Goal: Task Accomplishment & Management: Complete application form

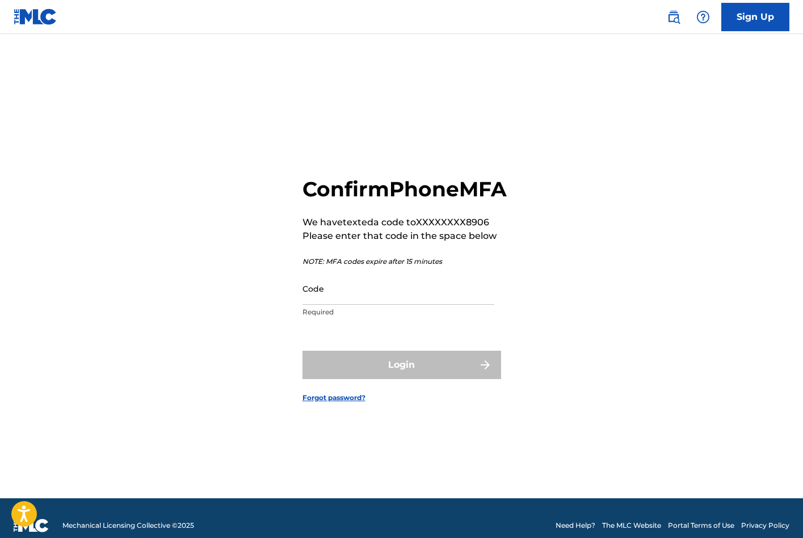
click at [422, 305] on input "Code" at bounding box center [399, 288] width 192 height 32
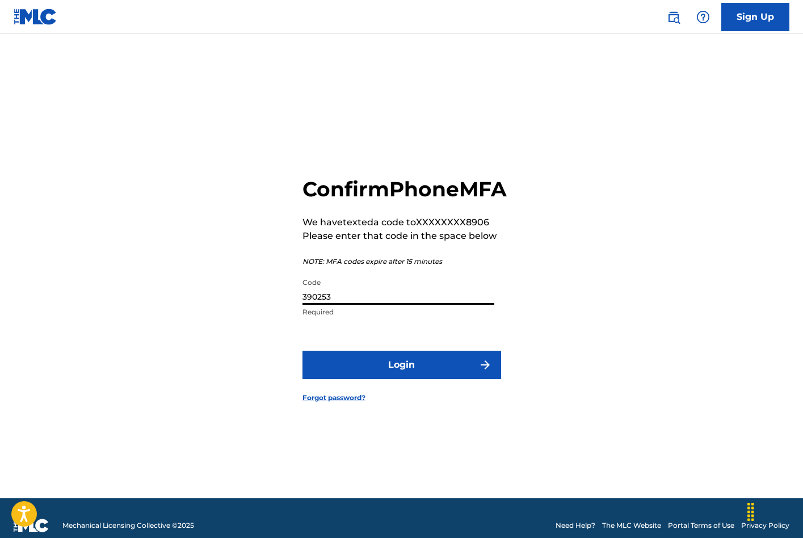
type input "390253"
click at [416, 379] on button "Login" at bounding box center [402, 365] width 199 height 28
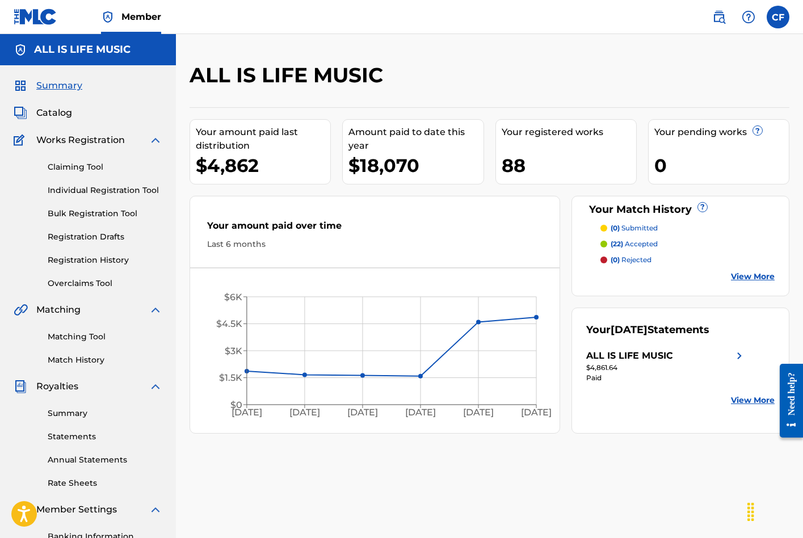
click at [89, 169] on link "Claiming Tool" at bounding box center [105, 167] width 115 height 12
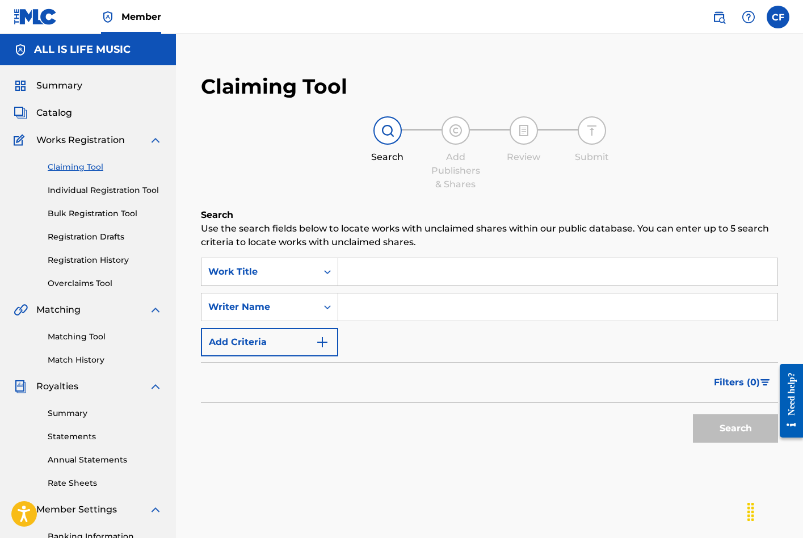
click at [406, 321] on div "SearchWithCriteria049514f8-844d-4575-a787-6a9a44dc0eab Work Title SearchWithCri…" at bounding box center [489, 307] width 577 height 99
click at [420, 308] on input "Search Form" at bounding box center [557, 306] width 439 height 27
type input "[PERSON_NAME]"
drag, startPoint x: 421, startPoint y: 308, endPoint x: 279, endPoint y: 297, distance: 141.7
click at [280, 297] on div "Writer Name" at bounding box center [260, 307] width 116 height 22
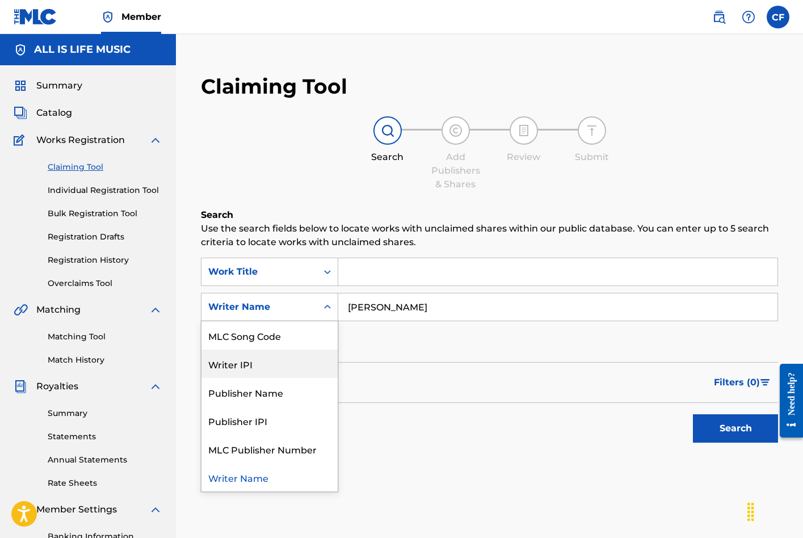
scroll to position [28, 0]
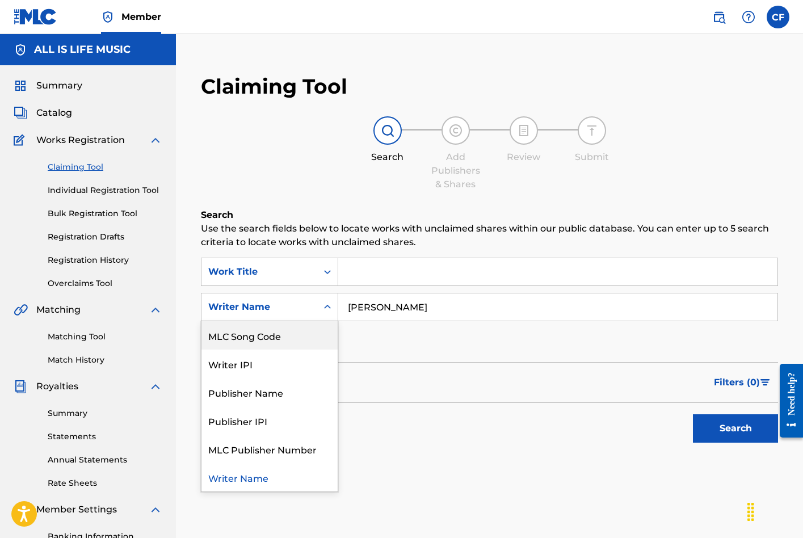
click at [415, 310] on input "[PERSON_NAME]" at bounding box center [557, 306] width 439 height 27
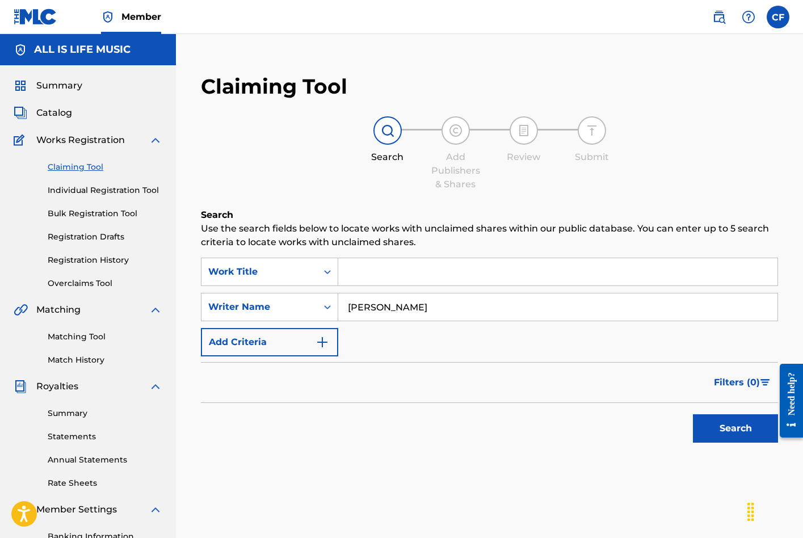
drag, startPoint x: 386, startPoint y: 326, endPoint x: 732, endPoint y: 430, distance: 361.3
click at [732, 430] on button "Search" at bounding box center [735, 428] width 85 height 28
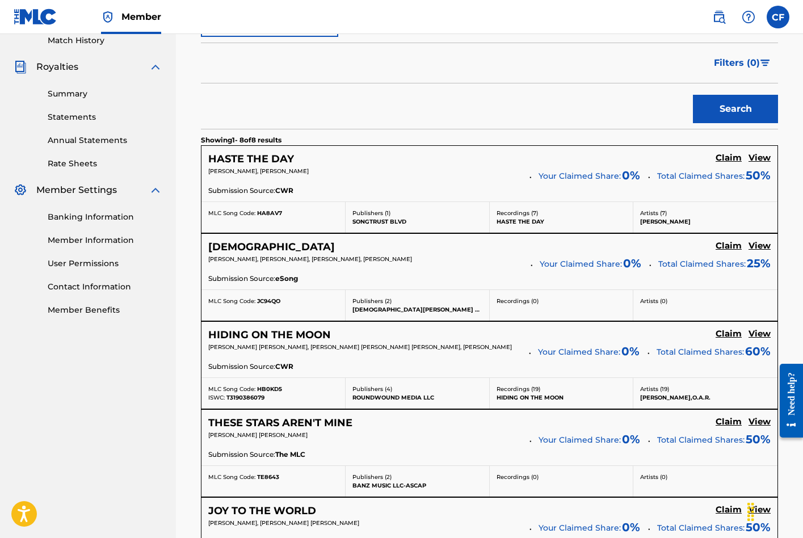
scroll to position [324, 0]
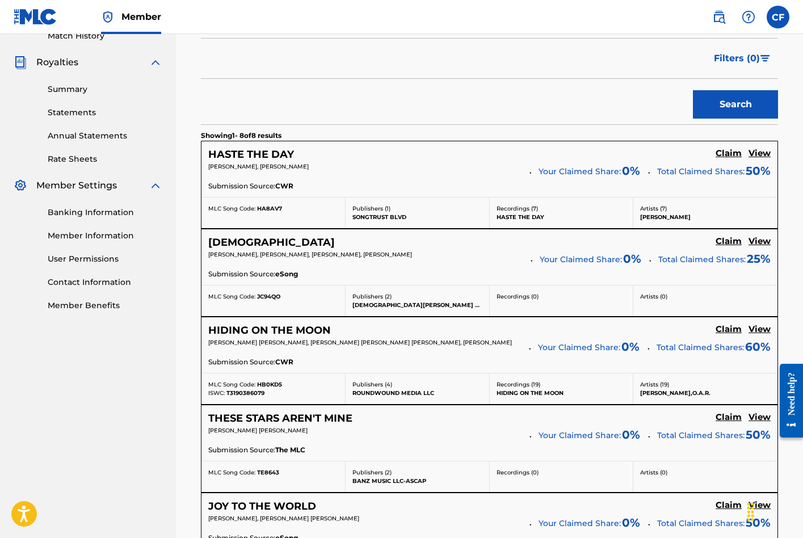
click at [730, 154] on h5 "Claim" at bounding box center [729, 153] width 26 height 11
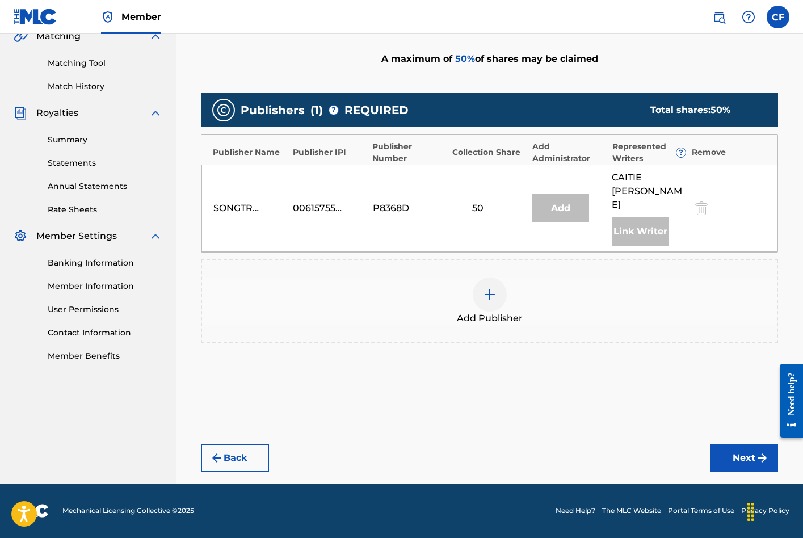
scroll to position [246, 0]
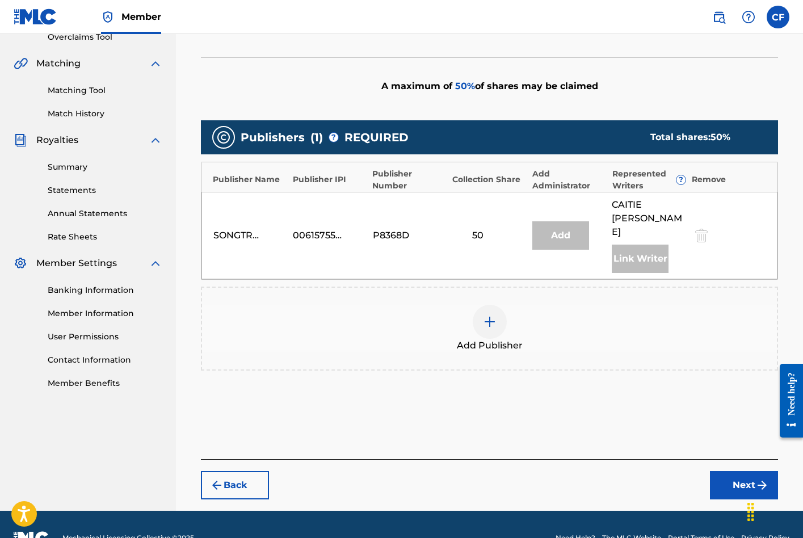
click at [489, 315] on img at bounding box center [490, 322] width 14 height 14
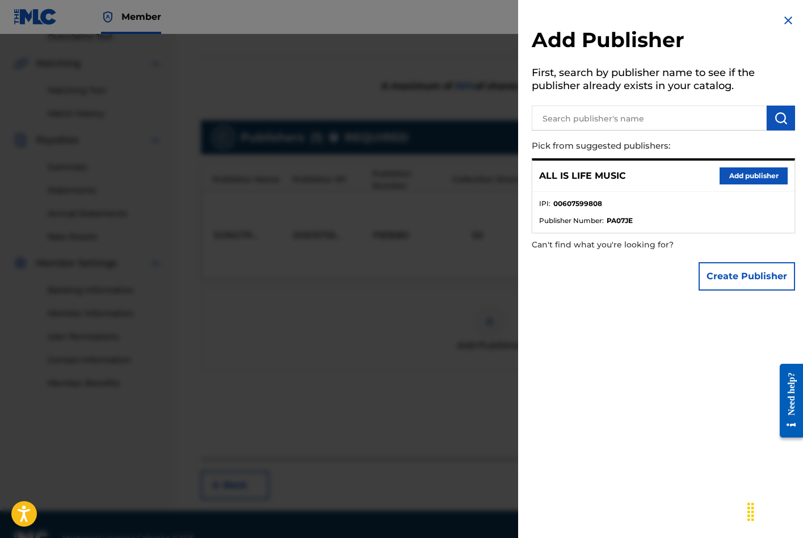
click at [740, 176] on button "Add publisher" at bounding box center [754, 175] width 68 height 17
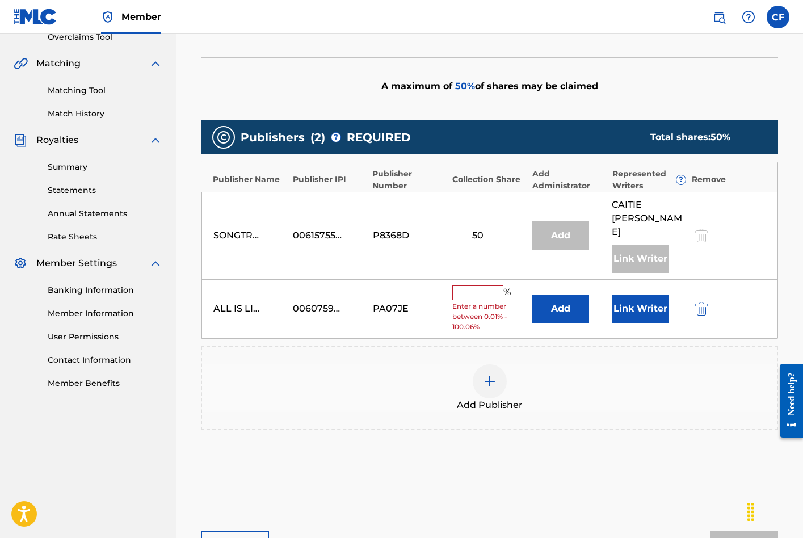
click at [477, 286] on input "text" at bounding box center [477, 293] width 51 height 15
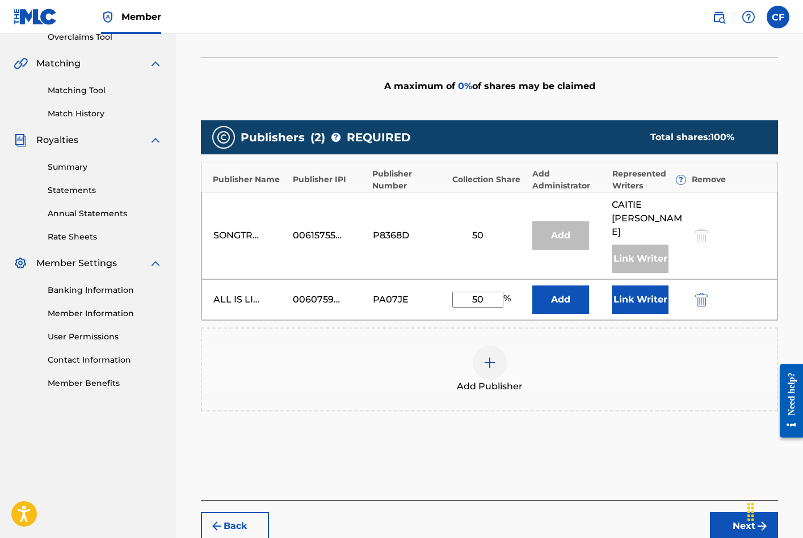
type input "50"
click at [634, 286] on button "Link Writer" at bounding box center [640, 300] width 57 height 28
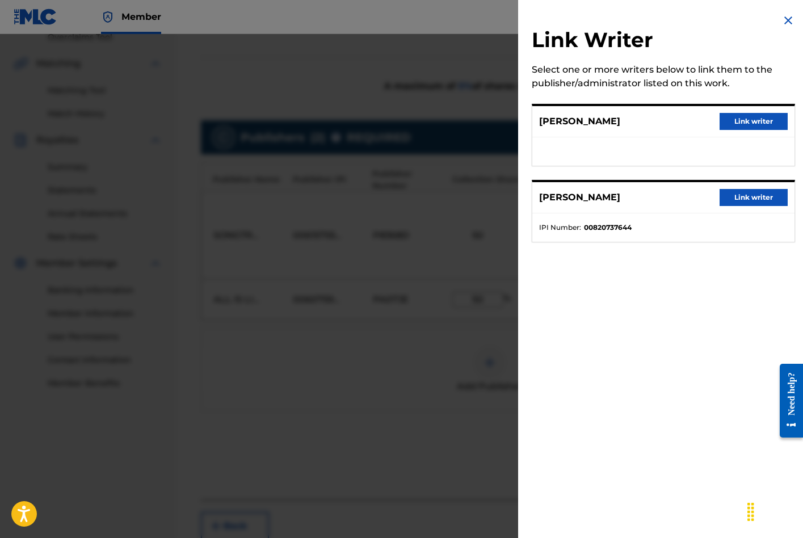
click at [737, 118] on button "Link writer" at bounding box center [754, 121] width 68 height 17
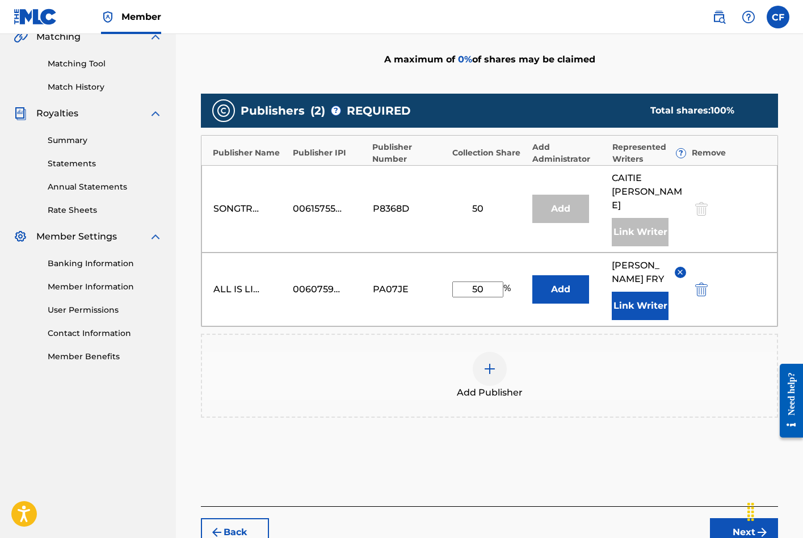
click at [727, 518] on button "Next" at bounding box center [744, 532] width 68 height 28
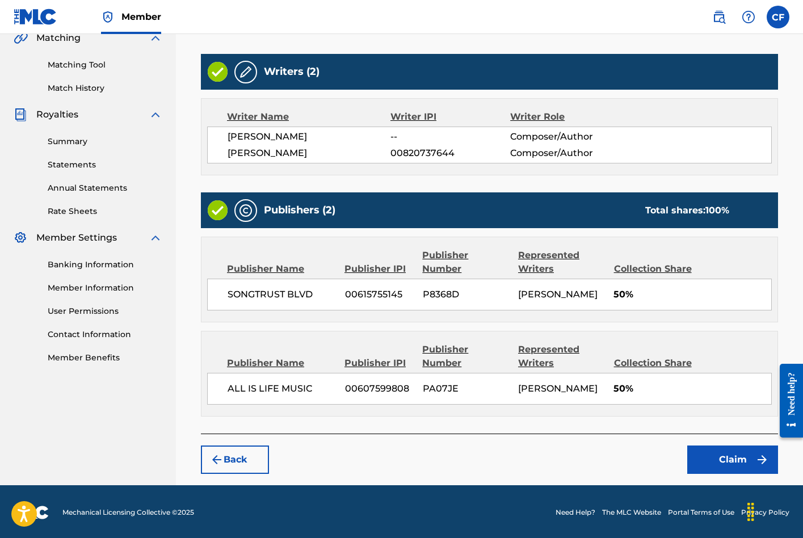
click at [727, 460] on button "Claim" at bounding box center [732, 460] width 91 height 28
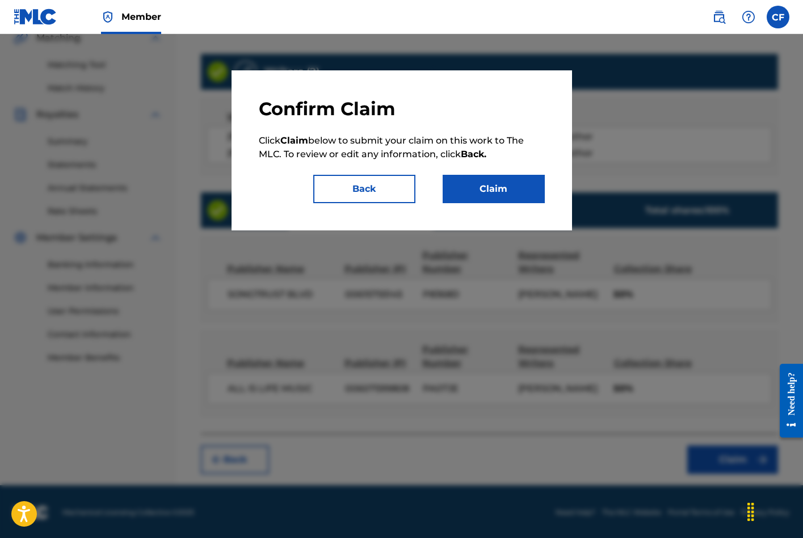
click at [482, 188] on button "Claim" at bounding box center [494, 189] width 102 height 28
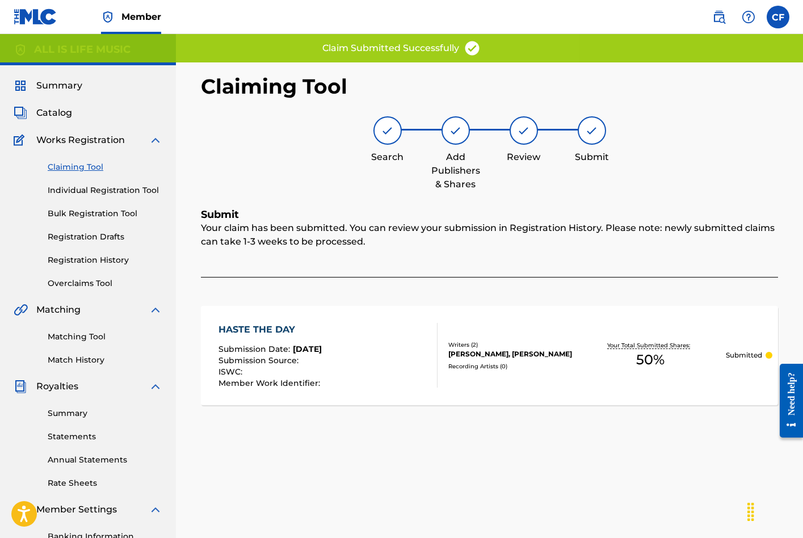
scroll to position [0, 0]
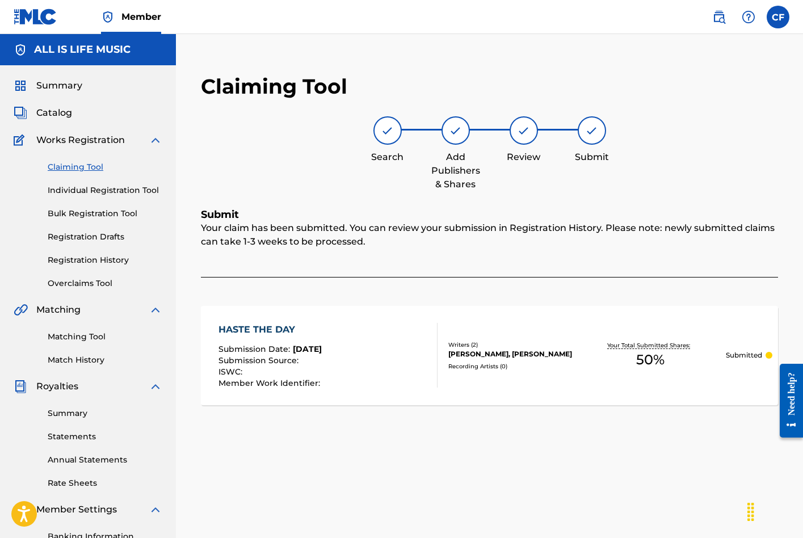
click at [90, 166] on link "Claiming Tool" at bounding box center [105, 167] width 115 height 12
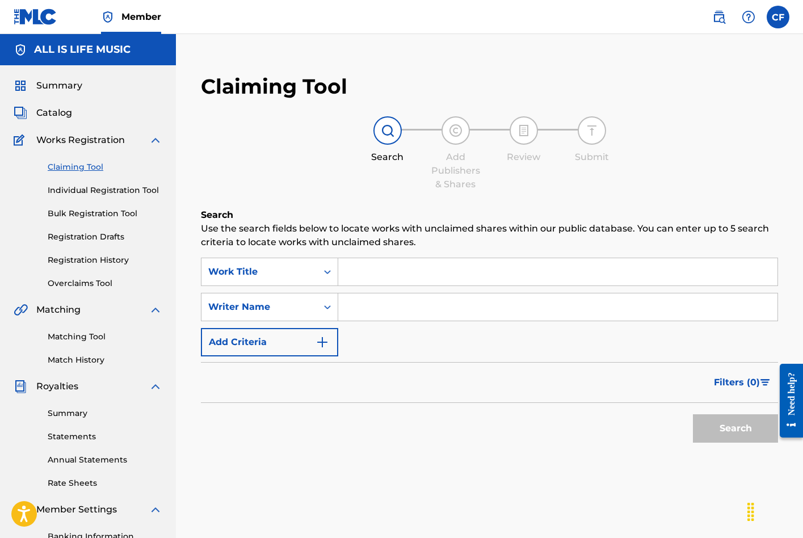
click at [458, 317] on input "Search Form" at bounding box center [557, 306] width 439 height 27
type input "[PERSON_NAME]"
click at [736, 429] on button "Search" at bounding box center [735, 428] width 85 height 28
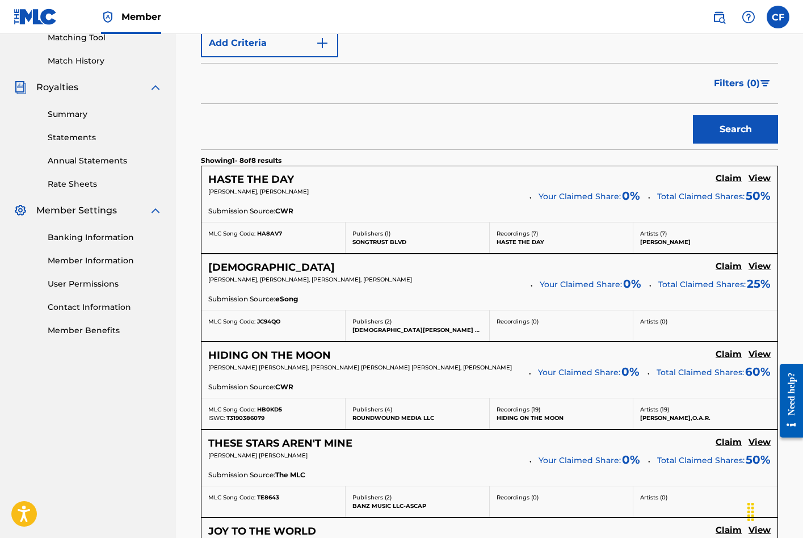
scroll to position [326, 0]
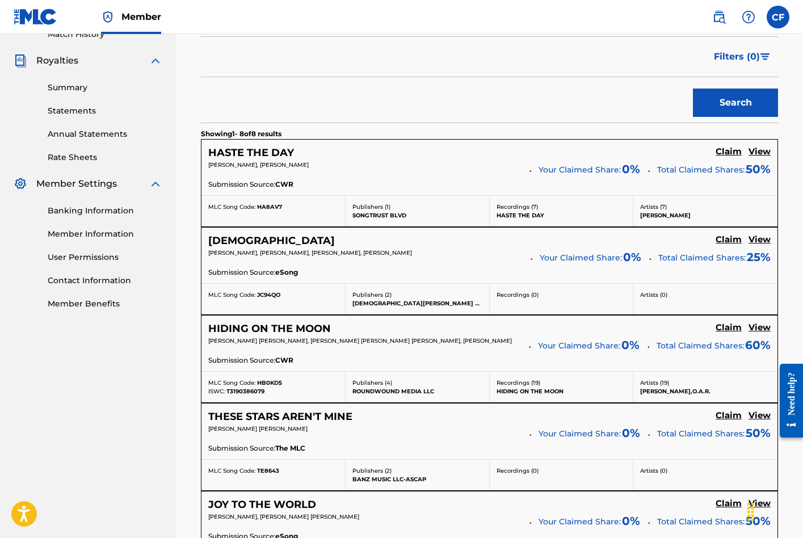
click at [728, 157] on h5 "Claim" at bounding box center [729, 151] width 26 height 11
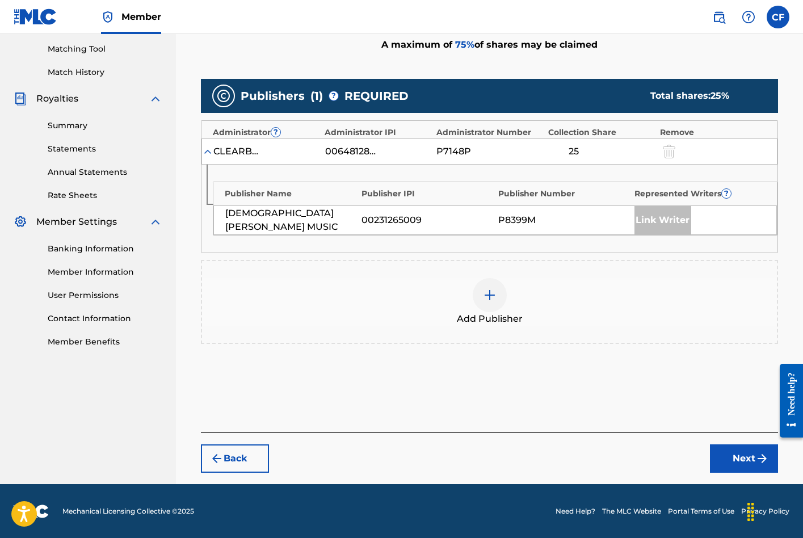
click at [497, 301] on div at bounding box center [490, 295] width 34 height 34
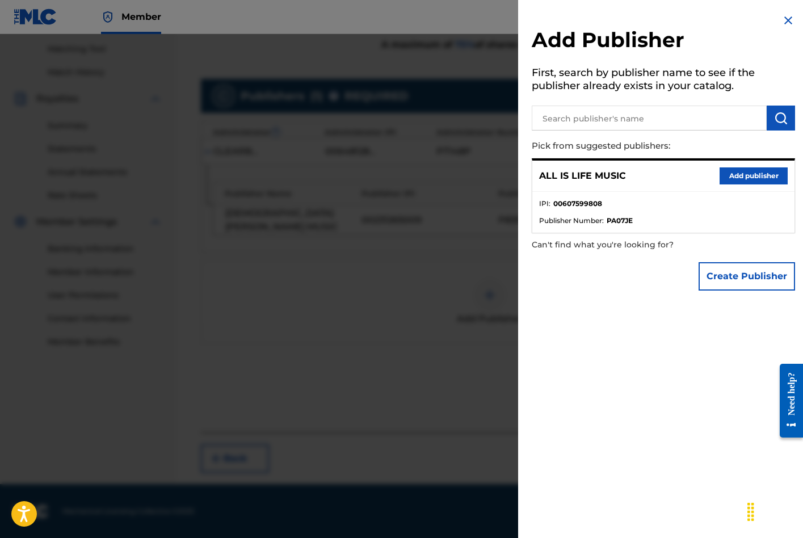
click at [752, 177] on button "Add publisher" at bounding box center [754, 175] width 68 height 17
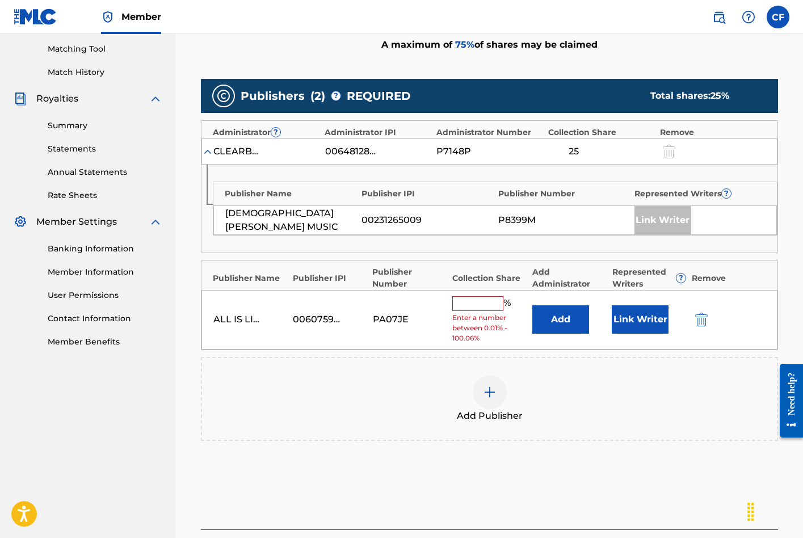
click at [463, 299] on input "text" at bounding box center [477, 303] width 51 height 15
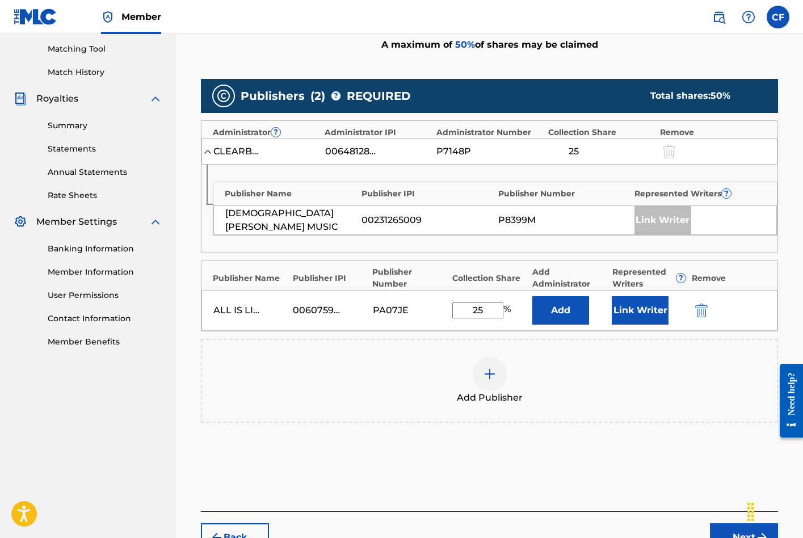
type input "25"
click at [644, 309] on button "Link Writer" at bounding box center [640, 310] width 57 height 28
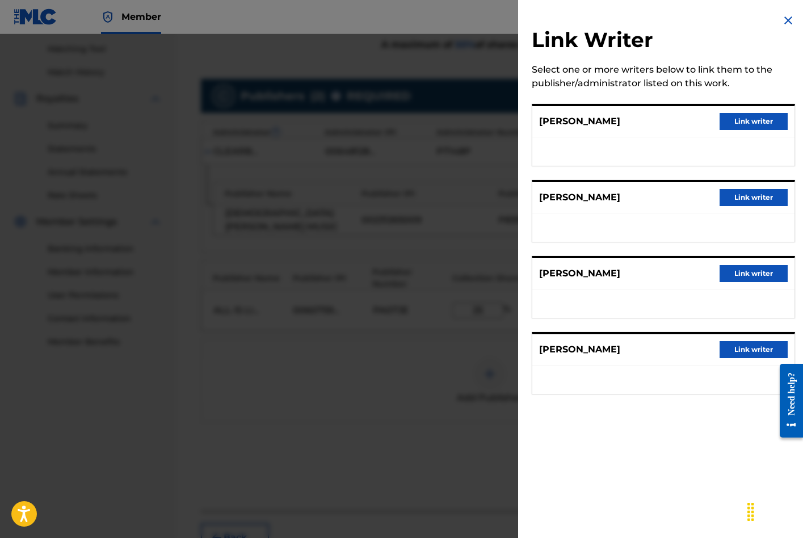
click at [765, 280] on button "Link writer" at bounding box center [754, 273] width 68 height 17
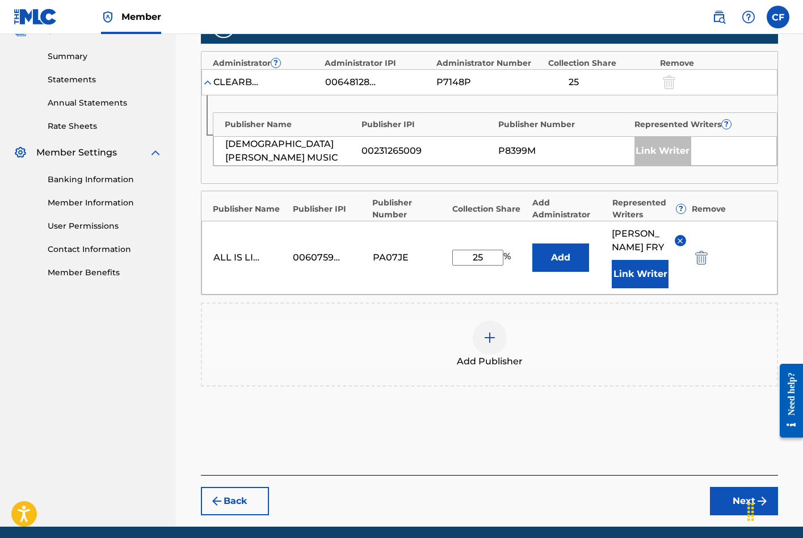
scroll to position [370, 1]
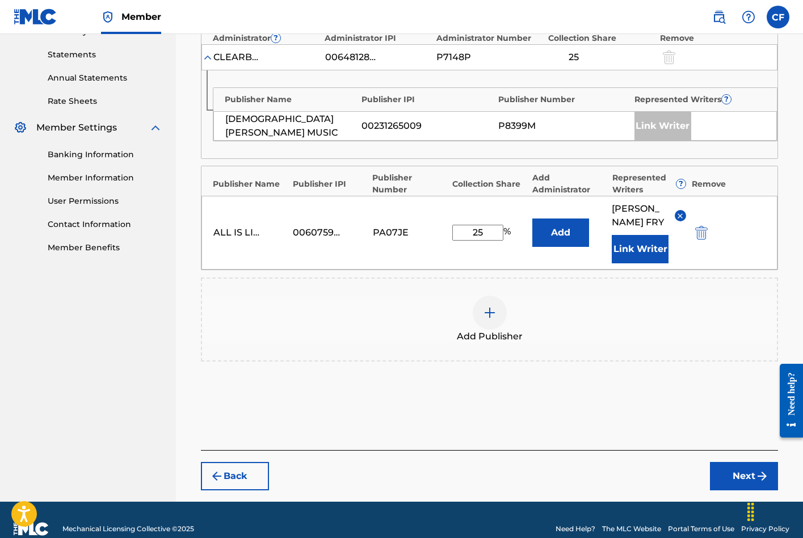
click at [740, 464] on button "Next" at bounding box center [744, 476] width 68 height 28
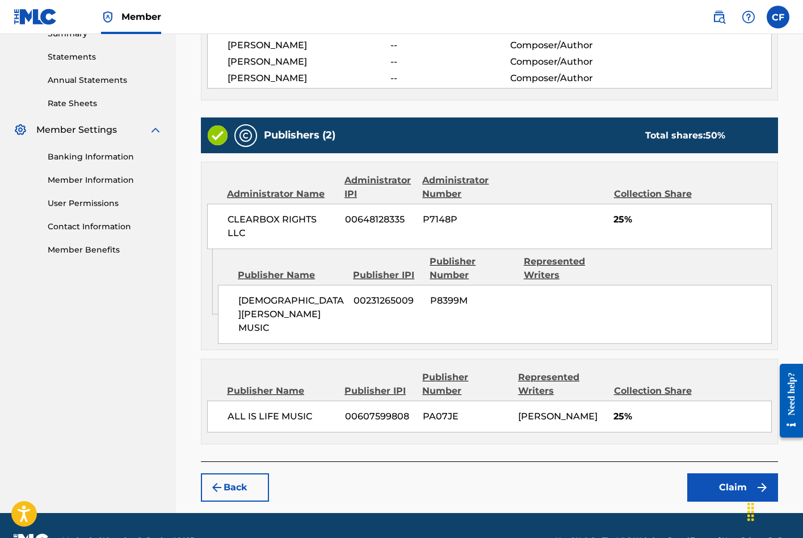
click at [715, 473] on button "Claim" at bounding box center [732, 487] width 91 height 28
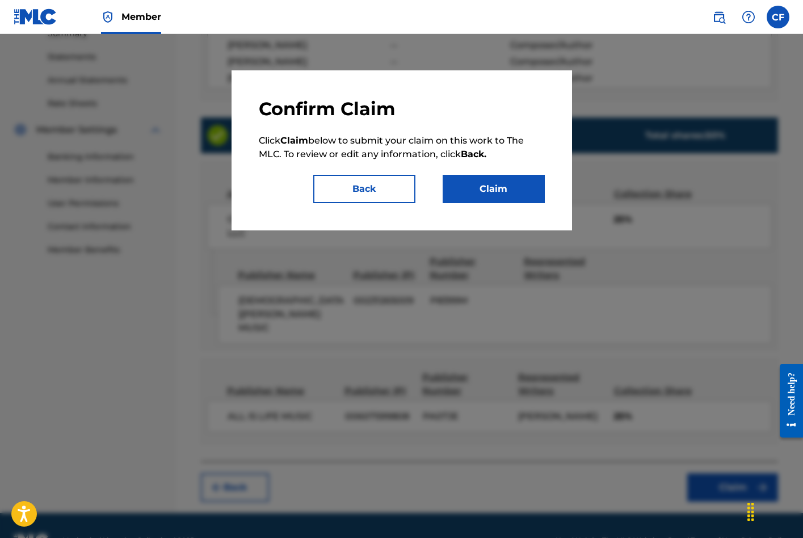
click at [488, 196] on button "Claim" at bounding box center [494, 189] width 102 height 28
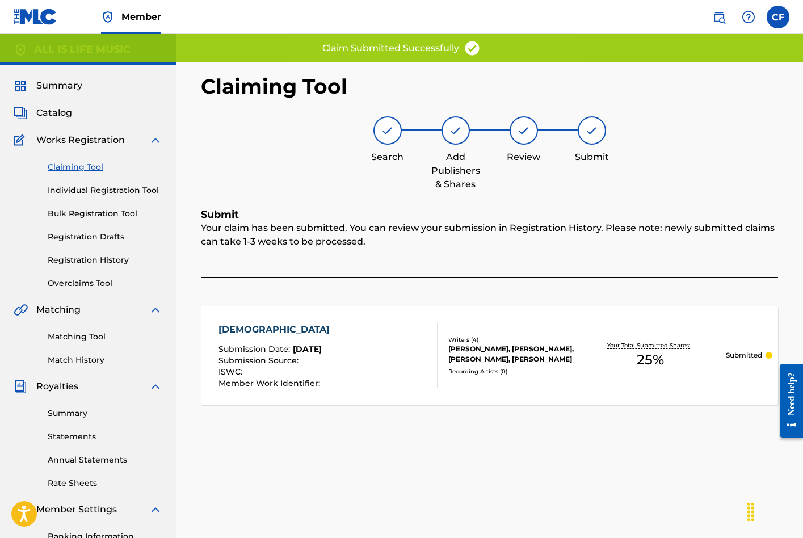
scroll to position [0, 0]
click at [90, 165] on link "Claiming Tool" at bounding box center [105, 167] width 115 height 12
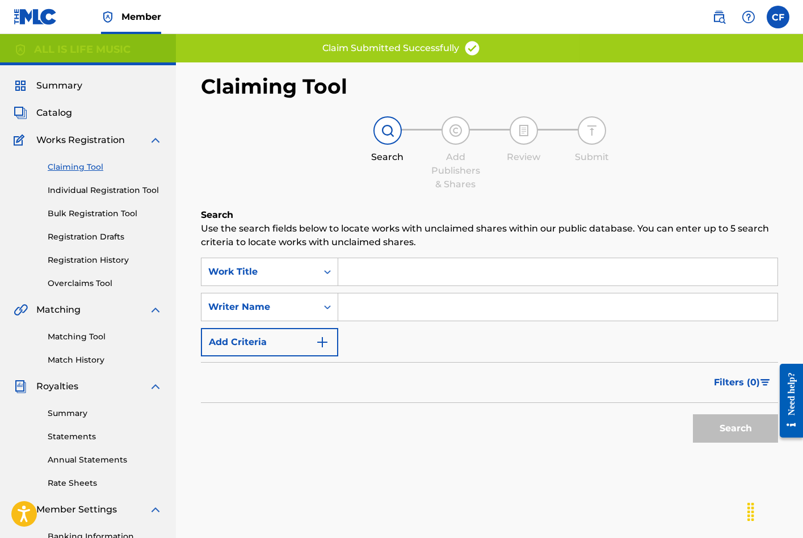
click at [477, 311] on input "Search Form" at bounding box center [557, 306] width 439 height 27
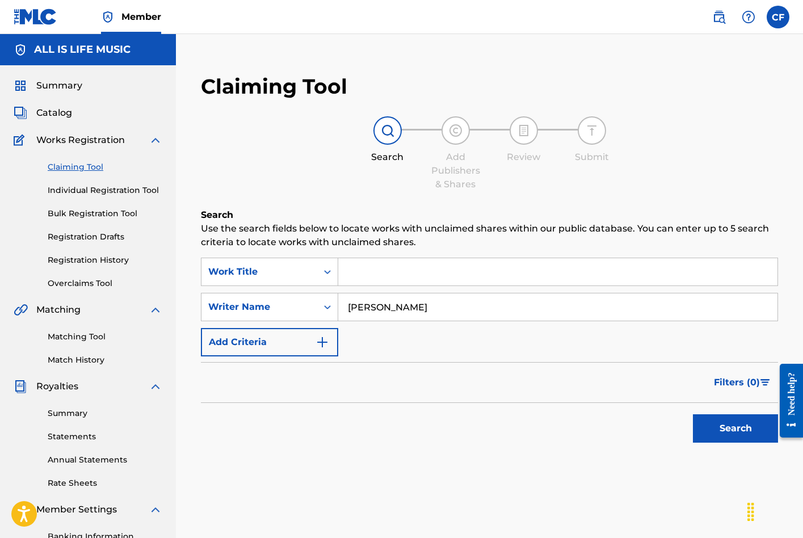
type input "[PERSON_NAME]"
click at [736, 429] on button "Search" at bounding box center [735, 428] width 85 height 28
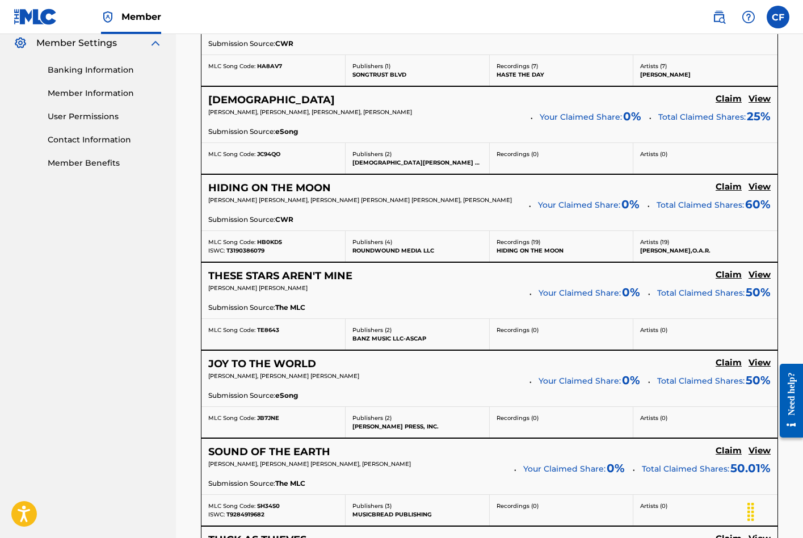
scroll to position [467, 0]
click at [731, 16] on h5 "Claim" at bounding box center [729, 11] width 26 height 11
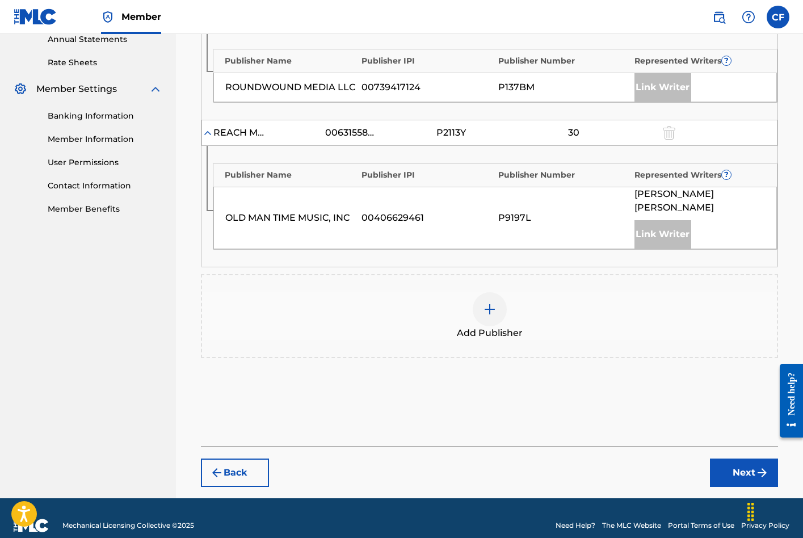
click at [501, 297] on div at bounding box center [490, 309] width 34 height 34
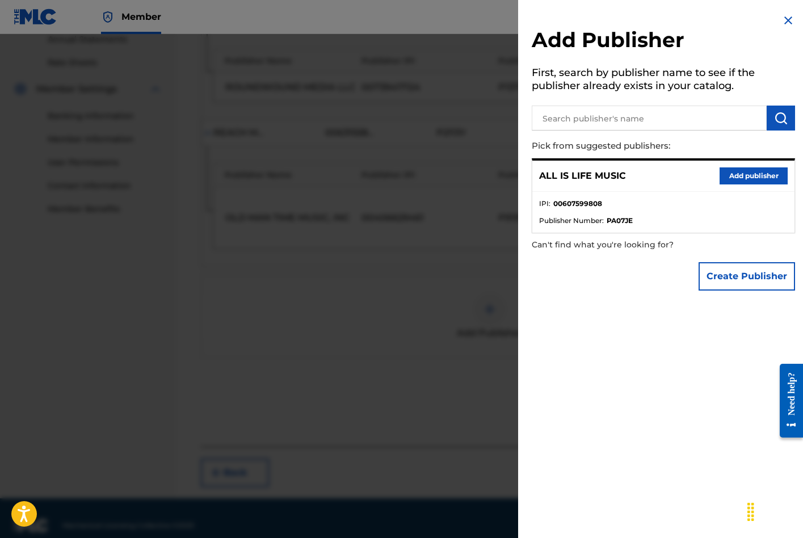
click at [744, 178] on button "Add publisher" at bounding box center [754, 175] width 68 height 17
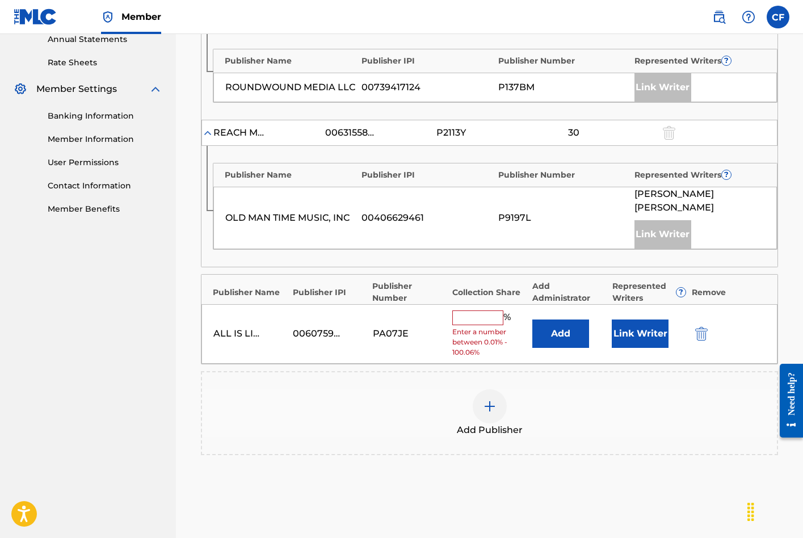
click at [471, 310] on input "text" at bounding box center [477, 317] width 51 height 15
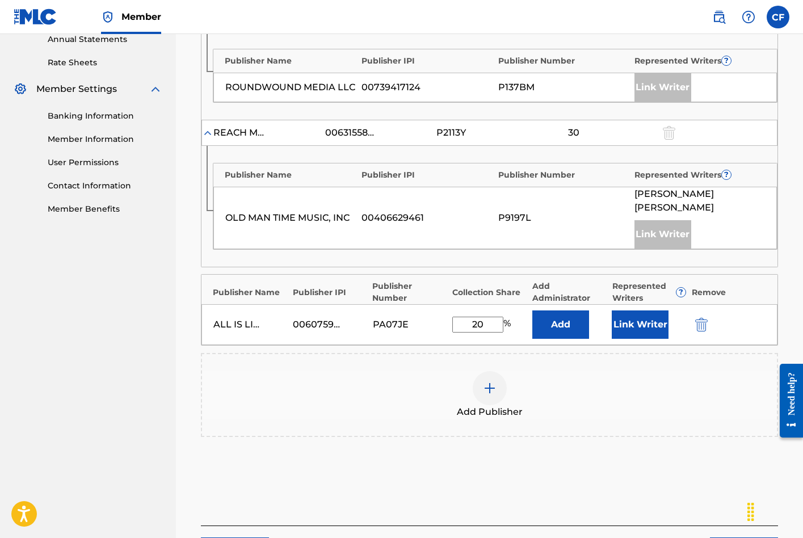
type input "20"
click at [644, 318] on button "Link Writer" at bounding box center [640, 324] width 57 height 28
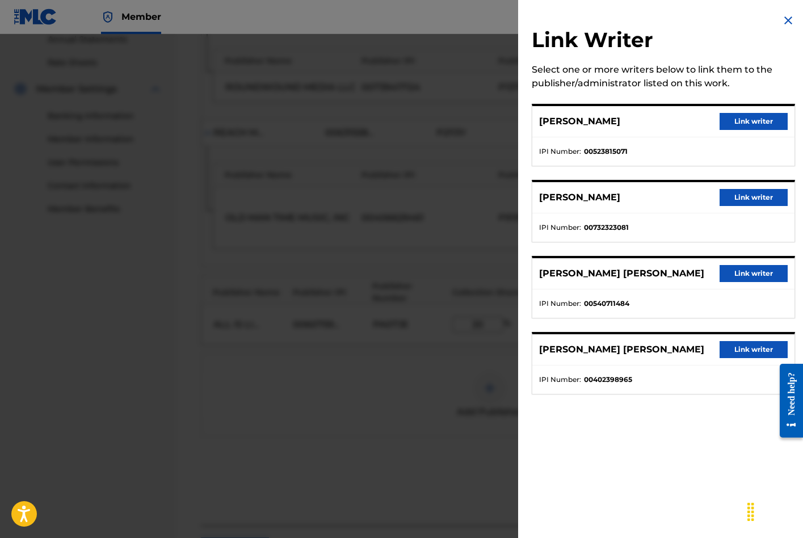
click at [749, 274] on button "Link writer" at bounding box center [754, 273] width 68 height 17
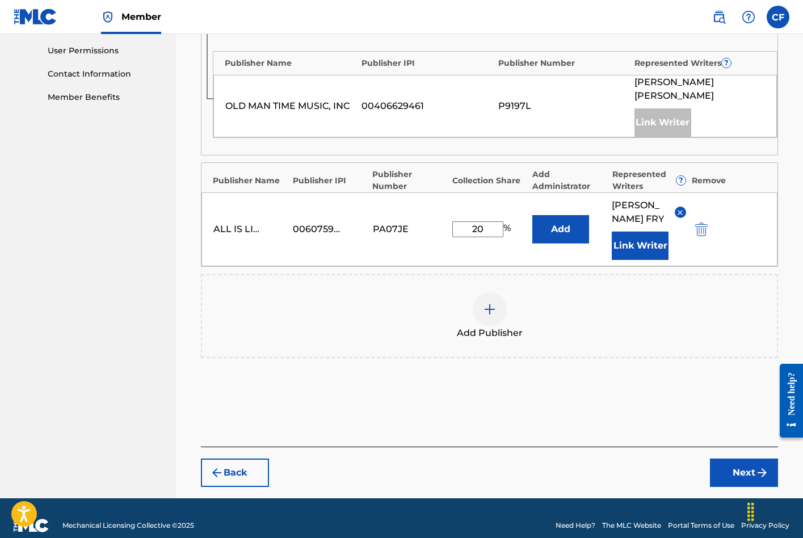
click at [728, 463] on button "Next" at bounding box center [744, 473] width 68 height 28
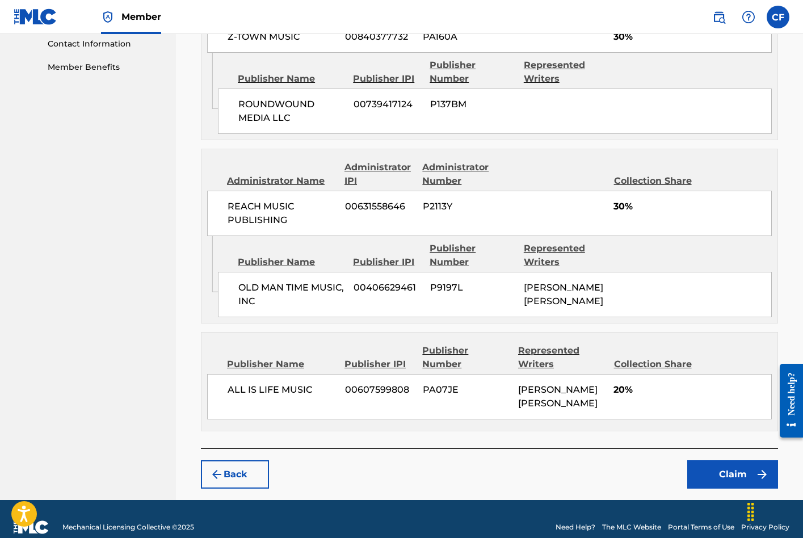
scroll to position [562, 0]
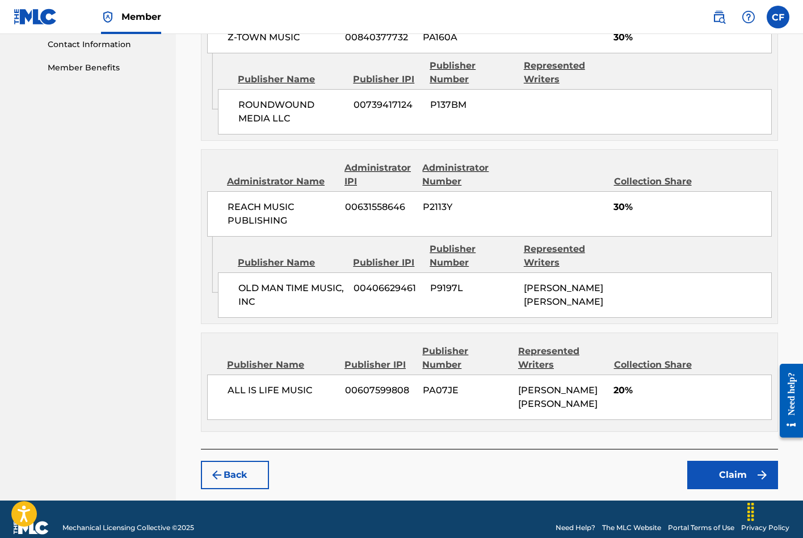
click at [716, 461] on button "Claim" at bounding box center [732, 475] width 91 height 28
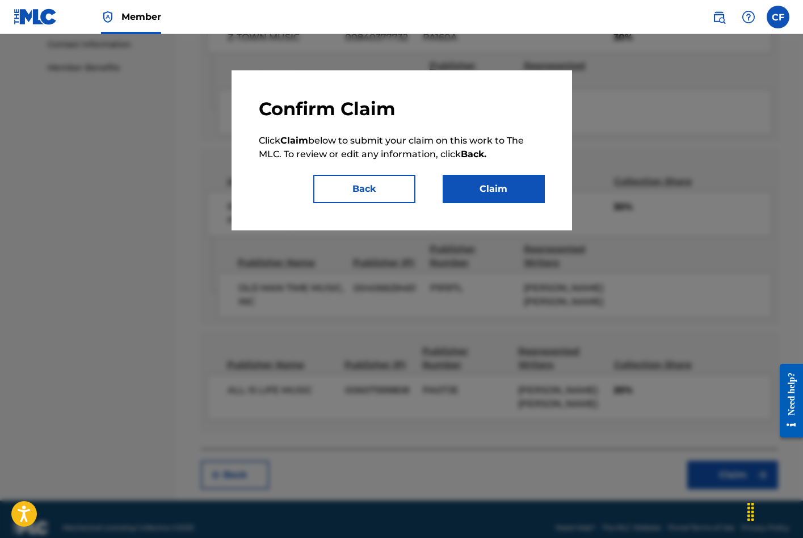
click at [489, 179] on button "Claim" at bounding box center [494, 189] width 102 height 28
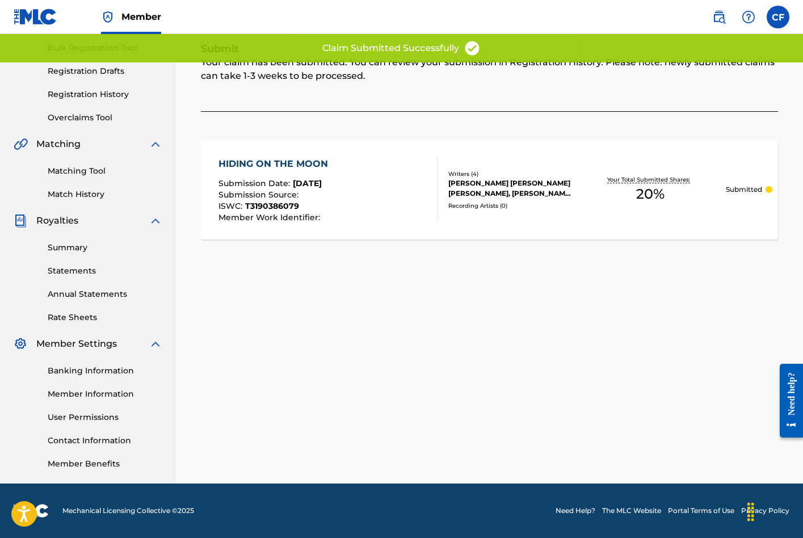
scroll to position [166, 0]
click at [82, 173] on link "Matching Tool" at bounding box center [105, 171] width 115 height 12
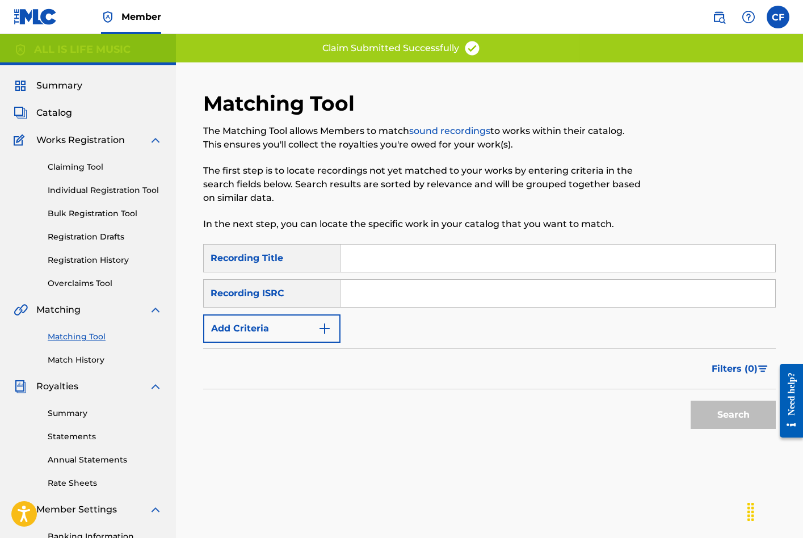
click at [84, 170] on link "Claiming Tool" at bounding box center [105, 167] width 115 height 12
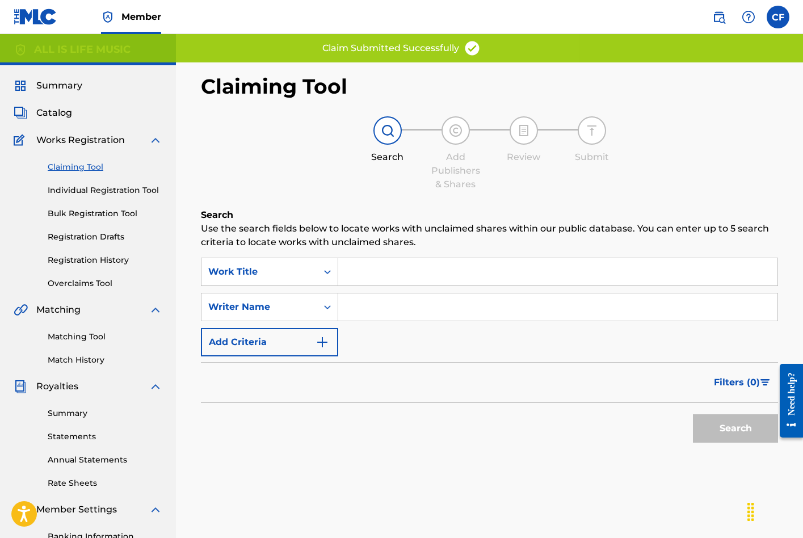
click at [408, 316] on input "Search Form" at bounding box center [557, 306] width 439 height 27
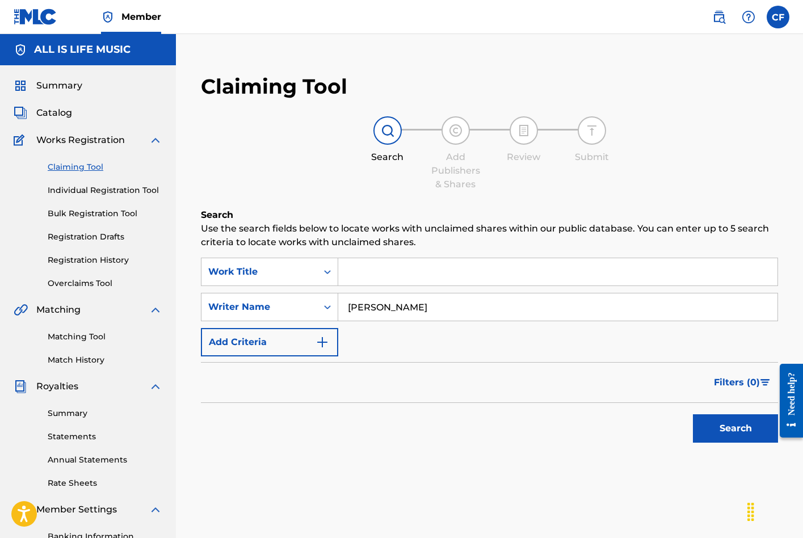
type input "[PERSON_NAME]"
click at [736, 429] on button "Search" at bounding box center [735, 428] width 85 height 28
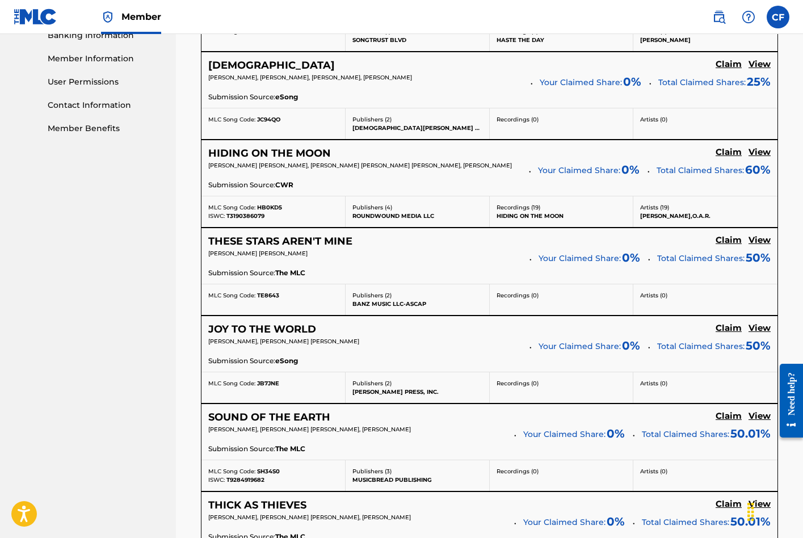
scroll to position [502, 0]
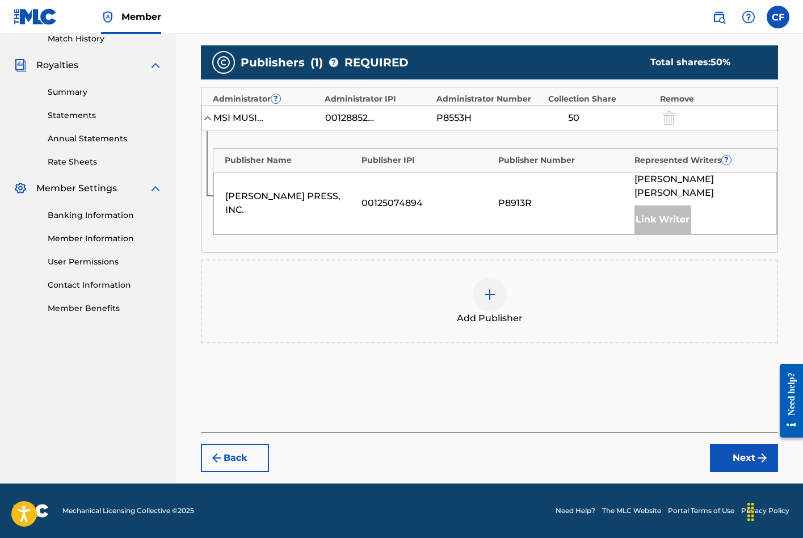
scroll to position [307, 0]
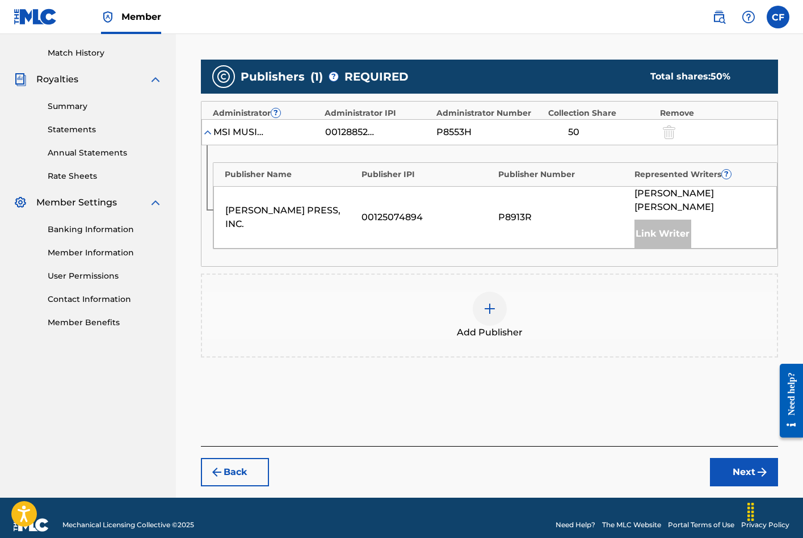
click at [506, 292] on div "Add Publisher" at bounding box center [489, 316] width 575 height 48
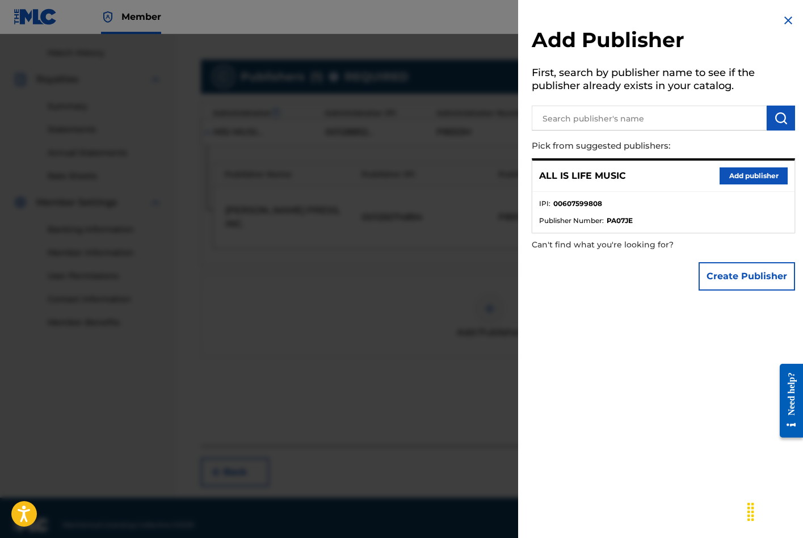
click at [747, 178] on button "Add publisher" at bounding box center [754, 175] width 68 height 17
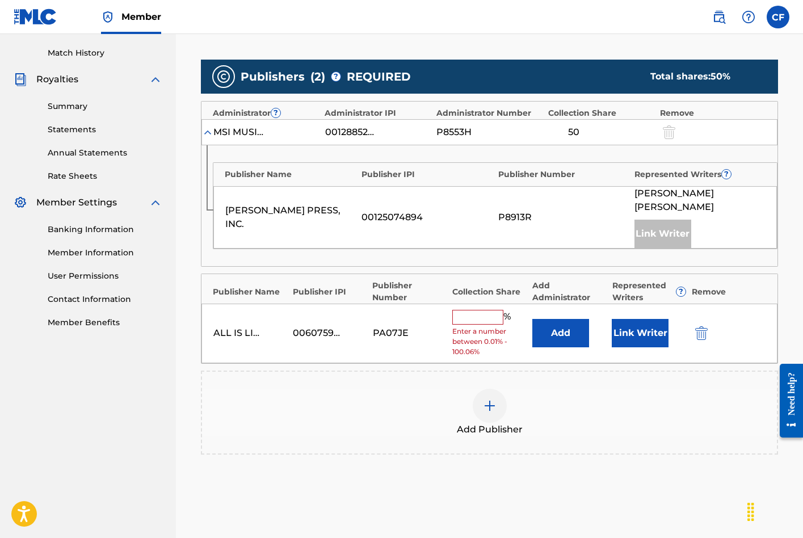
click at [474, 310] on input "text" at bounding box center [477, 317] width 51 height 15
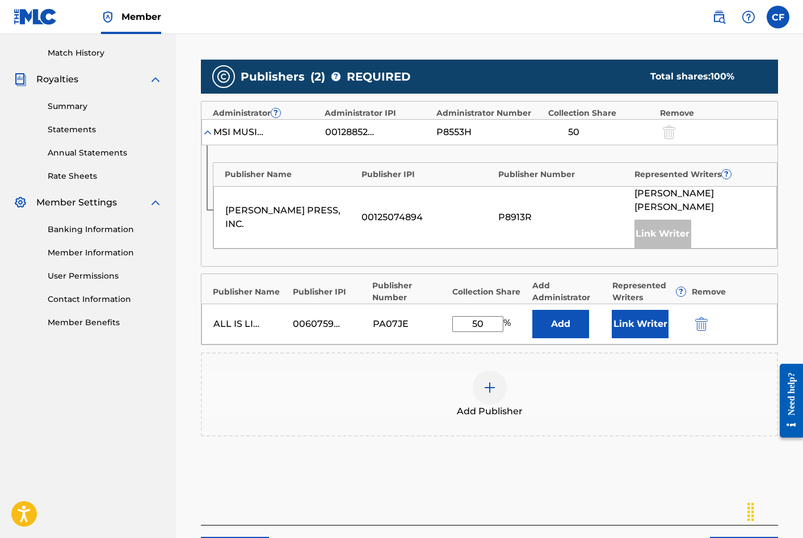
type input "50"
click at [621, 310] on button "Link Writer" at bounding box center [640, 324] width 57 height 28
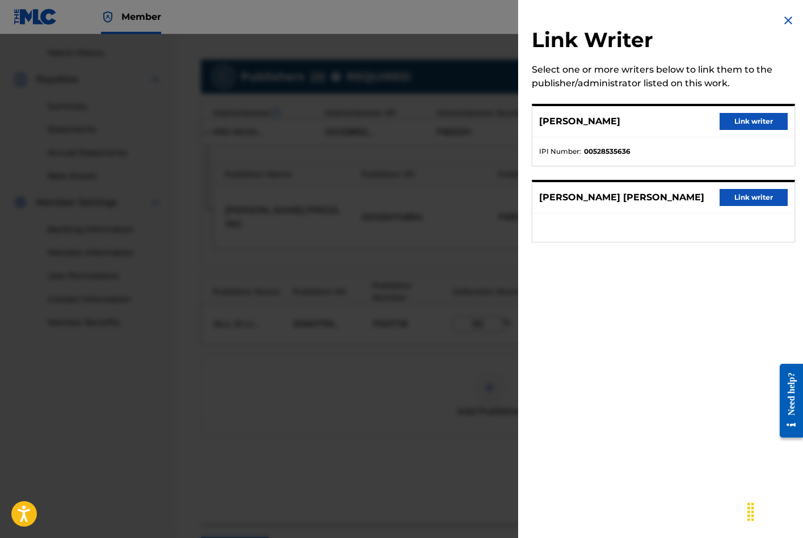
click at [737, 204] on button "Link writer" at bounding box center [754, 197] width 68 height 17
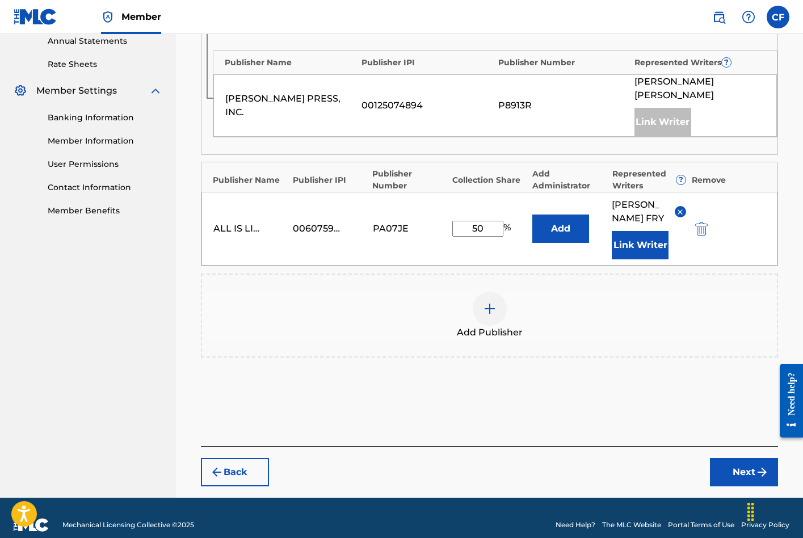
click at [736, 458] on button "Next" at bounding box center [744, 472] width 68 height 28
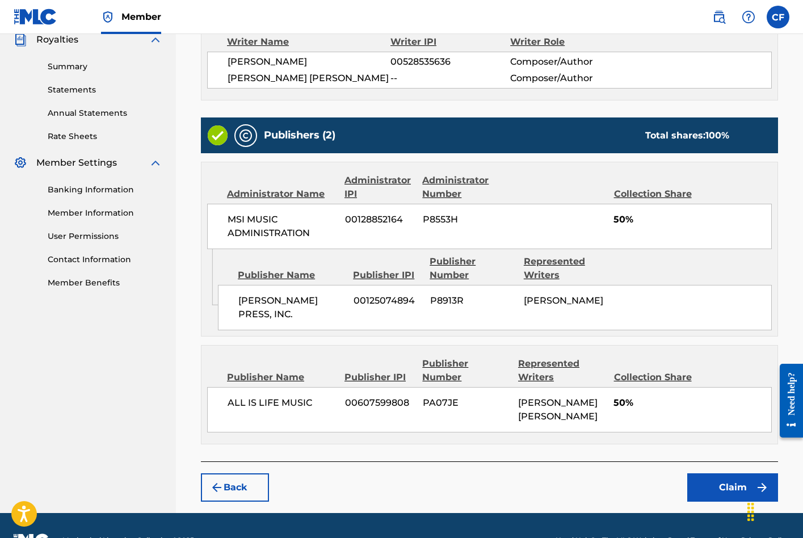
click at [737, 473] on button "Claim" at bounding box center [732, 487] width 91 height 28
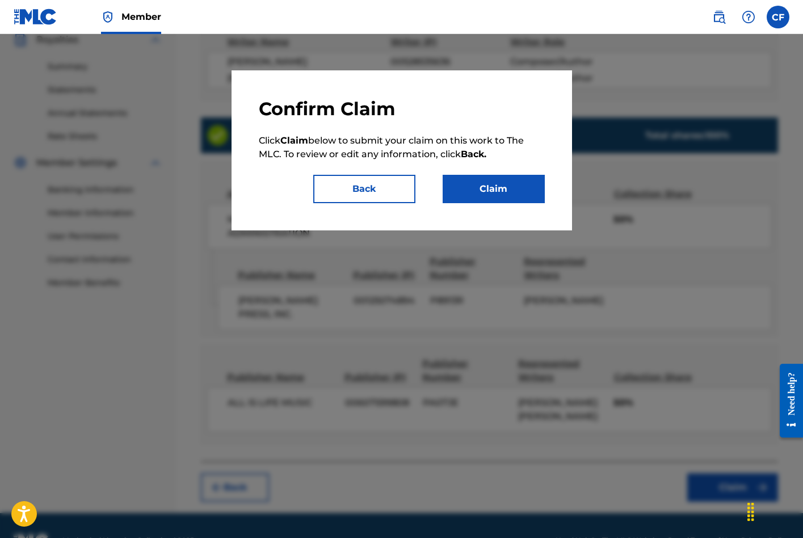
click at [517, 196] on button "Claim" at bounding box center [494, 189] width 102 height 28
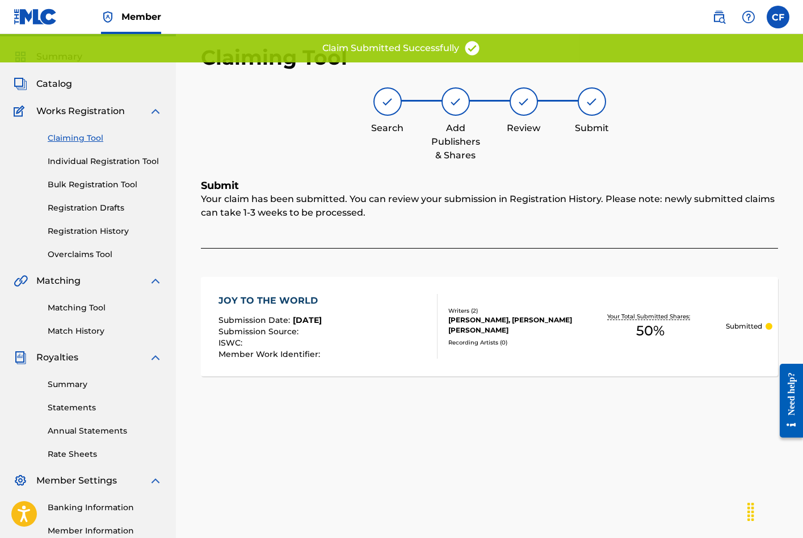
scroll to position [17, 0]
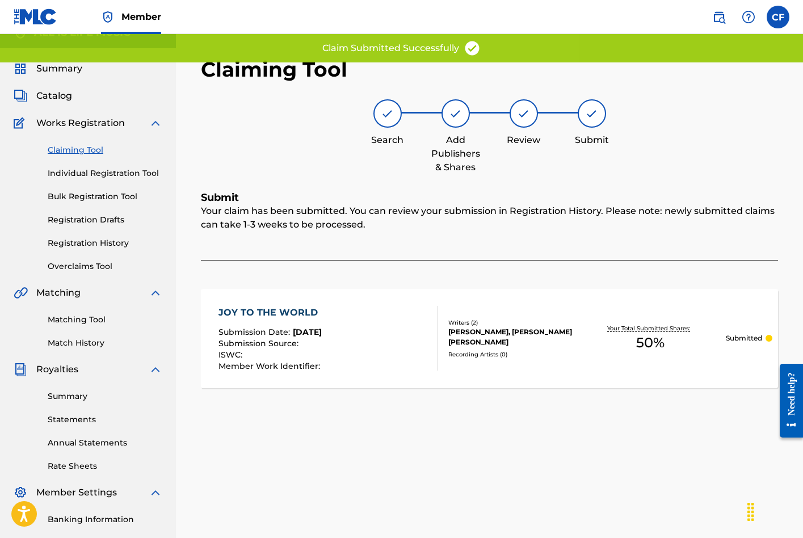
click at [87, 149] on link "Claiming Tool" at bounding box center [105, 150] width 115 height 12
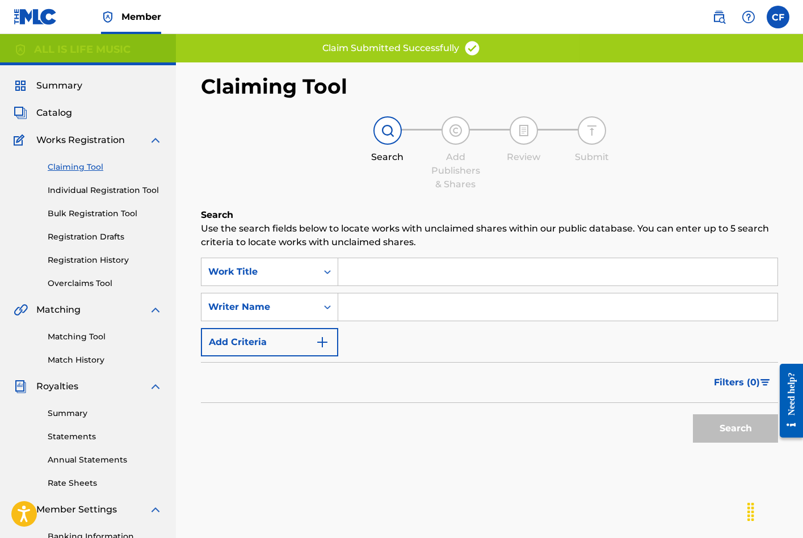
click at [433, 310] on input "Search Form" at bounding box center [557, 306] width 439 height 27
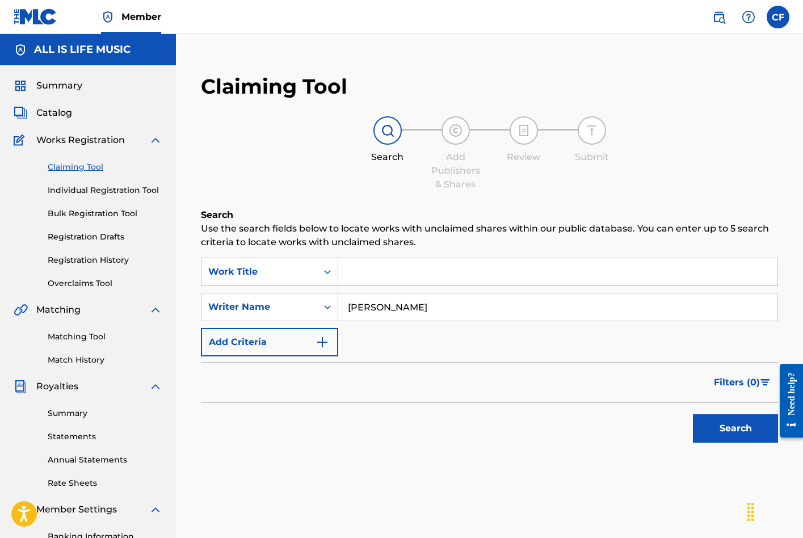
type input "[PERSON_NAME]"
click at [736, 429] on button "Search" at bounding box center [735, 428] width 85 height 28
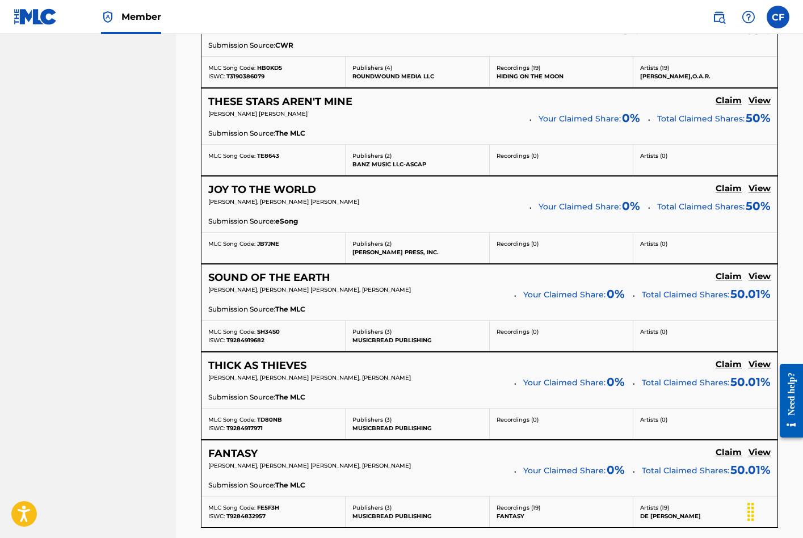
scroll to position [656, 0]
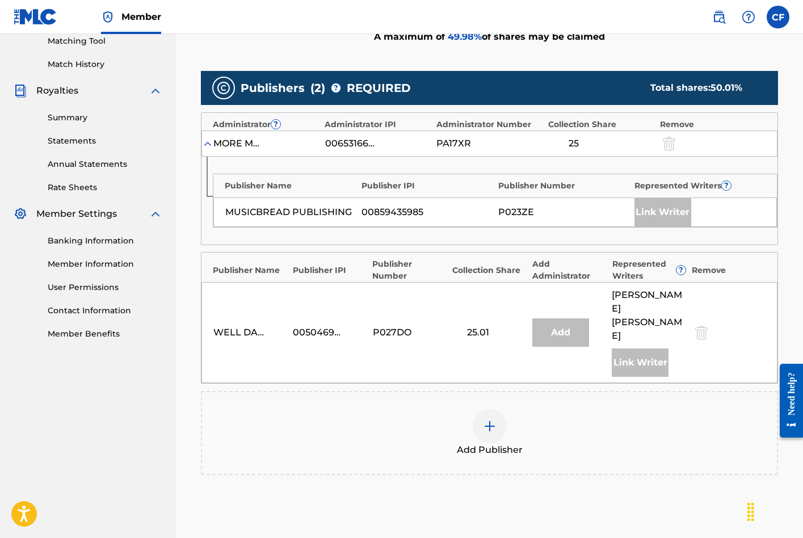
scroll to position [295, 0]
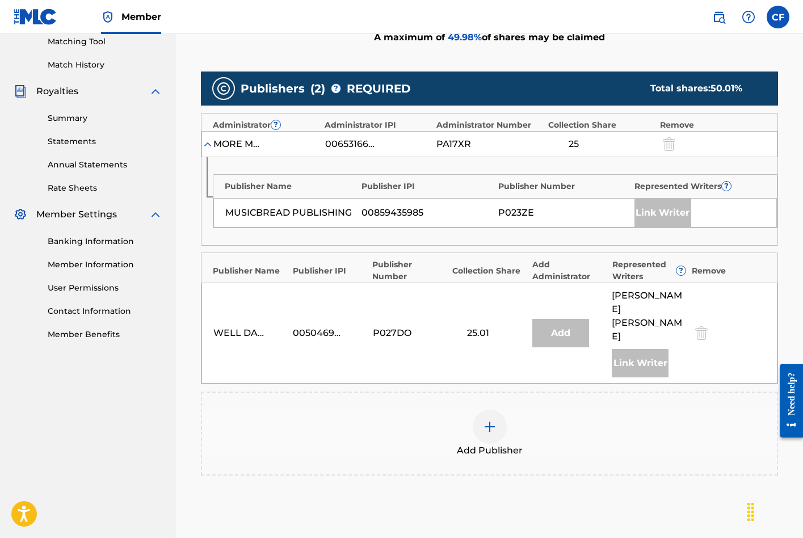
click at [486, 410] on div at bounding box center [490, 427] width 34 height 34
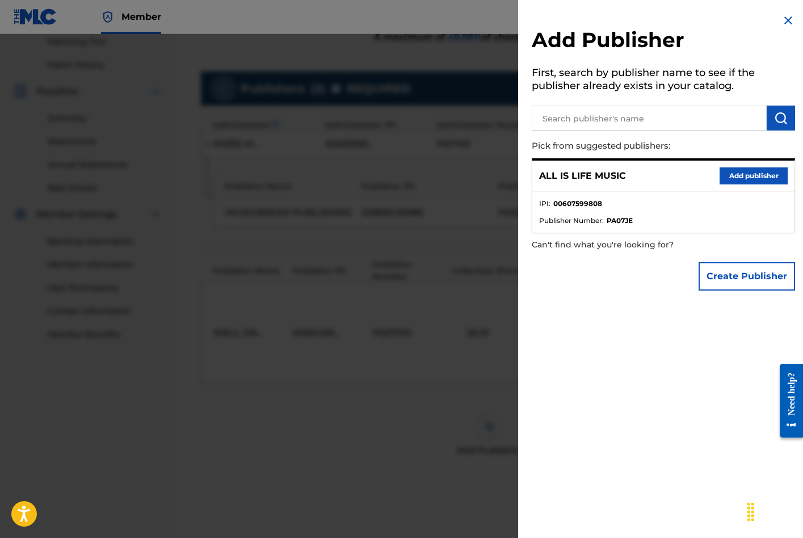
click at [756, 175] on button "Add publisher" at bounding box center [754, 175] width 68 height 17
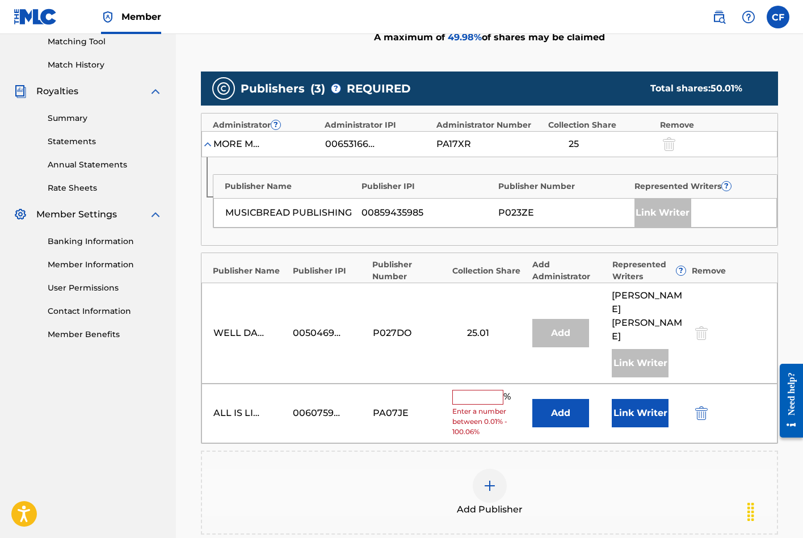
click at [480, 390] on input "text" at bounding box center [477, 397] width 51 height 15
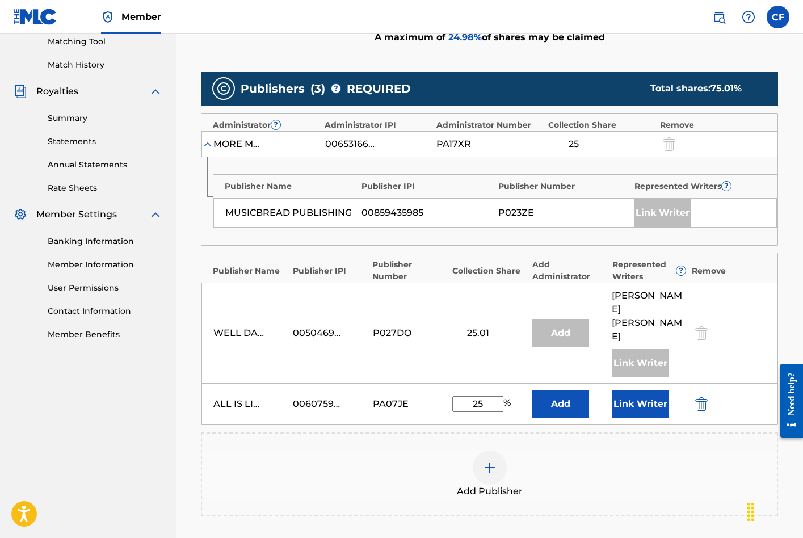
type input "25"
click at [656, 390] on button "Link Writer" at bounding box center [640, 404] width 57 height 28
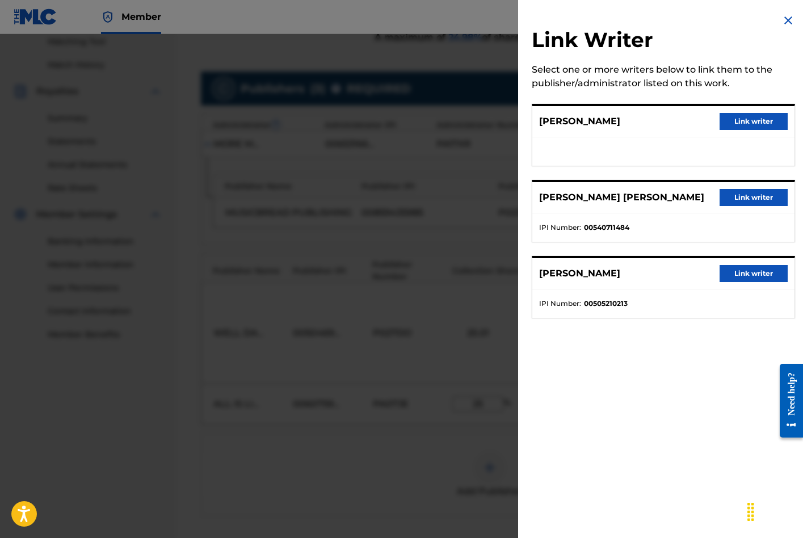
click at [755, 202] on button "Link writer" at bounding box center [754, 197] width 68 height 17
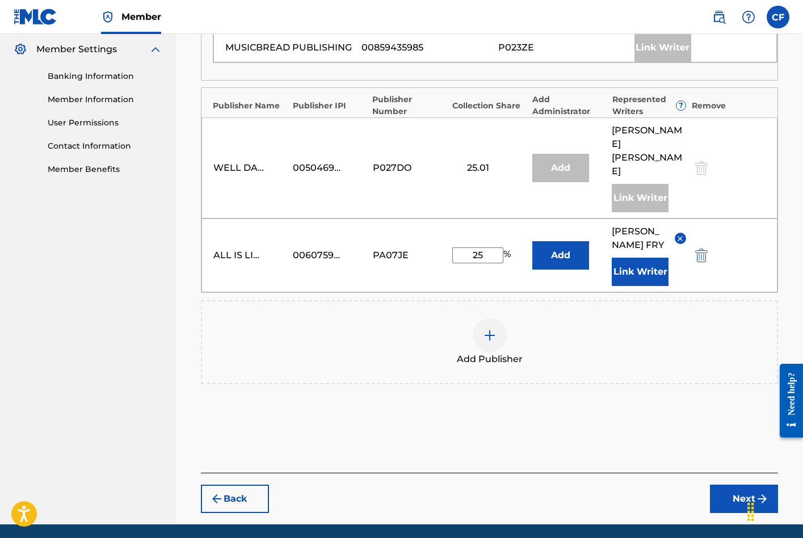
click at [749, 485] on button "Next" at bounding box center [744, 499] width 68 height 28
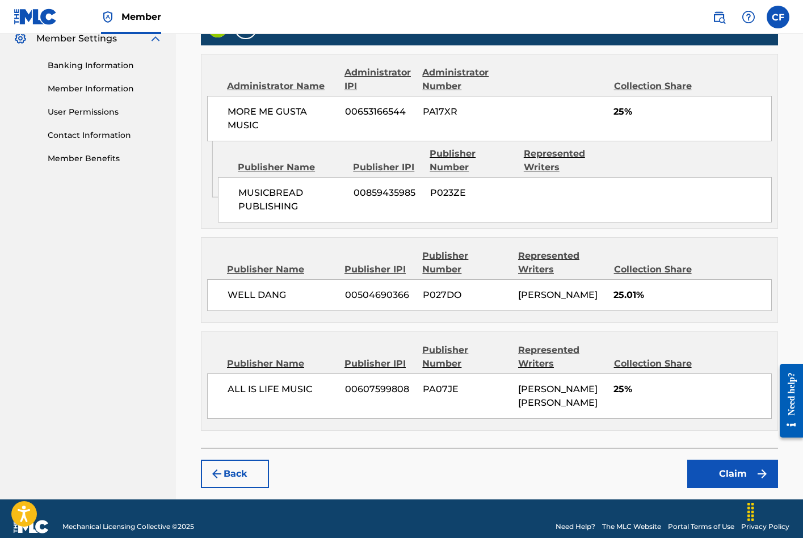
scroll to position [471, 0]
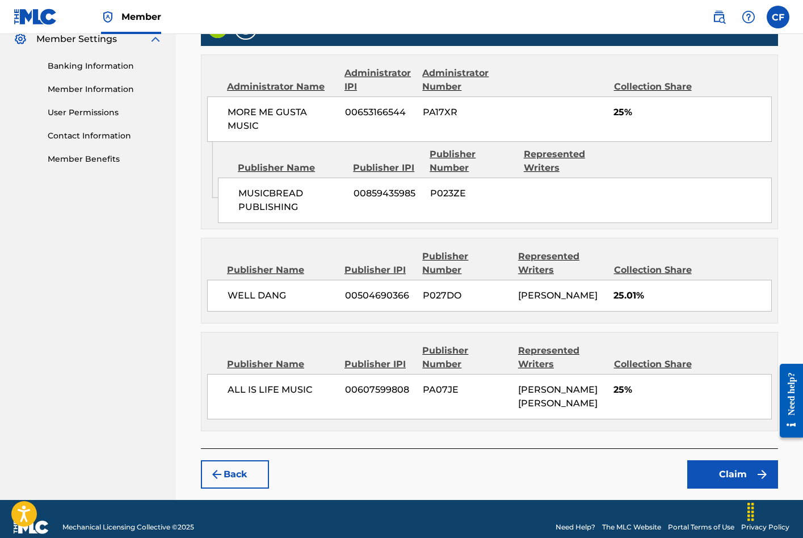
click at [708, 460] on button "Claim" at bounding box center [732, 474] width 91 height 28
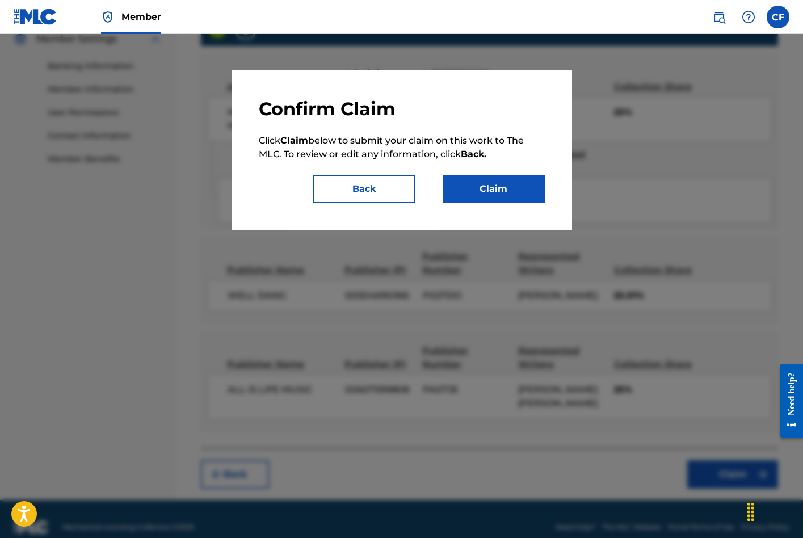
click at [512, 184] on button "Claim" at bounding box center [494, 189] width 102 height 28
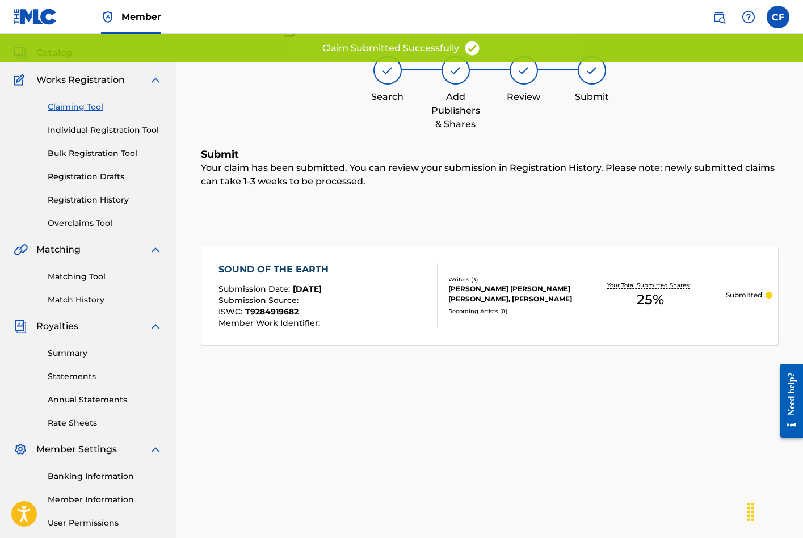
scroll to position [56, 0]
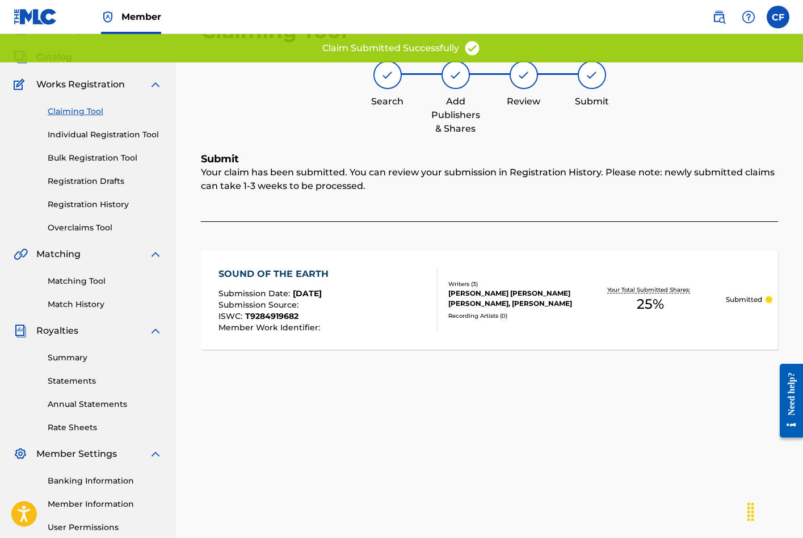
click at [86, 112] on link "Claiming Tool" at bounding box center [105, 112] width 115 height 12
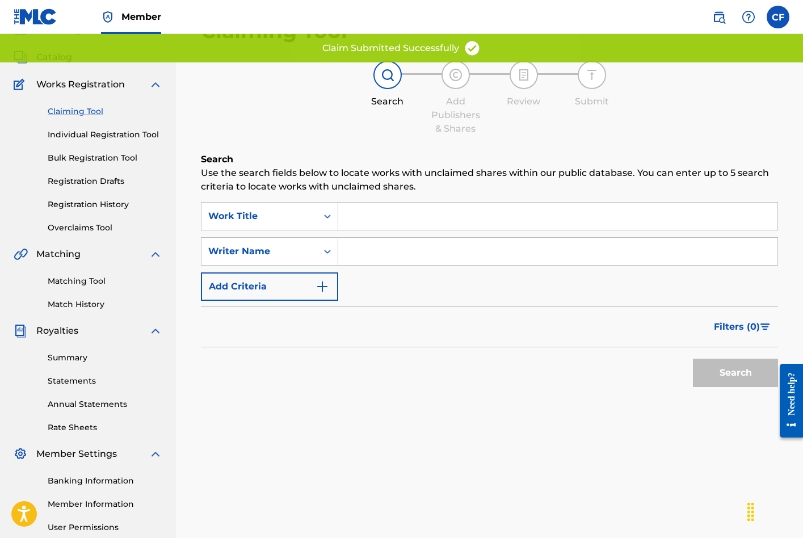
scroll to position [0, 0]
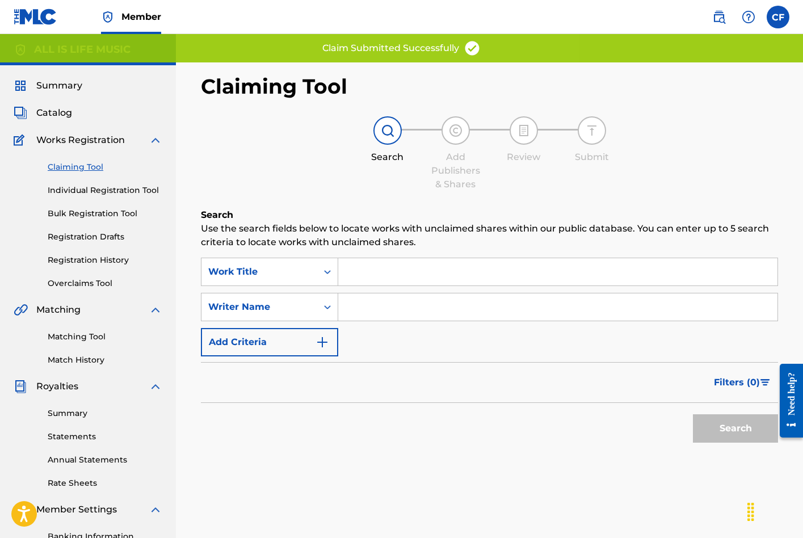
click at [413, 299] on input "Search Form" at bounding box center [557, 306] width 439 height 27
type input "[PERSON_NAME]"
click at [736, 429] on button "Search" at bounding box center [735, 428] width 85 height 28
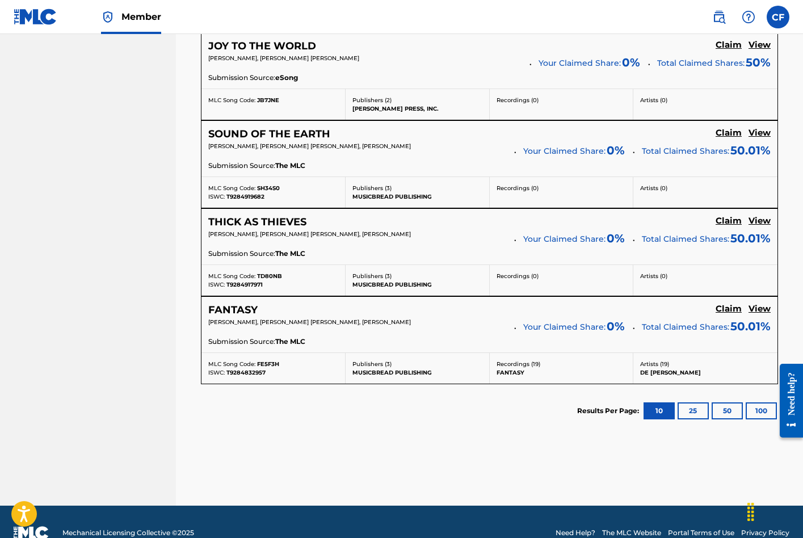
scroll to position [779, 0]
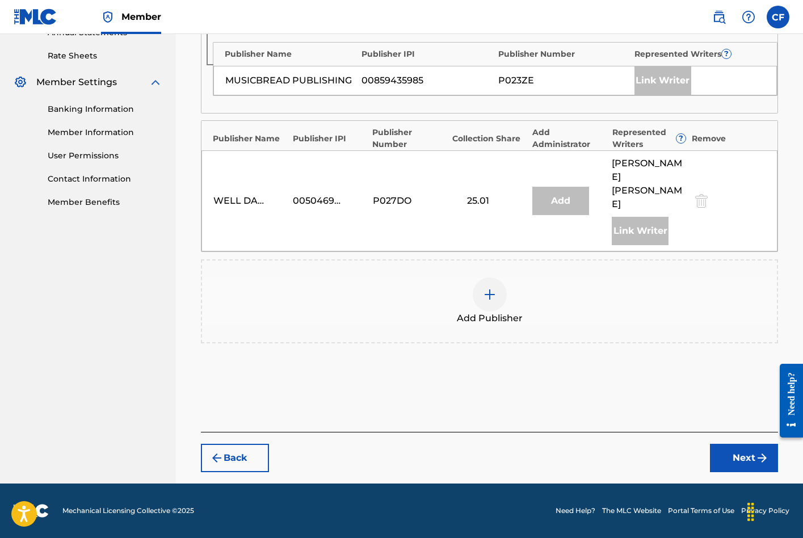
scroll to position [386, 0]
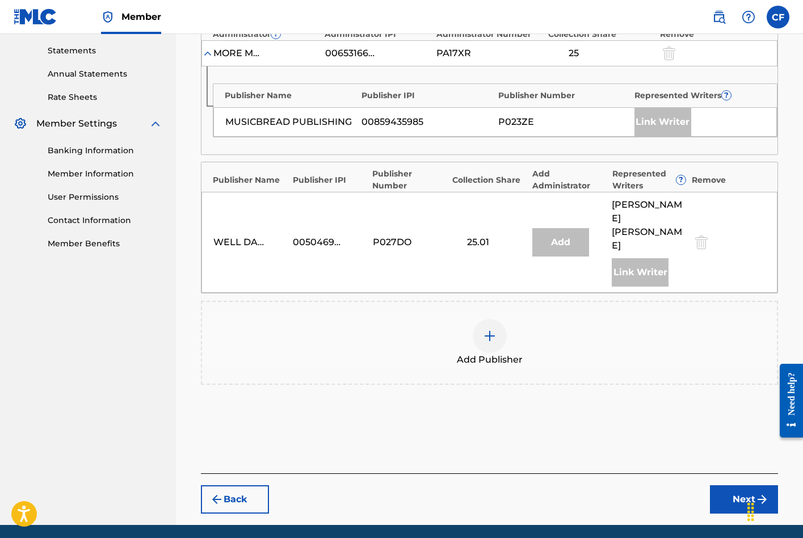
click at [495, 329] on img at bounding box center [490, 336] width 14 height 14
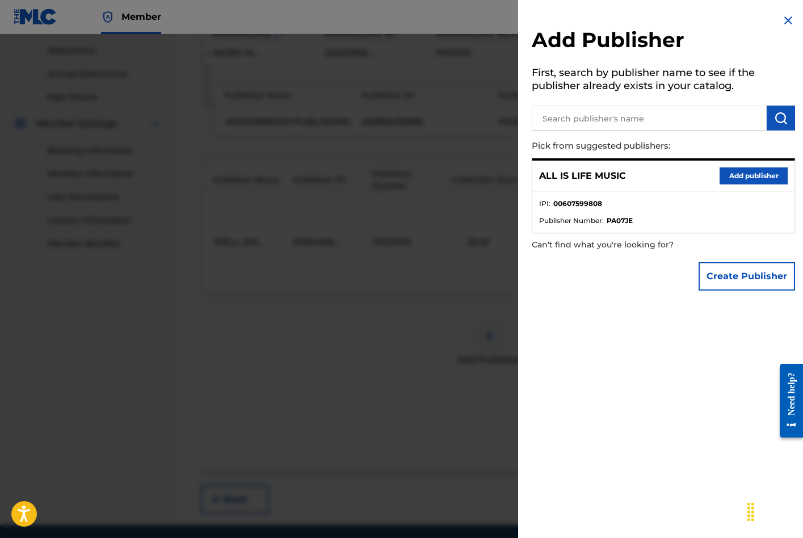
click at [761, 183] on button "Add publisher" at bounding box center [754, 175] width 68 height 17
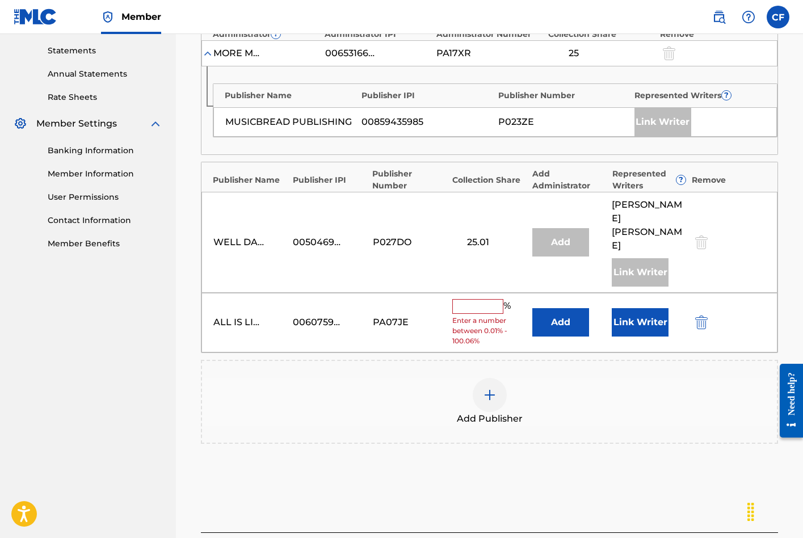
click at [484, 299] on input "text" at bounding box center [477, 306] width 51 height 15
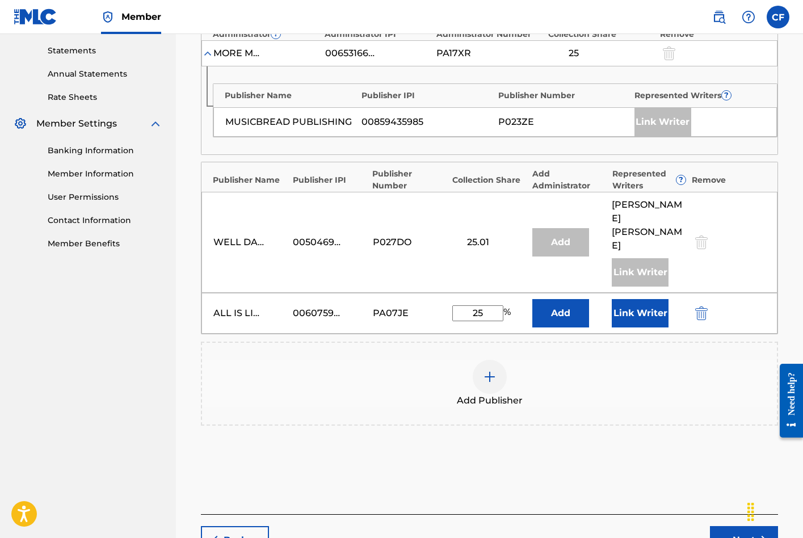
type input "25"
click at [611, 293] on div "ALL IS LIFE MUSIC 00607599808 PA07JE 25 % Add Link Writer" at bounding box center [490, 313] width 576 height 41
click at [636, 299] on button "Link Writer" at bounding box center [640, 313] width 57 height 28
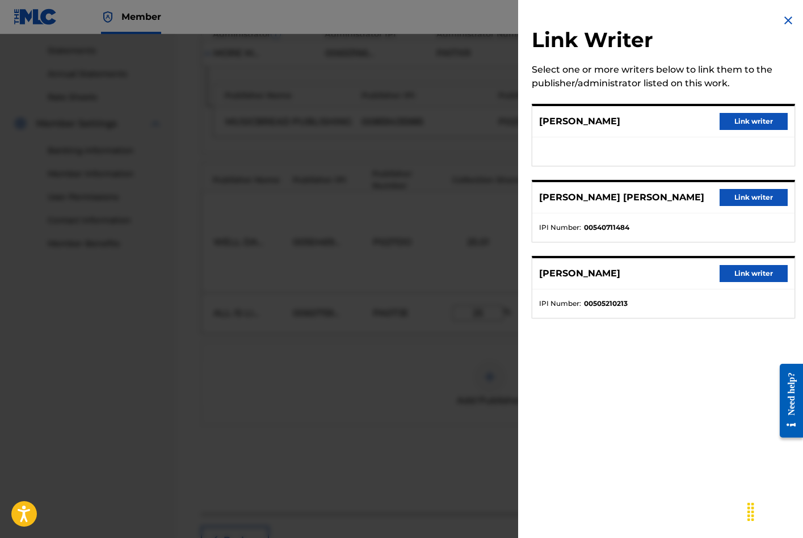
click at [761, 198] on button "Link writer" at bounding box center [754, 197] width 68 height 17
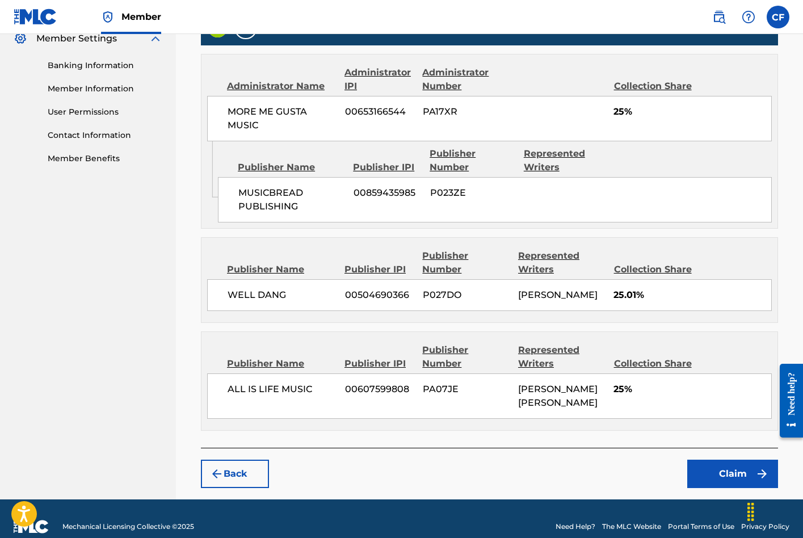
click at [733, 465] on button "Claim" at bounding box center [732, 474] width 91 height 28
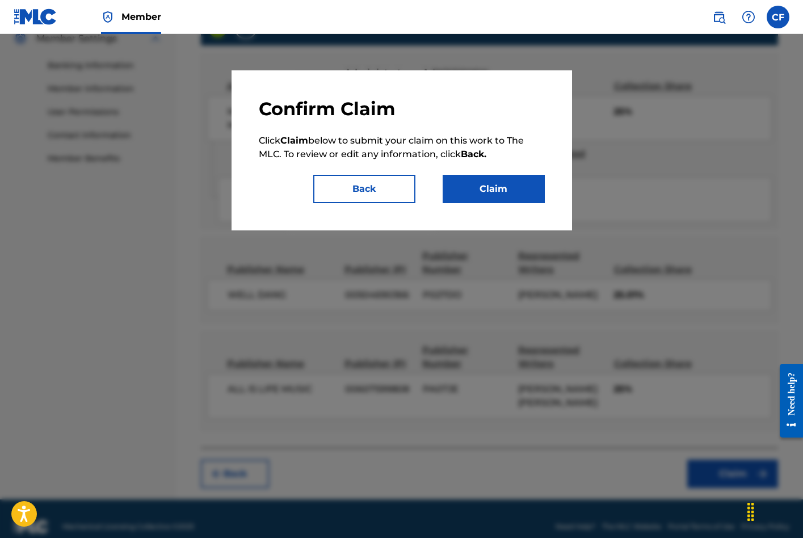
scroll to position [471, 0]
click at [485, 188] on button "Claim" at bounding box center [494, 189] width 102 height 28
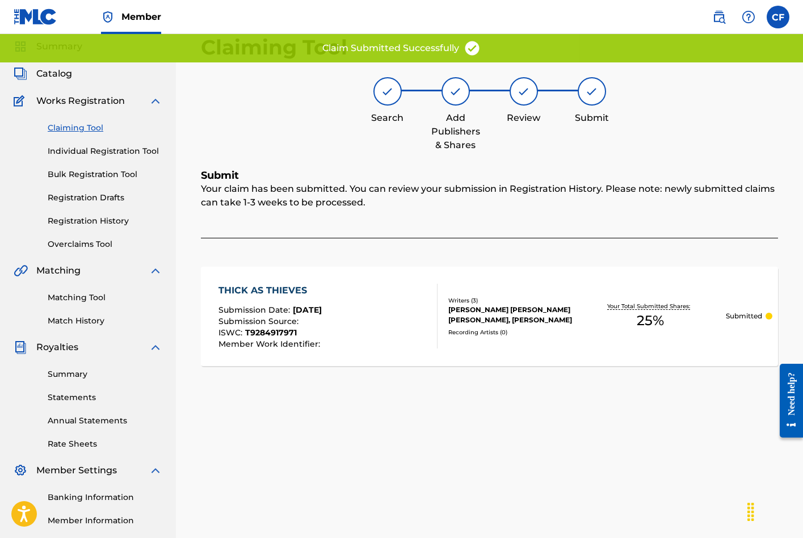
scroll to position [26, 0]
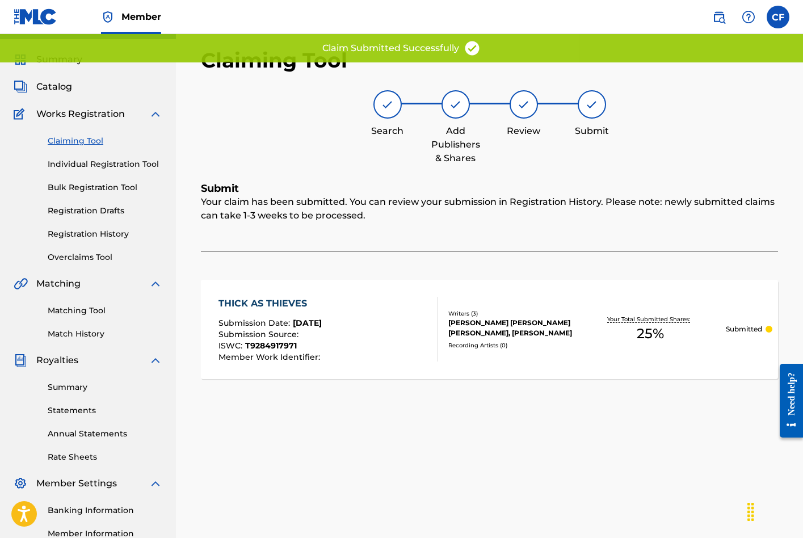
click at [78, 144] on link "Claiming Tool" at bounding box center [105, 141] width 115 height 12
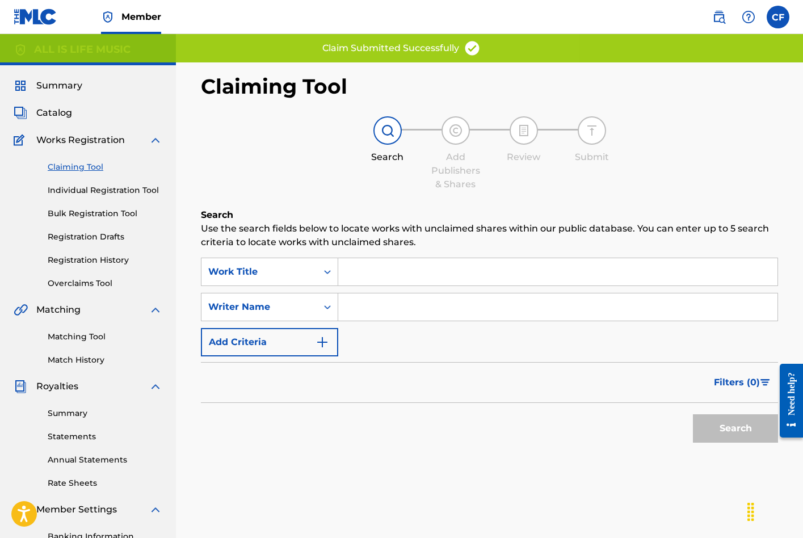
click at [384, 304] on input "Search Form" at bounding box center [557, 306] width 439 height 27
type input "o"
type input "[PERSON_NAME]"
click at [736, 429] on button "Search" at bounding box center [735, 428] width 85 height 28
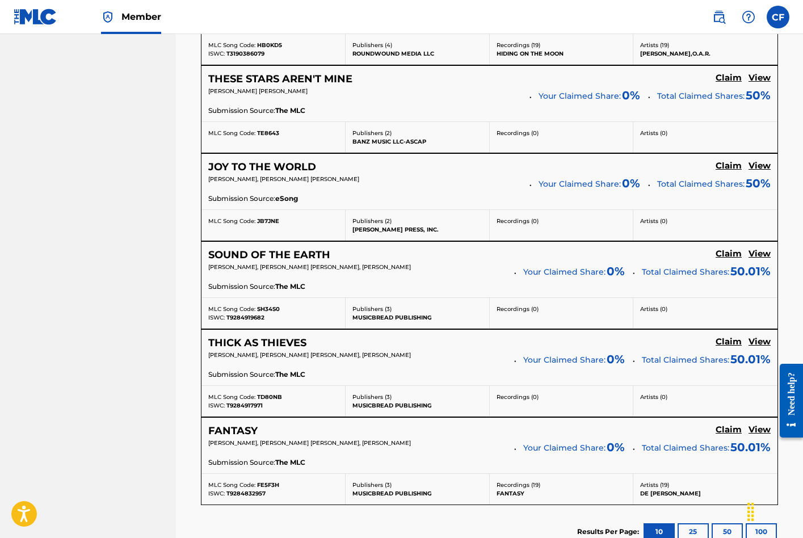
scroll to position [668, 0]
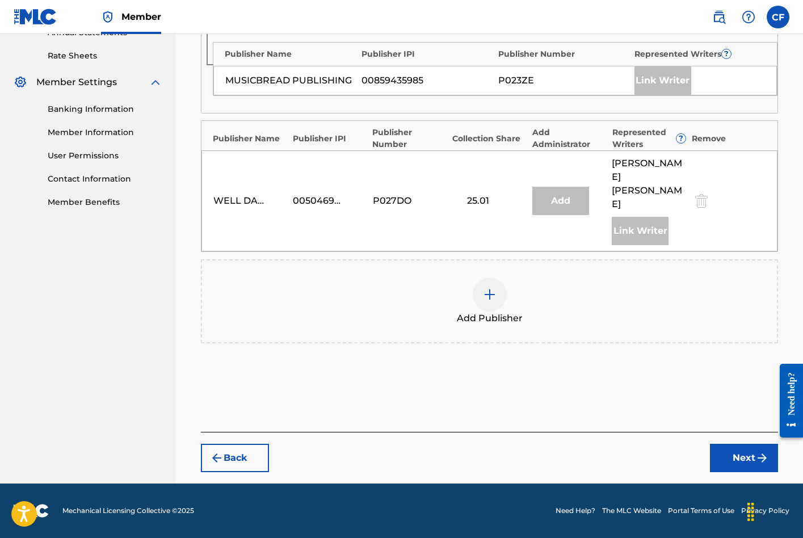
scroll to position [386, 0]
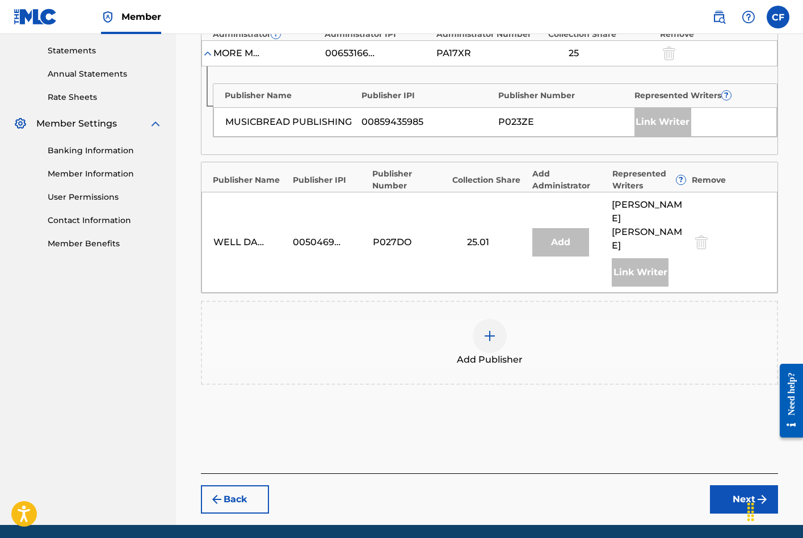
click at [491, 329] on img at bounding box center [490, 336] width 14 height 14
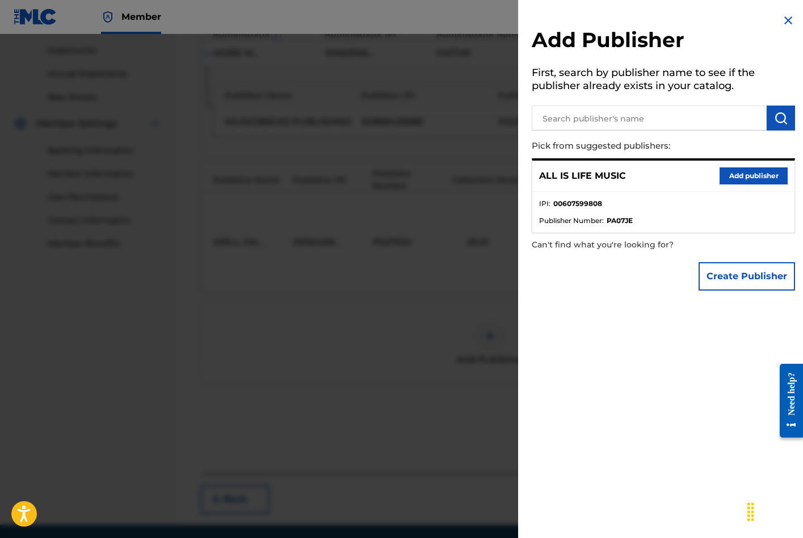
click at [741, 175] on button "Add publisher" at bounding box center [754, 175] width 68 height 17
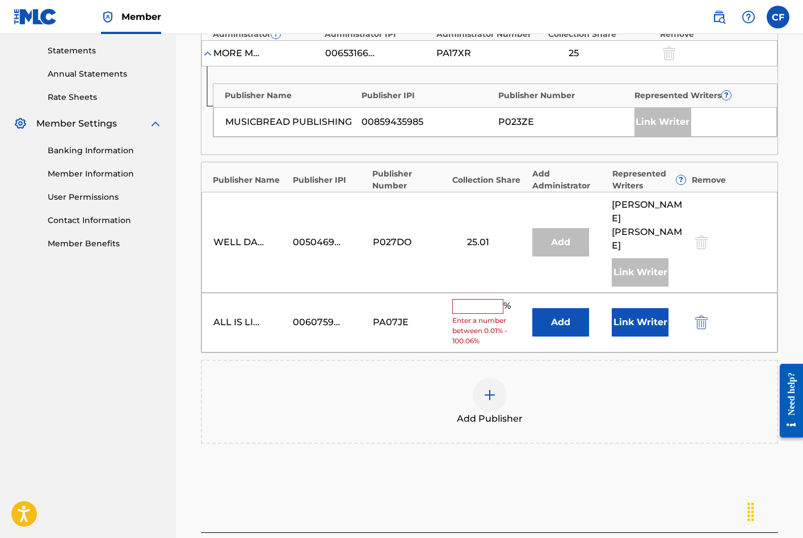
click at [482, 299] on input "text" at bounding box center [477, 306] width 51 height 15
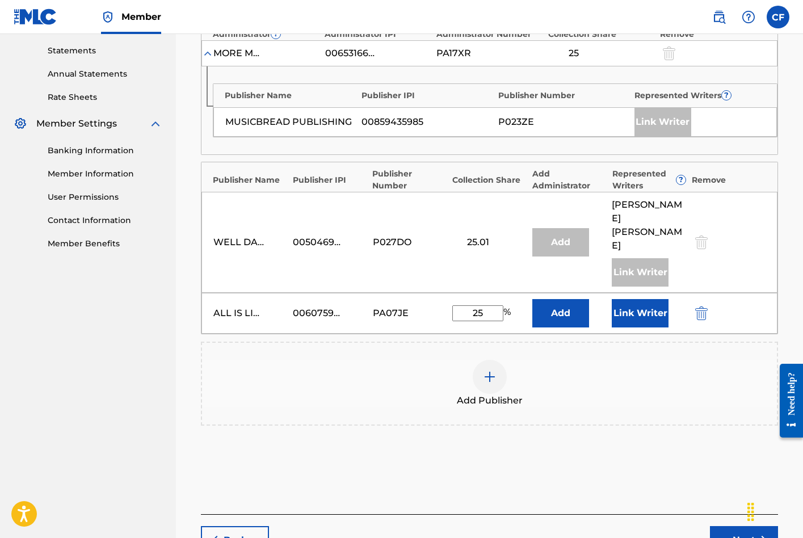
type input "25"
click at [643, 299] on button "Link Writer" at bounding box center [640, 313] width 57 height 28
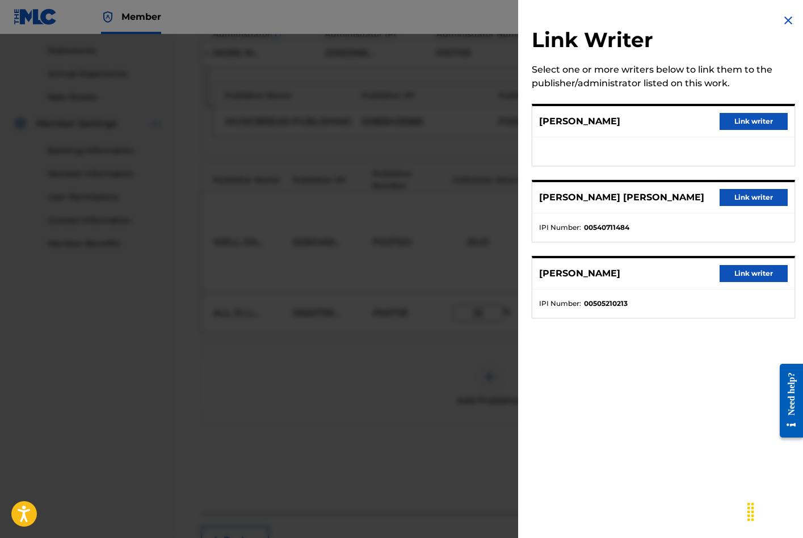
click at [751, 201] on button "Link writer" at bounding box center [754, 197] width 68 height 17
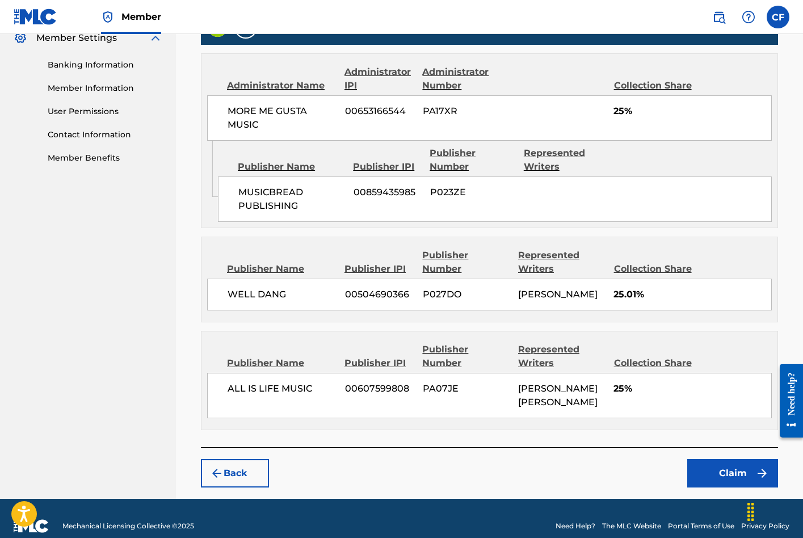
scroll to position [471, 0]
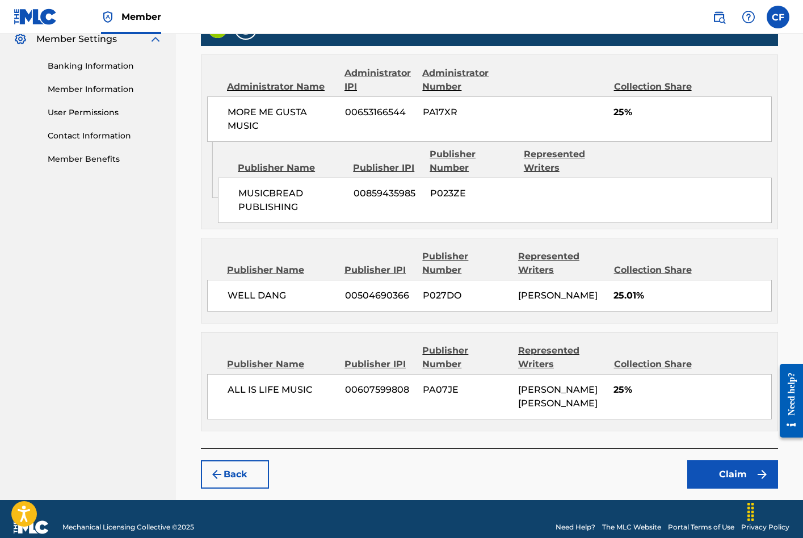
click at [721, 465] on button "Claim" at bounding box center [732, 474] width 91 height 28
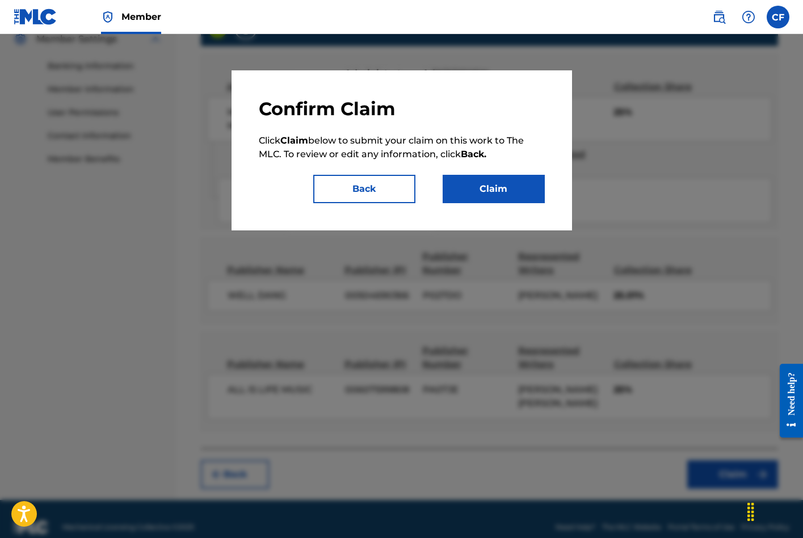
click at [498, 191] on button "Claim" at bounding box center [494, 189] width 102 height 28
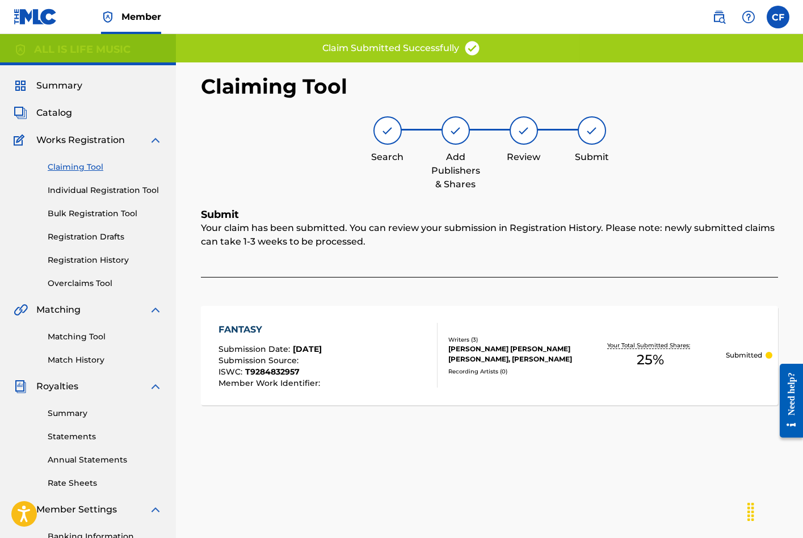
scroll to position [-1, 0]
click at [78, 169] on link "Claiming Tool" at bounding box center [105, 167] width 115 height 12
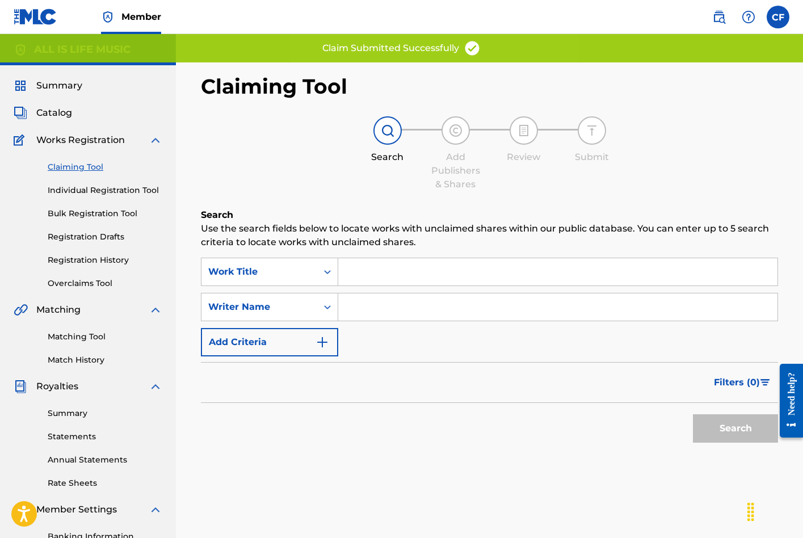
click at [448, 310] on input "Search Form" at bounding box center [557, 306] width 439 height 27
type input "[PERSON_NAME]"
click at [736, 429] on button "Search" at bounding box center [735, 428] width 85 height 28
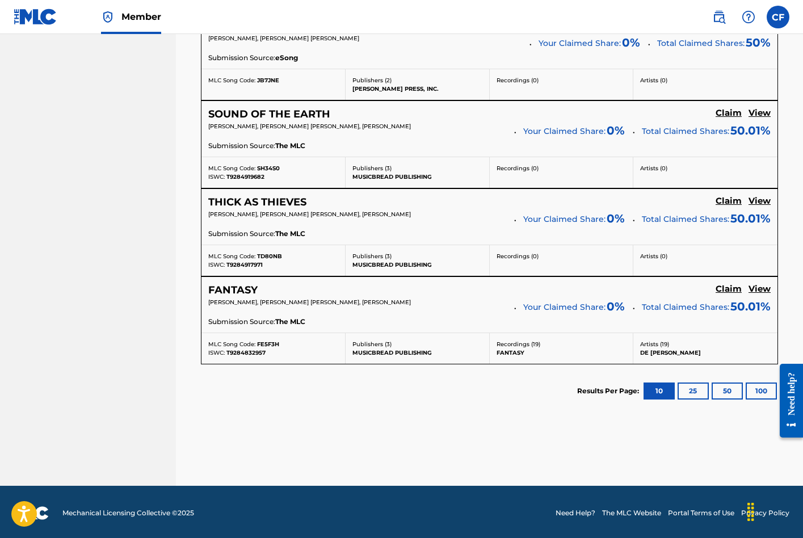
click at [691, 389] on button "25" at bounding box center [693, 391] width 31 height 17
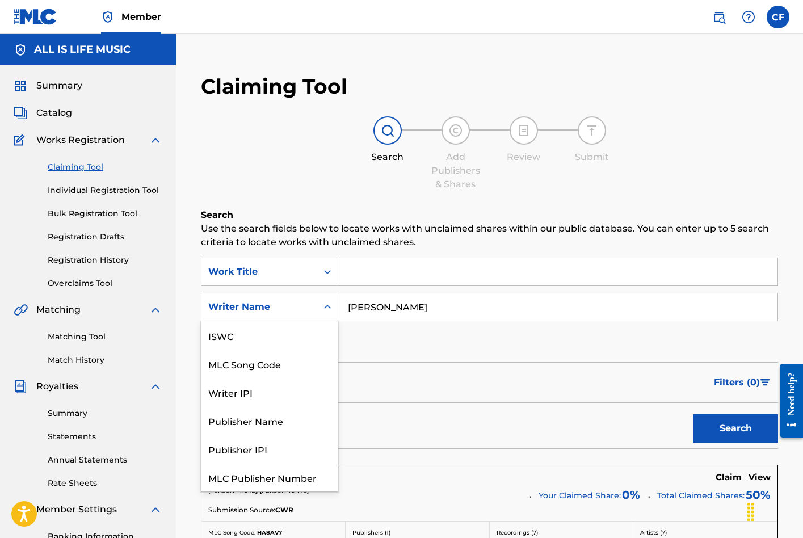
click at [304, 308] on div "Writer Name" at bounding box center [259, 307] width 102 height 14
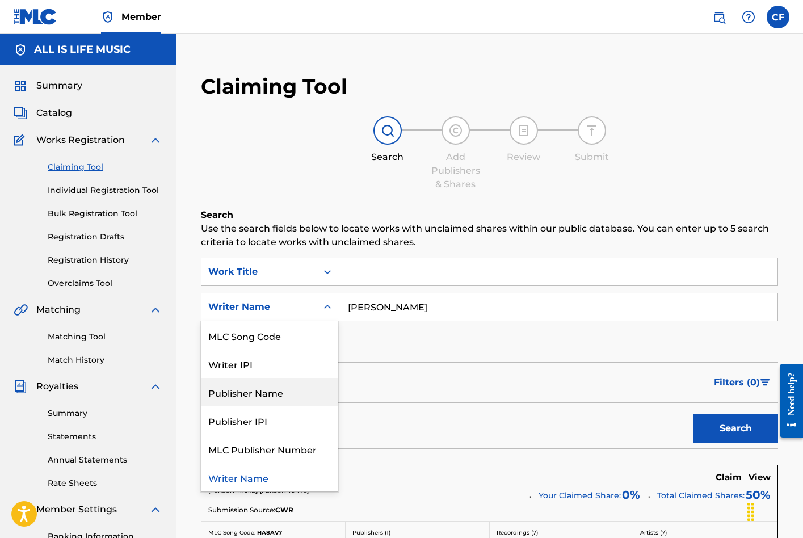
click at [392, 358] on form "SearchWithCriteria049514f8-844d-4575-a787-6a9a44dc0eab Work Title SearchWithCri…" at bounding box center [489, 353] width 577 height 191
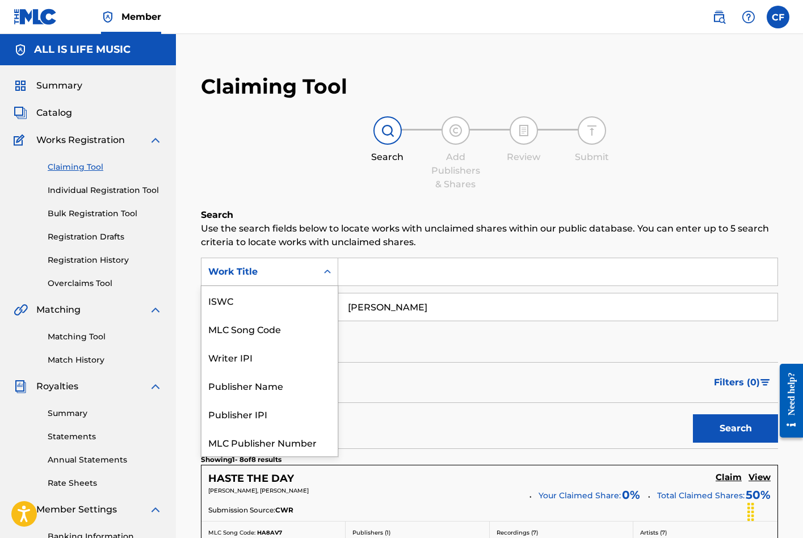
click at [299, 263] on div "Work Title" at bounding box center [260, 272] width 116 height 22
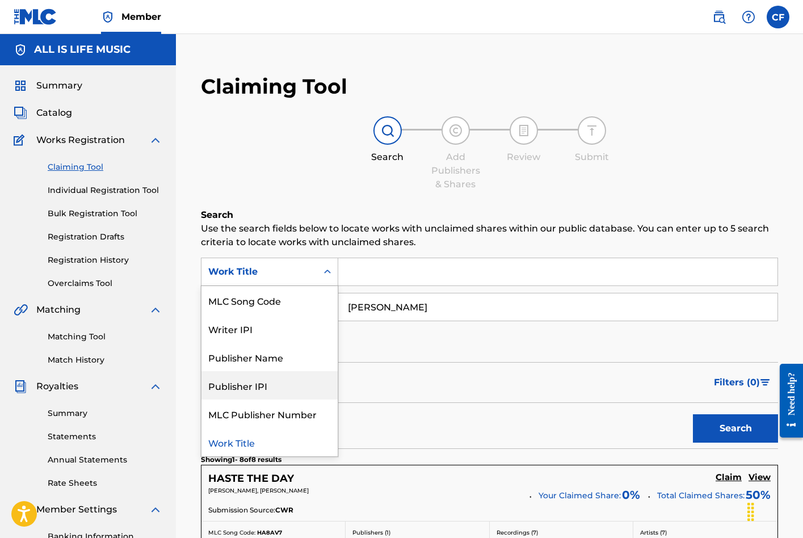
click at [403, 389] on div "Filters ( 0 )" at bounding box center [489, 382] width 577 height 41
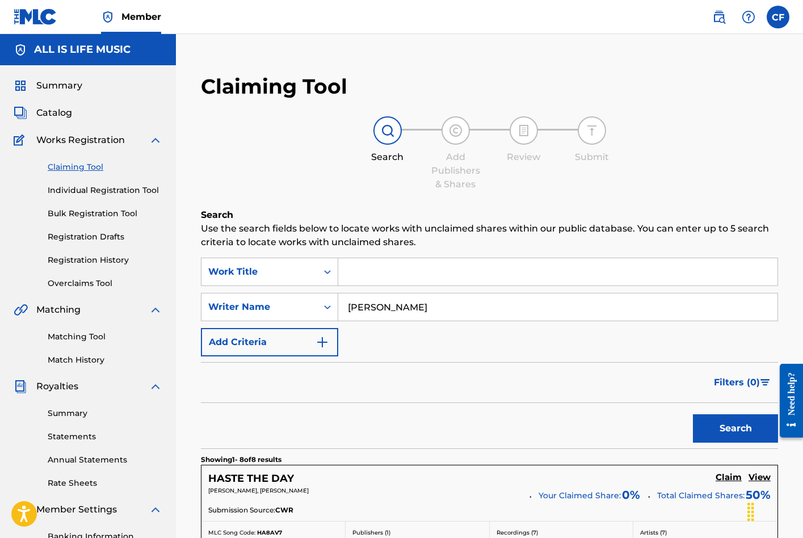
click at [65, 110] on span "Catalog" at bounding box center [54, 113] width 36 height 14
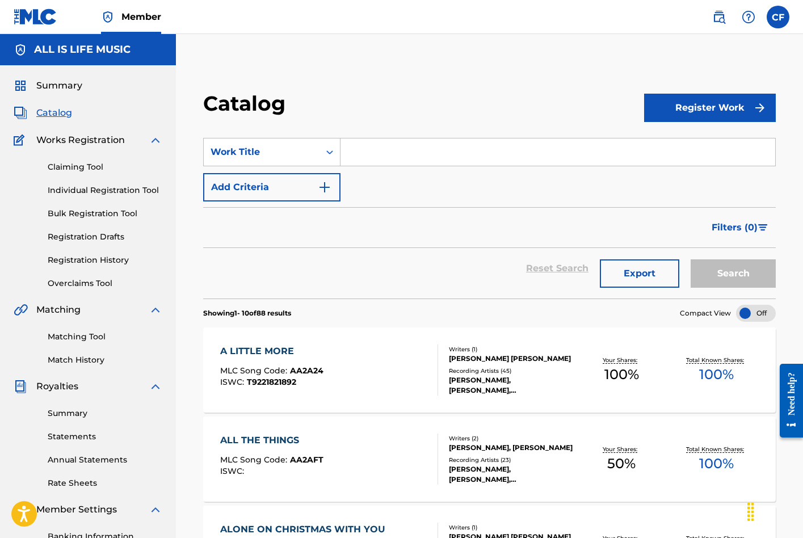
click at [692, 103] on button "Register Work" at bounding box center [710, 108] width 132 height 28
click at [682, 174] on link "By File Upload" at bounding box center [710, 171] width 132 height 27
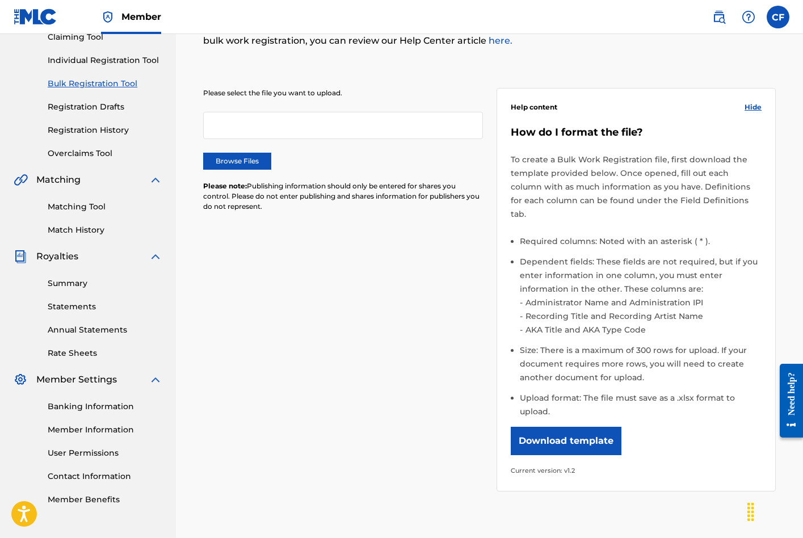
scroll to position [128, 0]
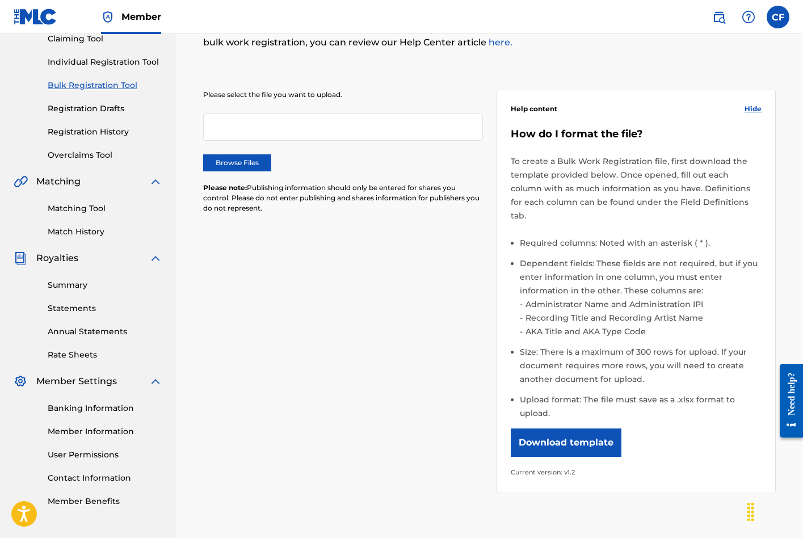
click at [576, 429] on button "Download template" at bounding box center [566, 443] width 111 height 28
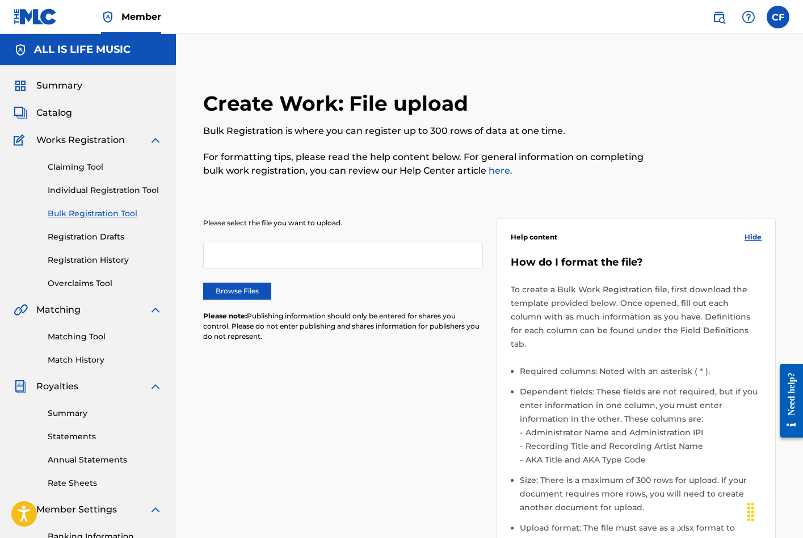
scroll to position [0, 0]
click at [64, 85] on span "Summary" at bounding box center [59, 86] width 46 height 14
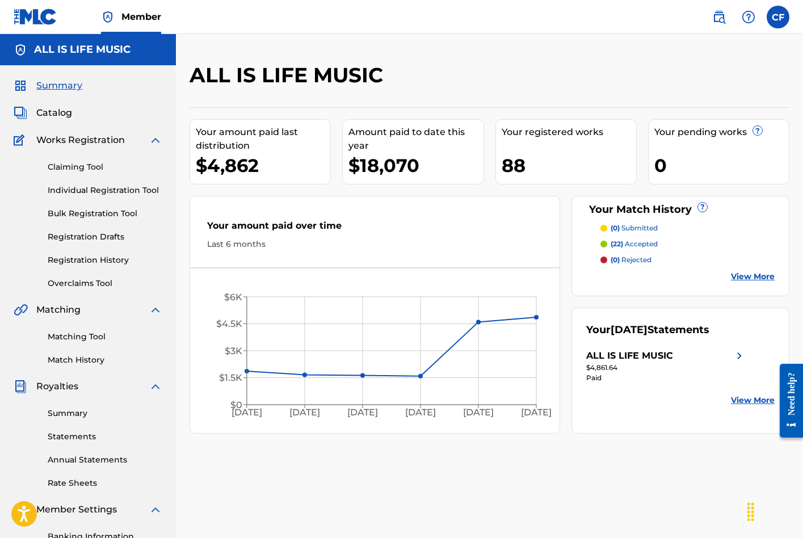
click at [64, 115] on span "Catalog" at bounding box center [54, 113] width 36 height 14
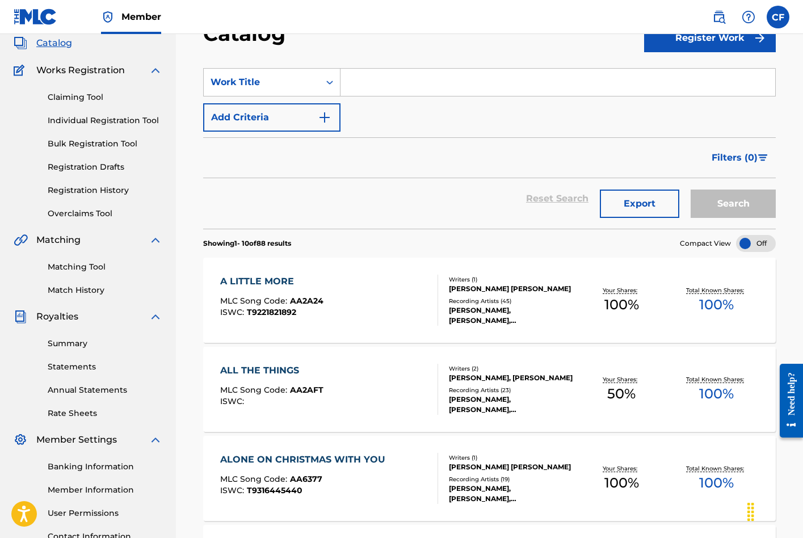
scroll to position [82, 0]
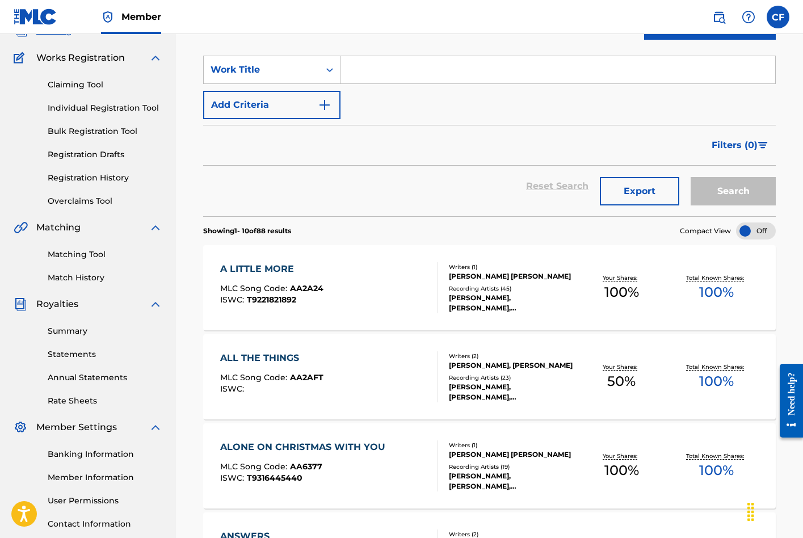
click at [275, 263] on div "A LITTLE MORE" at bounding box center [271, 269] width 103 height 14
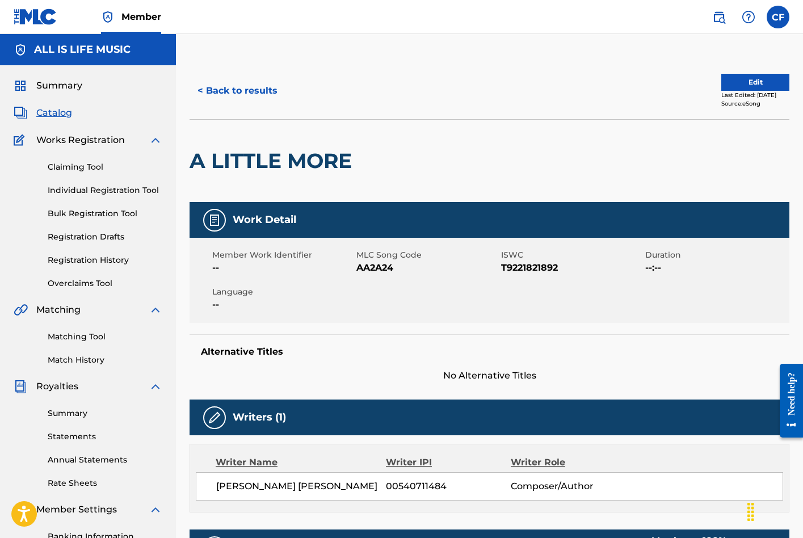
click at [778, 14] on label at bounding box center [778, 17] width 23 height 23
click at [778, 17] on input "[PERSON_NAME] Fry [EMAIL_ADDRESS][PERSON_NAME][DOMAIN_NAME] Profile Log out" at bounding box center [778, 17] width 0 height 0
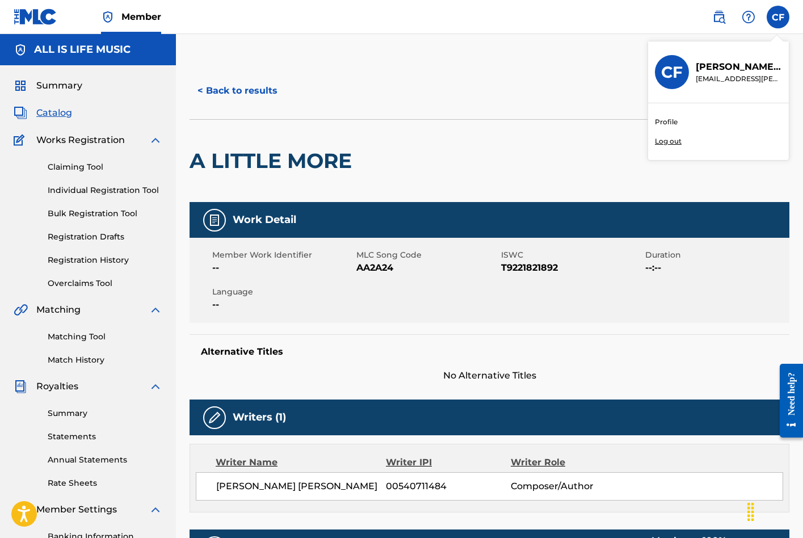
click at [669, 120] on link "Profile" at bounding box center [666, 122] width 23 height 10
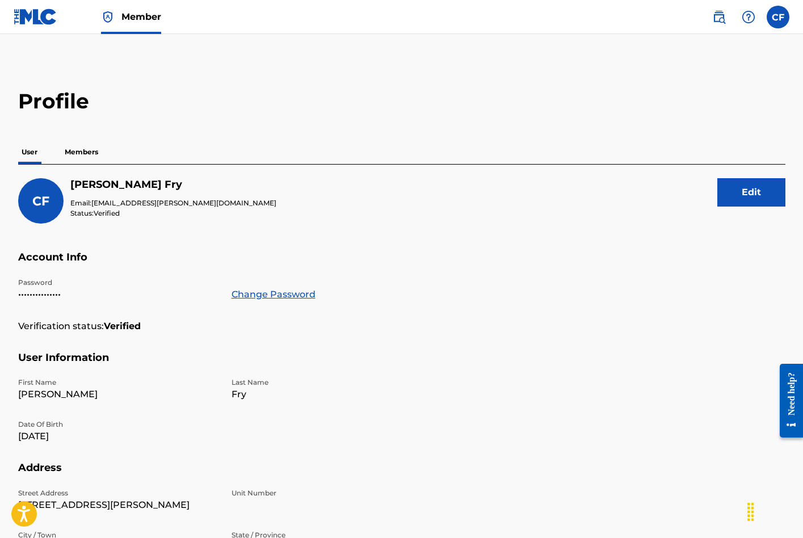
click at [85, 134] on div "Profile User Members CF [PERSON_NAME] Email: [EMAIL_ADDRESS][PERSON_NAME][DOMAI…" at bounding box center [402, 392] width 795 height 607
click at [80, 150] on p "Members" at bounding box center [81, 152] width 40 height 24
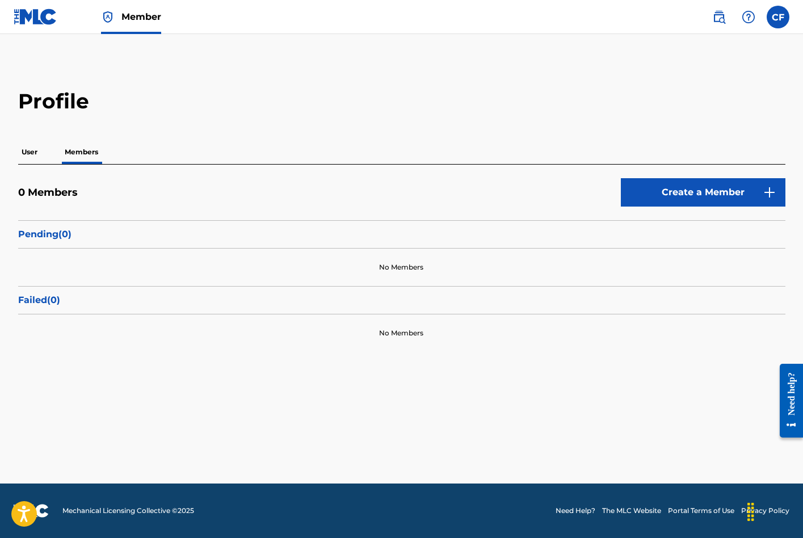
click at [115, 20] on link "Member" at bounding box center [131, 16] width 60 height 33
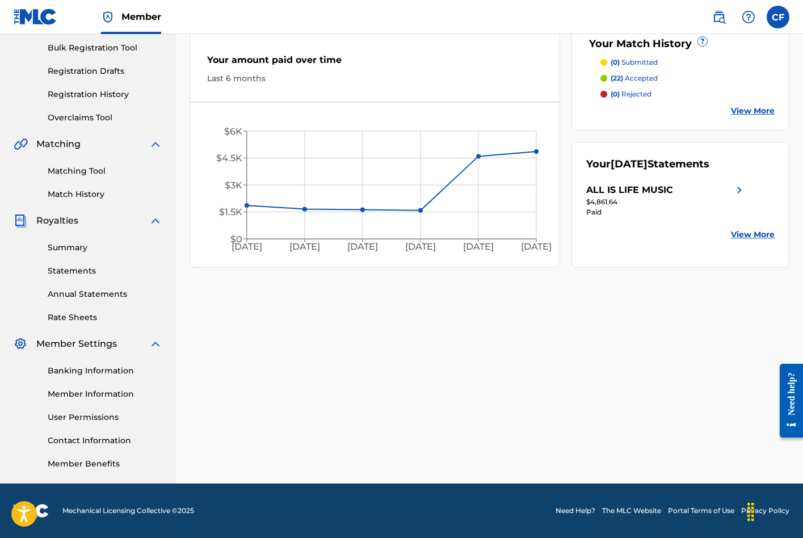
scroll to position [166, 0]
click at [79, 391] on link "Member Information" at bounding box center [105, 394] width 115 height 12
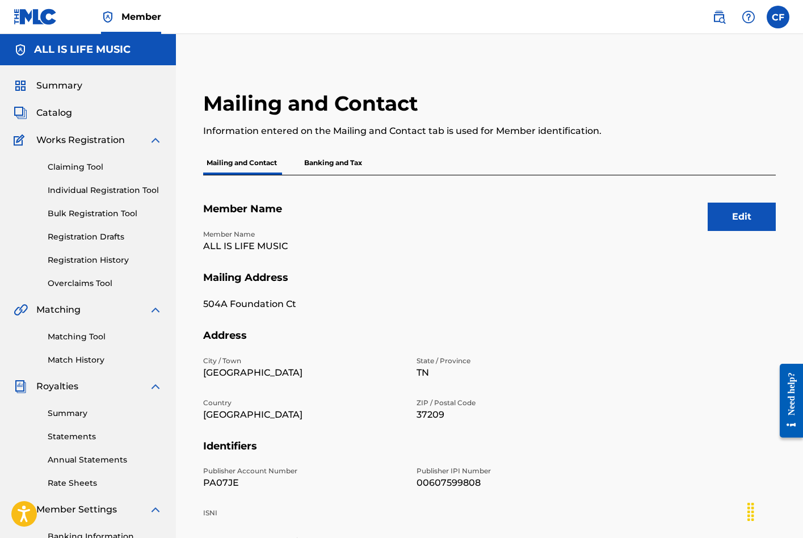
click at [51, 87] on span "Summary" at bounding box center [59, 86] width 46 height 14
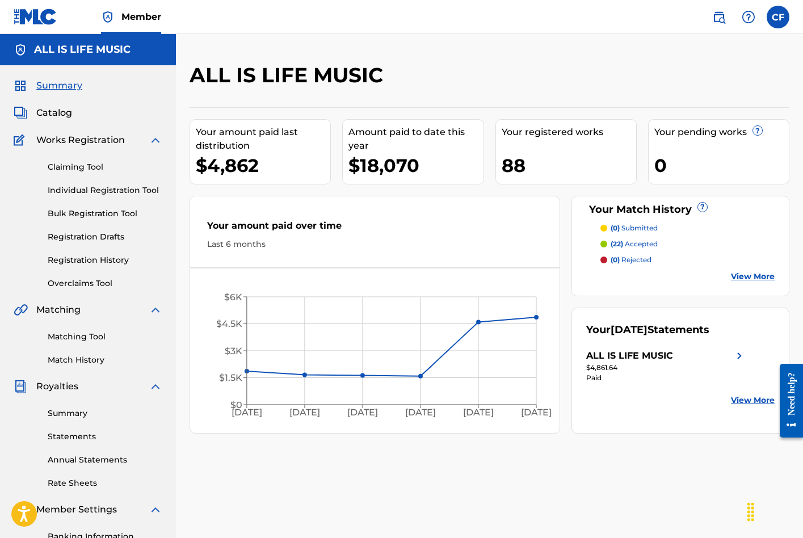
click at [87, 209] on link "Bulk Registration Tool" at bounding box center [105, 214] width 115 height 12
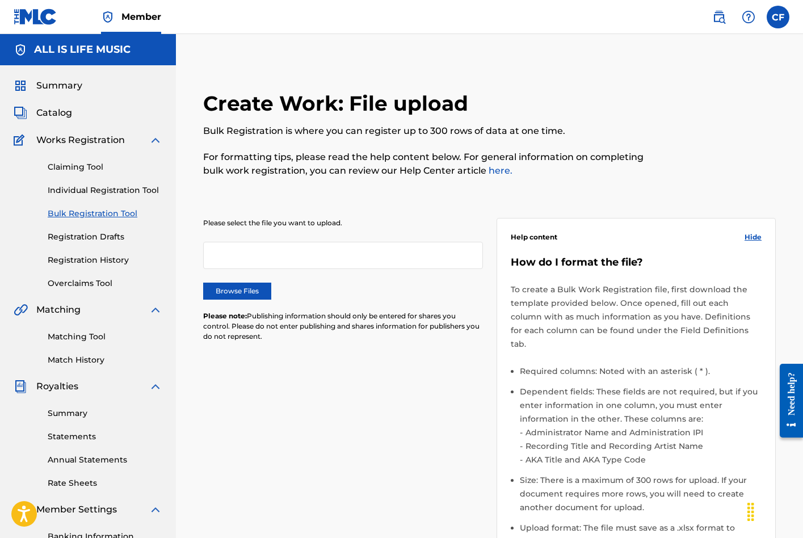
click at [258, 296] on label "Browse Files" at bounding box center [237, 291] width 68 height 17
click at [0, 0] on input "Browse Files" at bounding box center [0, 0] width 0 height 0
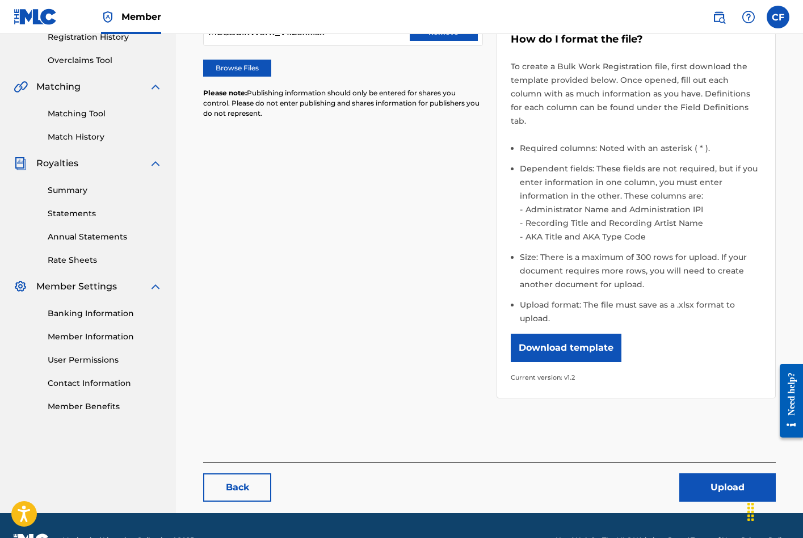
scroll to position [236, 0]
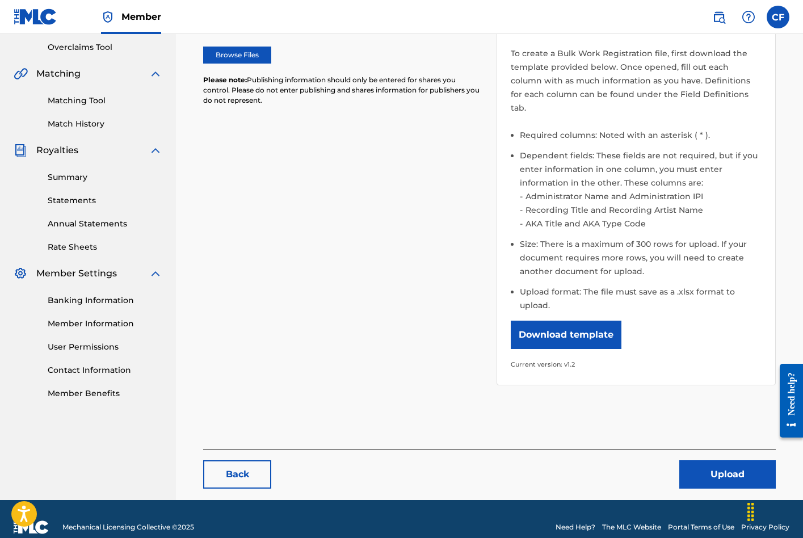
click at [712, 460] on button "Upload" at bounding box center [727, 474] width 96 height 28
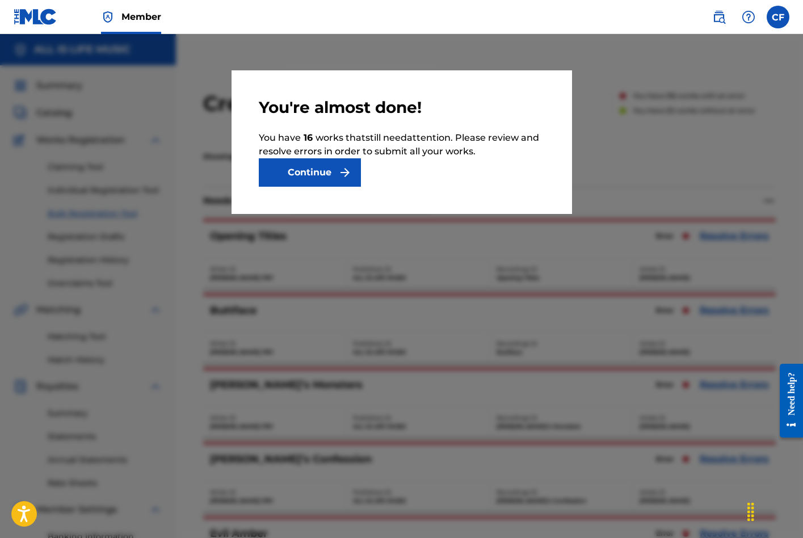
click at [343, 177] on img "submit" at bounding box center [345, 173] width 14 height 14
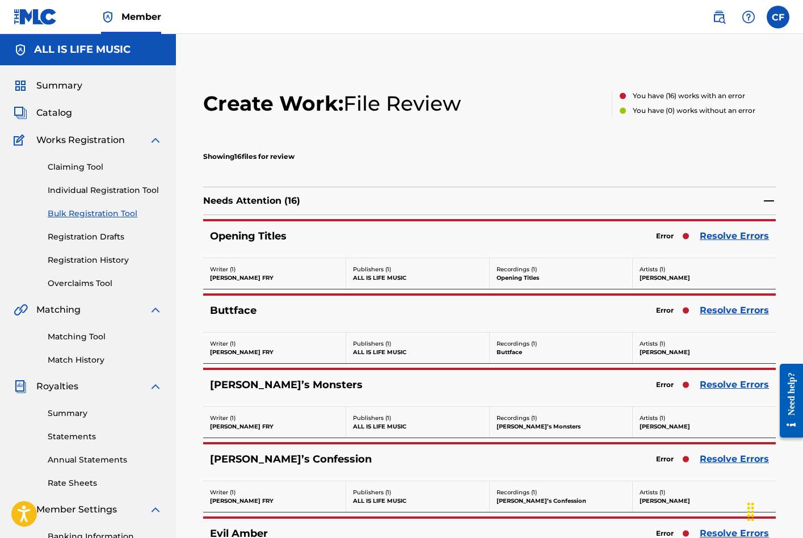
click at [739, 241] on link "Resolve Errors" at bounding box center [734, 236] width 69 height 14
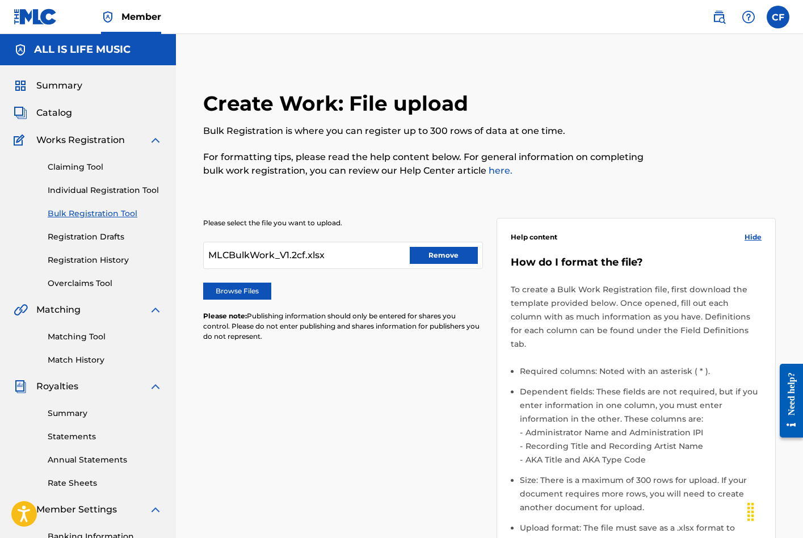
click at [438, 254] on button "Remove" at bounding box center [444, 255] width 68 height 17
click at [505, 157] on p "For formatting tips, please read the help content below. For general informatio…" at bounding box center [423, 163] width 441 height 27
click at [247, 299] on label "Browse Files" at bounding box center [237, 291] width 68 height 17
click at [0, 0] on input "Browse Files" at bounding box center [0, 0] width 0 height 0
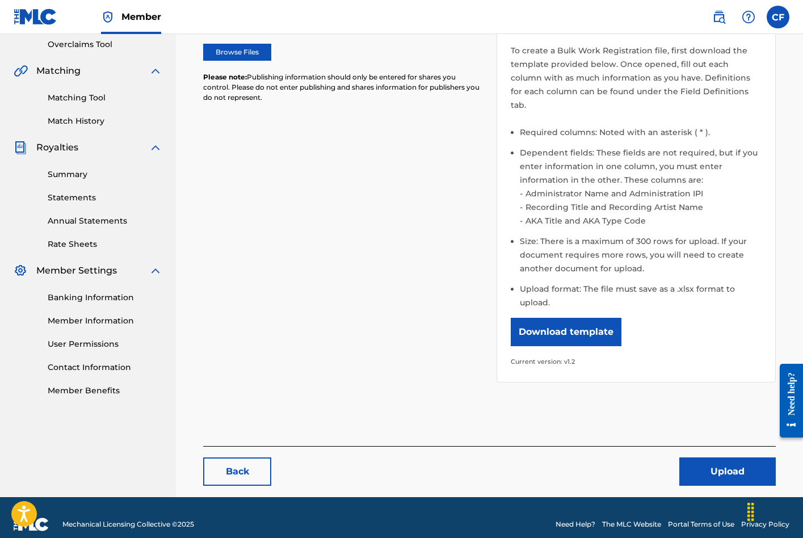
scroll to position [238, 0]
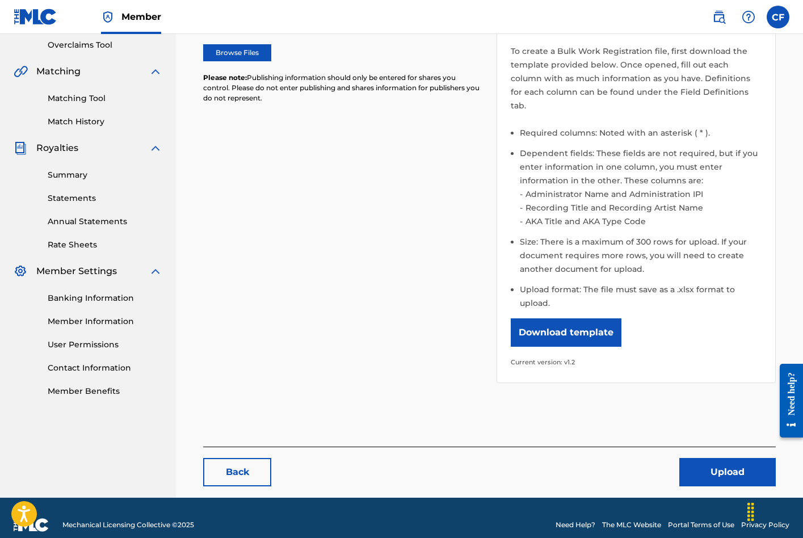
click at [706, 458] on button "Upload" at bounding box center [727, 472] width 96 height 28
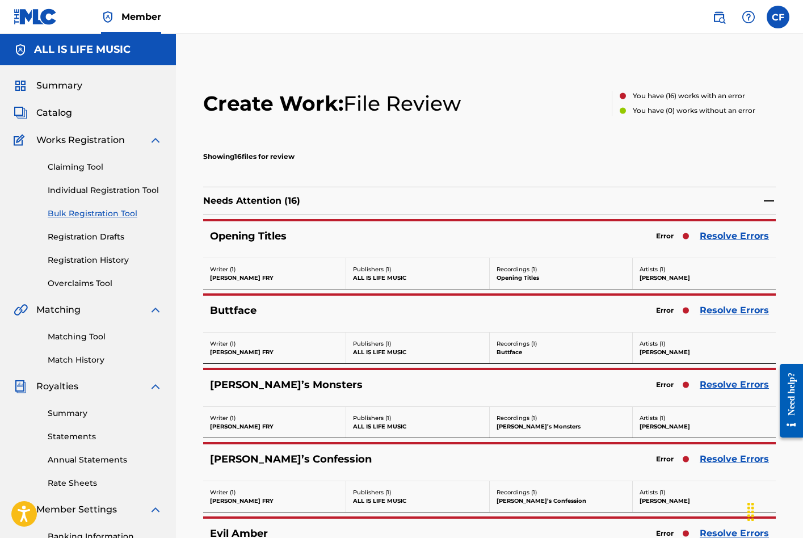
click at [728, 241] on link "Resolve Errors" at bounding box center [734, 236] width 69 height 14
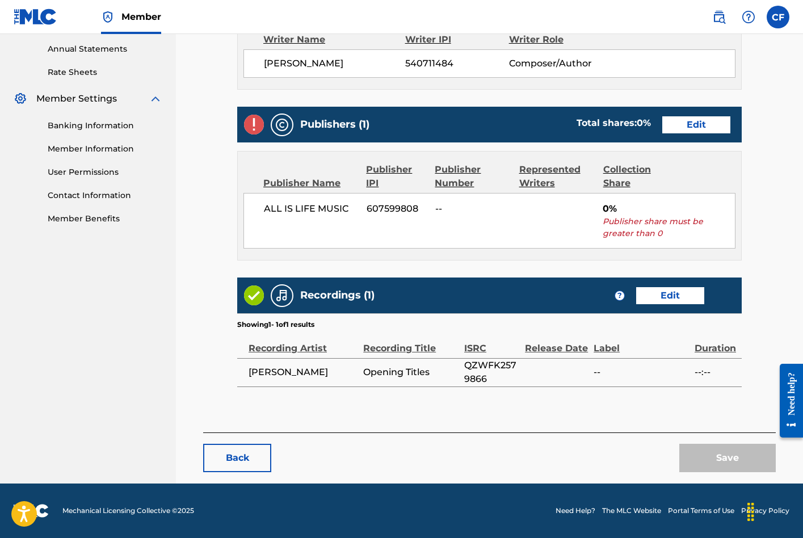
scroll to position [410, 0]
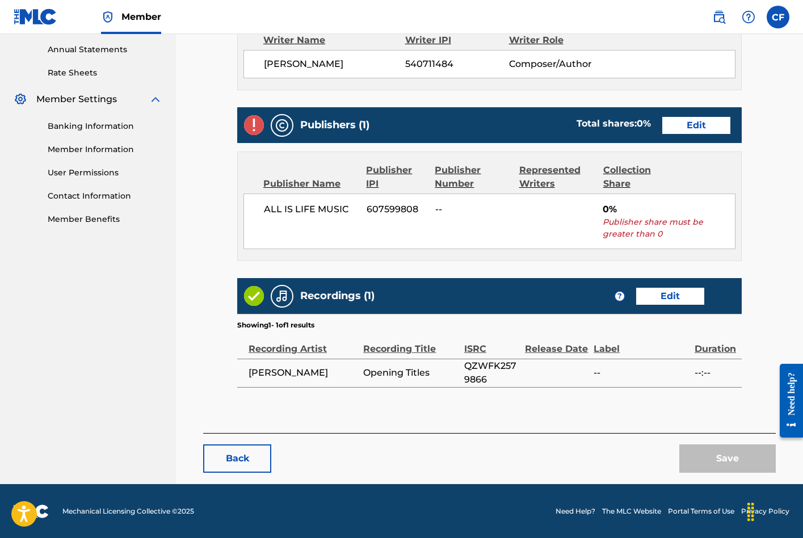
click at [229, 457] on button "Back" at bounding box center [237, 458] width 68 height 28
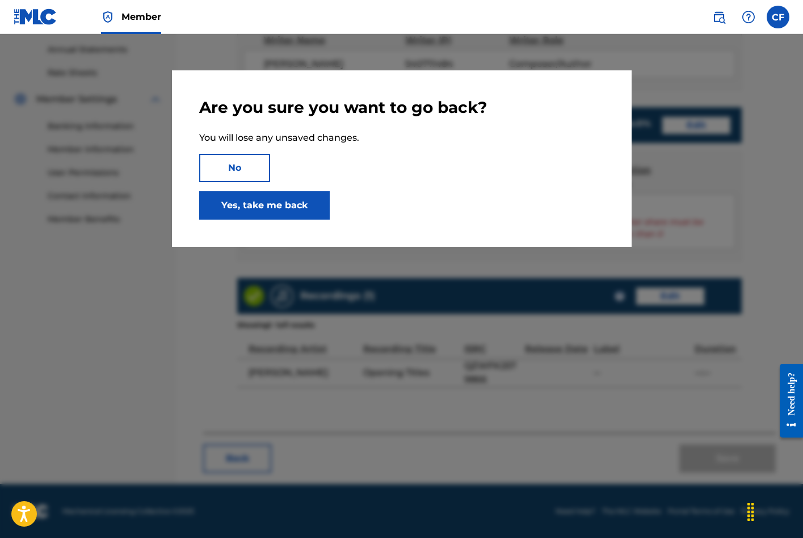
click at [258, 205] on link "Yes, take me back" at bounding box center [264, 205] width 131 height 28
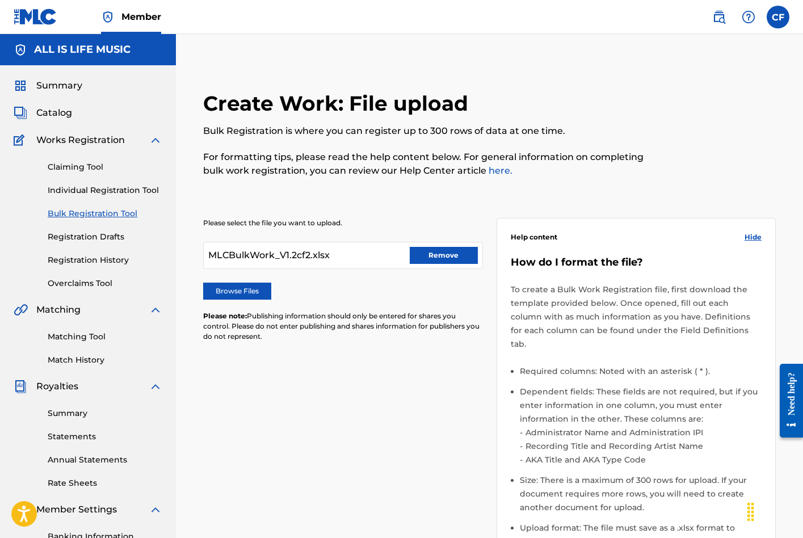
click at [443, 254] on button "Remove" at bounding box center [444, 255] width 68 height 17
click at [532, 172] on p "For formatting tips, please read the help content below. For general informatio…" at bounding box center [423, 163] width 441 height 27
click at [95, 179] on div "Claiming Tool Individual Registration Tool Bulk Registration Tool Registration …" at bounding box center [88, 218] width 149 height 142
click at [83, 191] on link "Individual Registration Tool" at bounding box center [105, 190] width 115 height 12
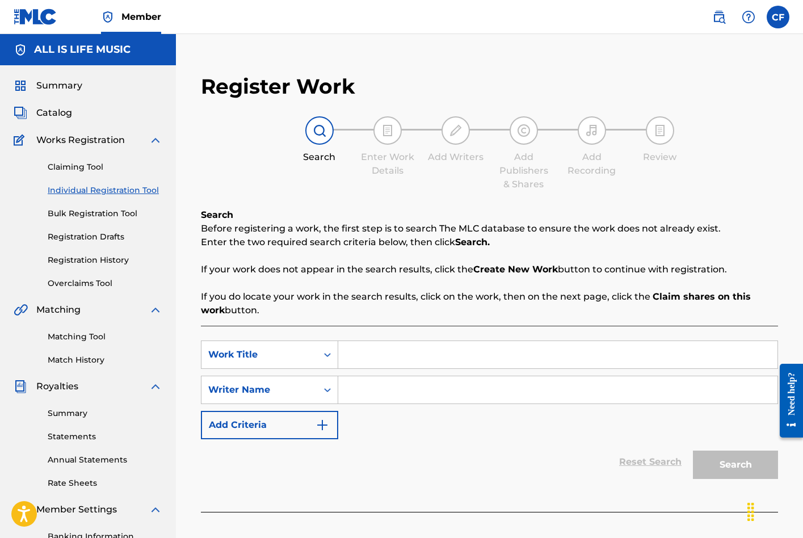
click at [82, 167] on link "Claiming Tool" at bounding box center [105, 167] width 115 height 12
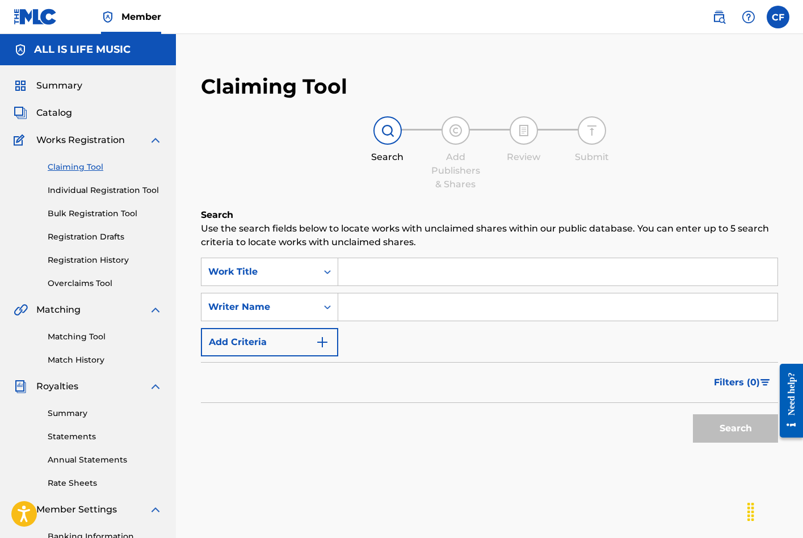
click at [100, 217] on link "Bulk Registration Tool" at bounding box center [105, 214] width 115 height 12
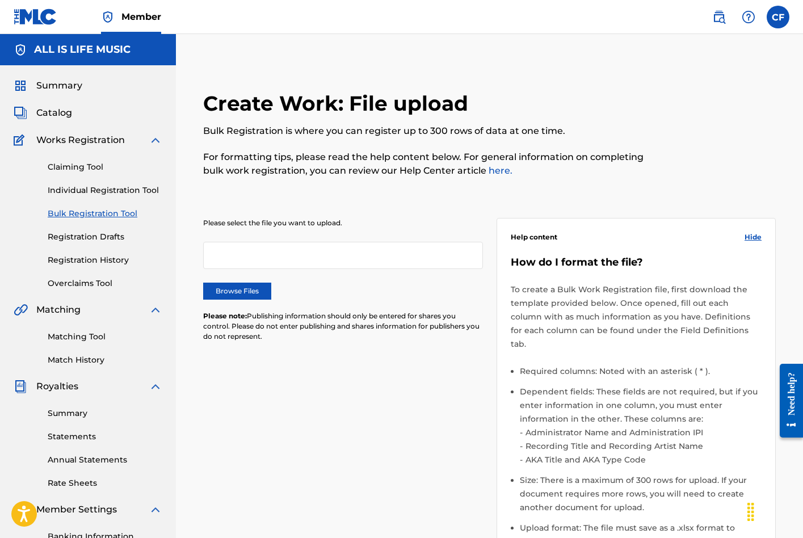
click at [237, 291] on label "Browse Files" at bounding box center [237, 291] width 68 height 17
click at [0, 0] on input "Browse Files" at bounding box center [0, 0] width 0 height 0
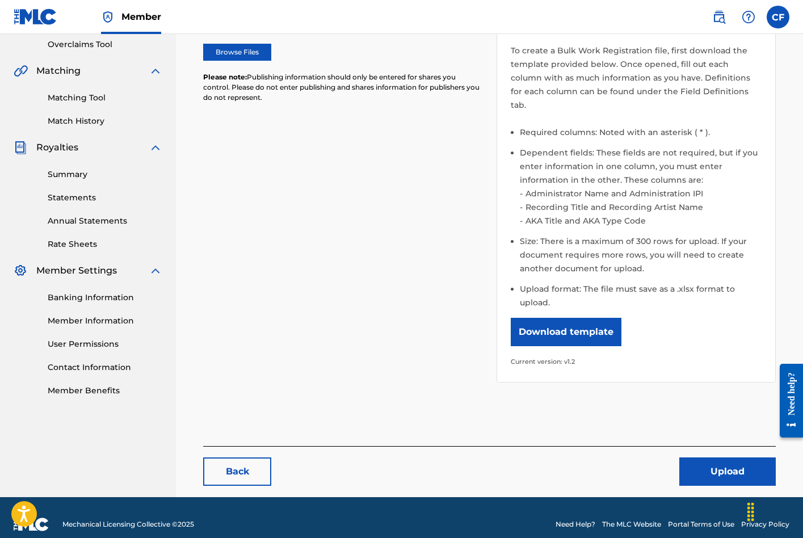
scroll to position [238, 0]
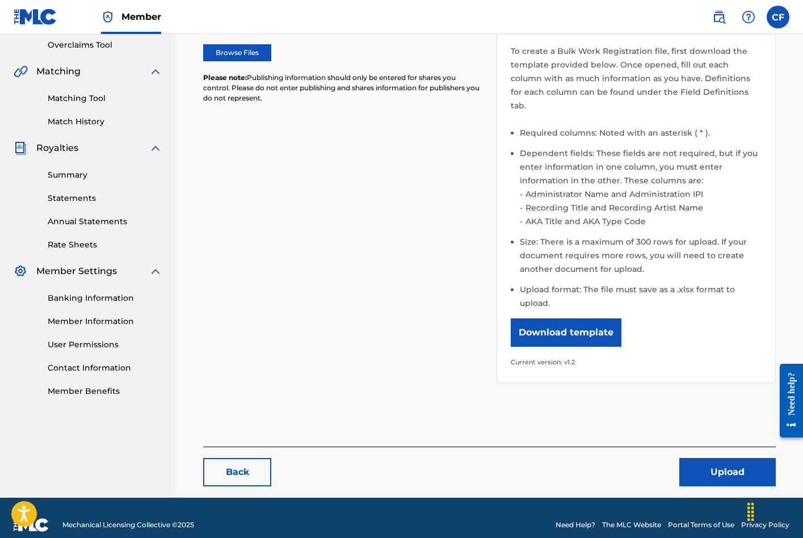
click at [725, 458] on button "Upload" at bounding box center [727, 472] width 96 height 28
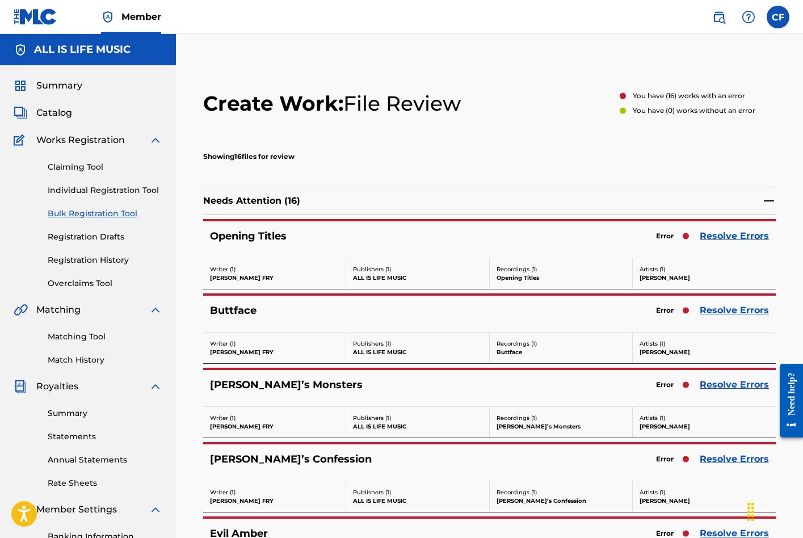
click at [719, 238] on link "Resolve Errors" at bounding box center [734, 236] width 69 height 14
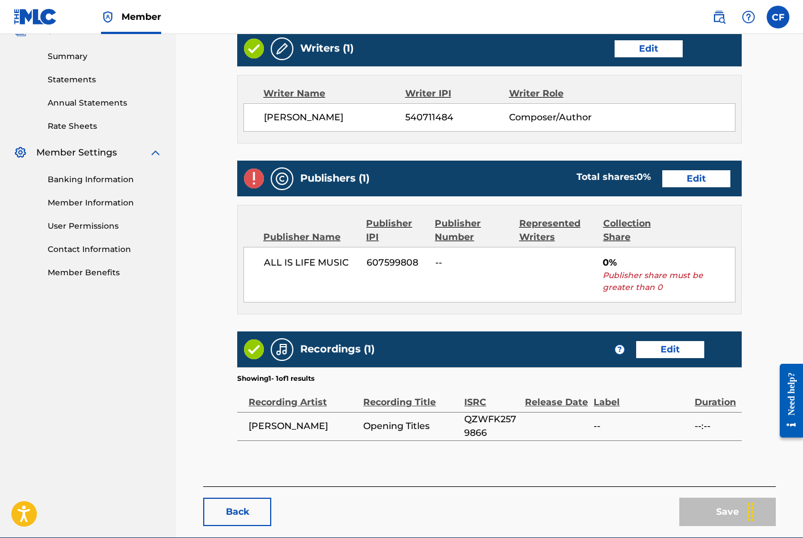
scroll to position [359, 0]
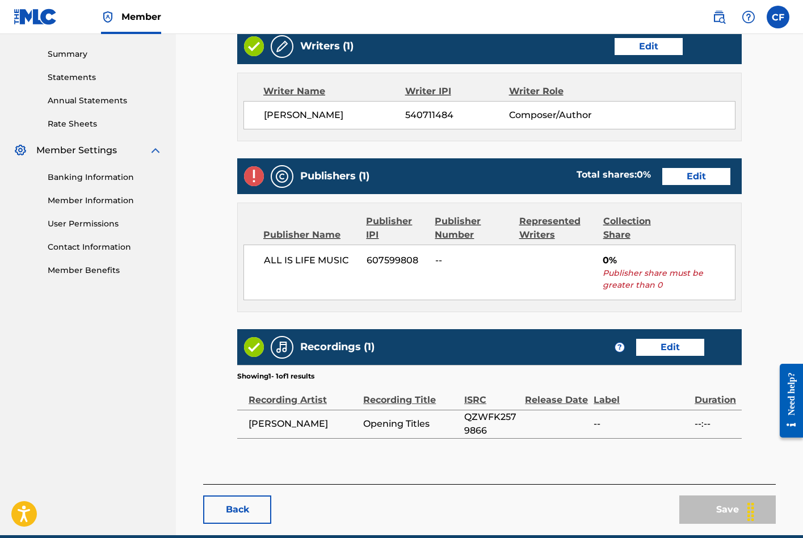
click at [702, 182] on link "Edit" at bounding box center [696, 176] width 68 height 17
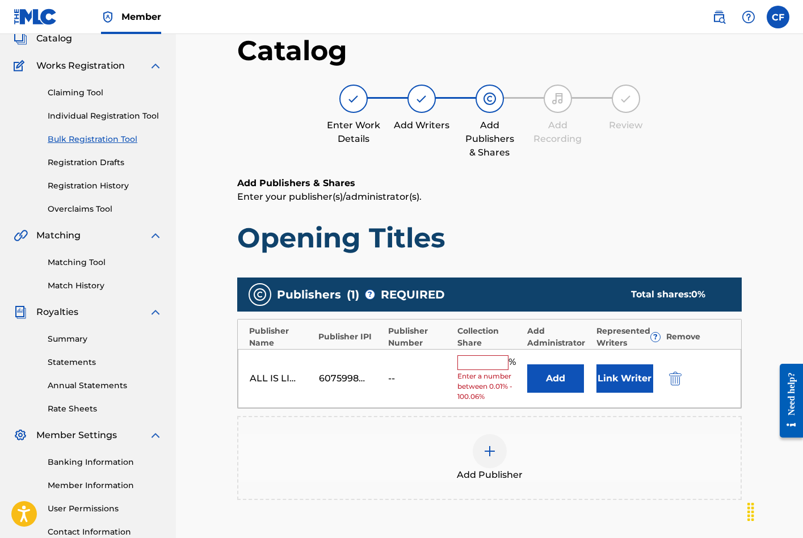
scroll to position [88, 0]
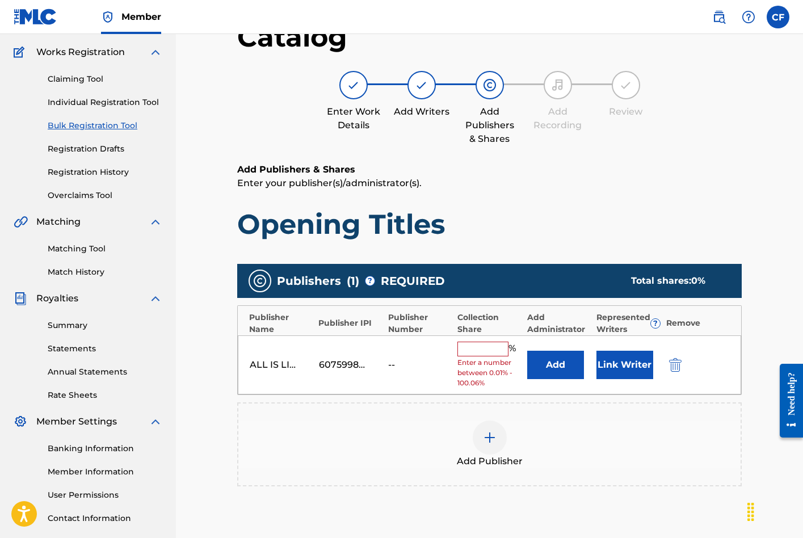
click at [498, 348] on input "text" at bounding box center [483, 349] width 51 height 15
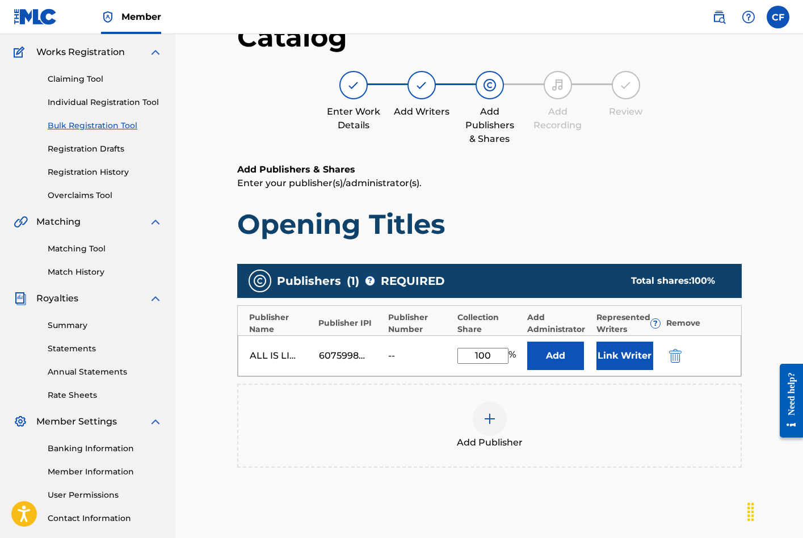
type input "100"
click at [594, 410] on div "Add Publisher" at bounding box center [489, 426] width 502 height 48
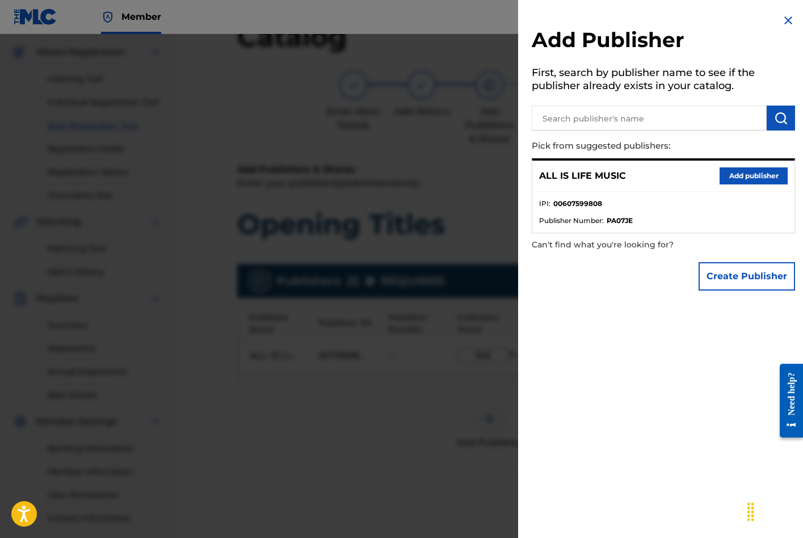
click at [784, 19] on img at bounding box center [789, 21] width 14 height 14
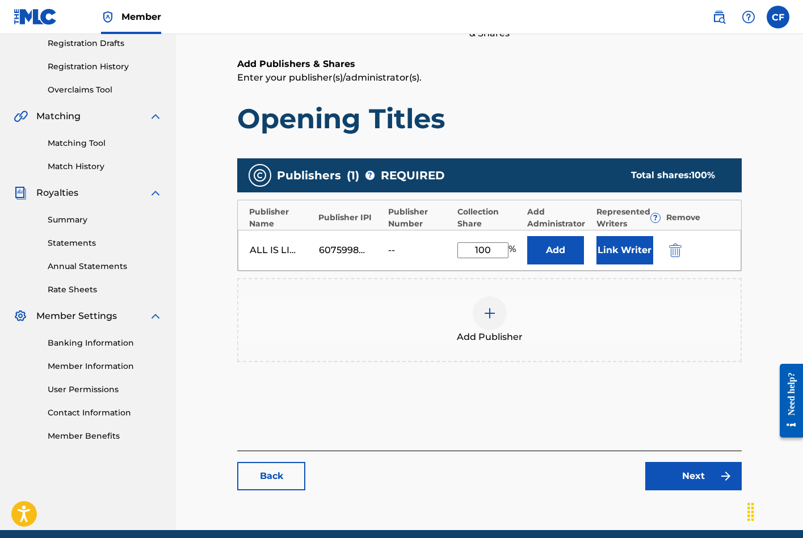
scroll to position [229, 0]
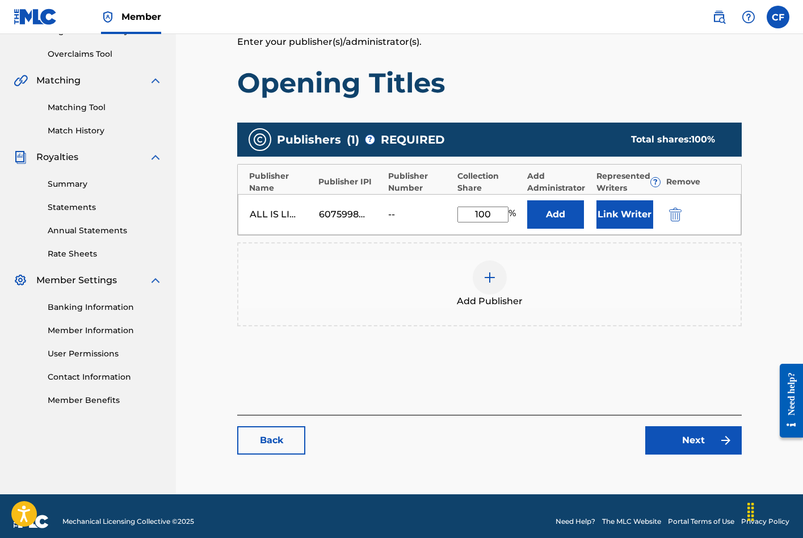
click at [697, 442] on link "Next" at bounding box center [693, 440] width 96 height 28
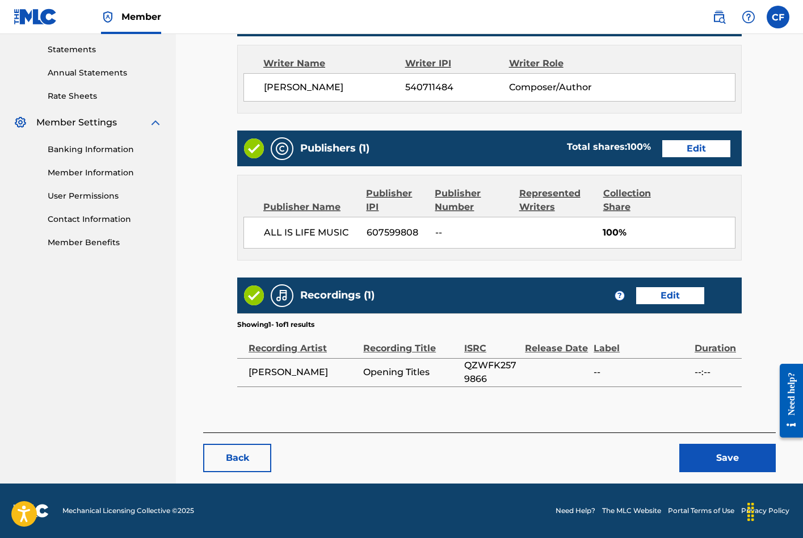
scroll to position [387, 0]
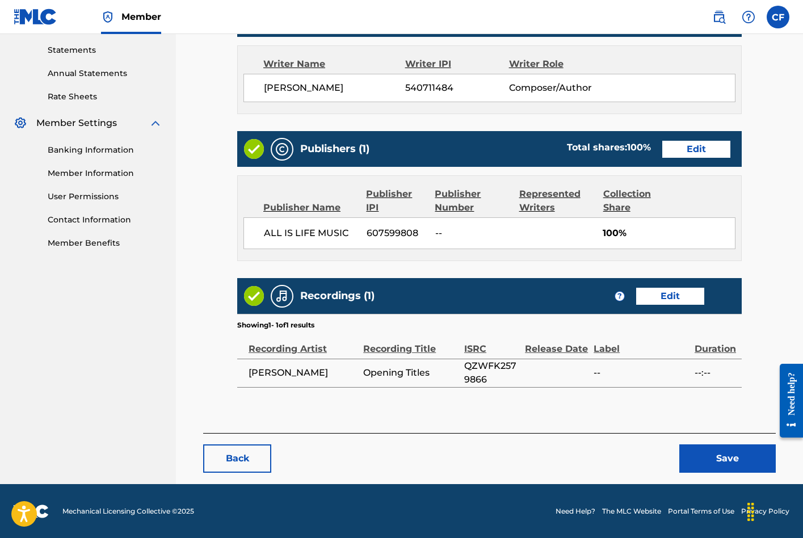
click at [735, 459] on button "Save" at bounding box center [727, 458] width 96 height 28
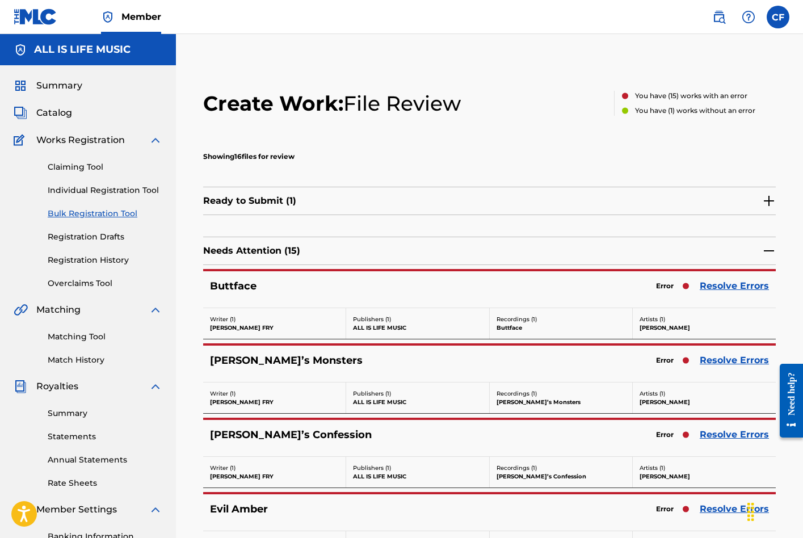
click at [733, 284] on link "Resolve Errors" at bounding box center [734, 286] width 69 height 14
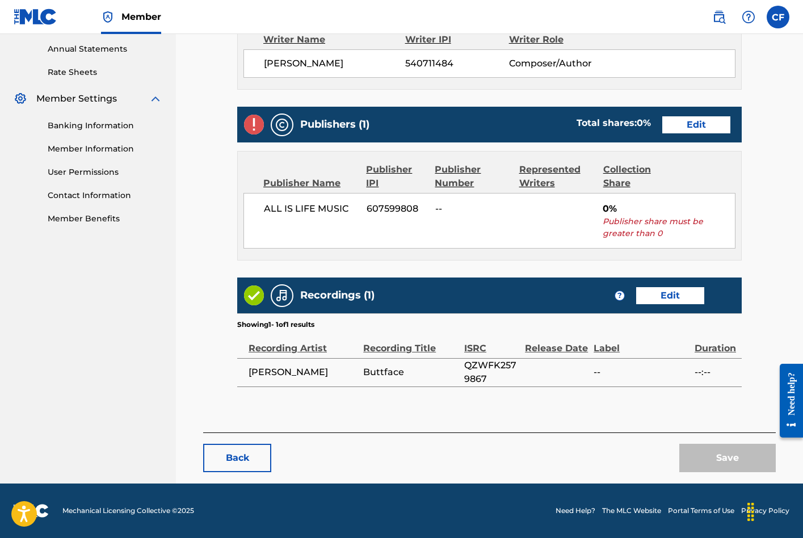
scroll to position [410, 0]
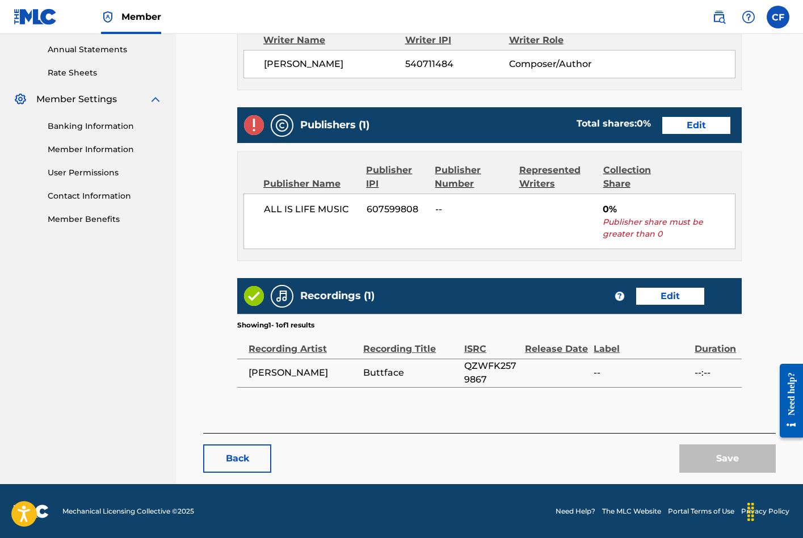
click at [701, 127] on link "Edit" at bounding box center [696, 125] width 68 height 17
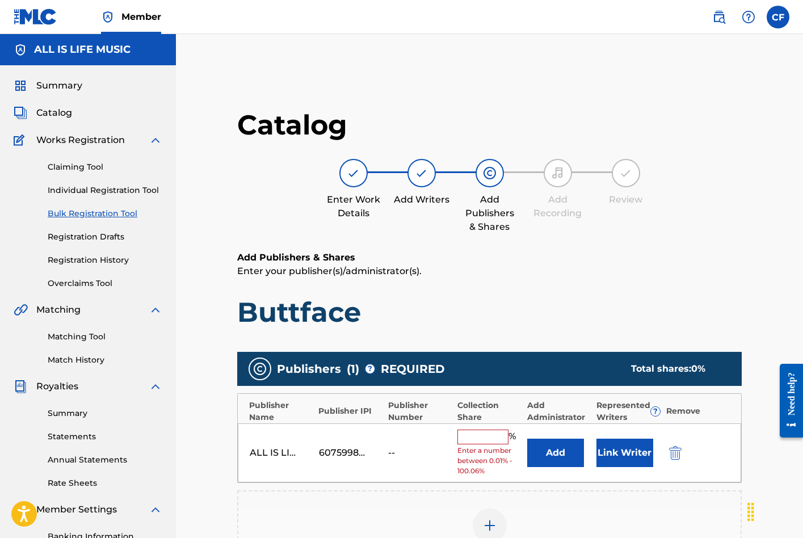
click at [489, 435] on input "text" at bounding box center [483, 437] width 51 height 15
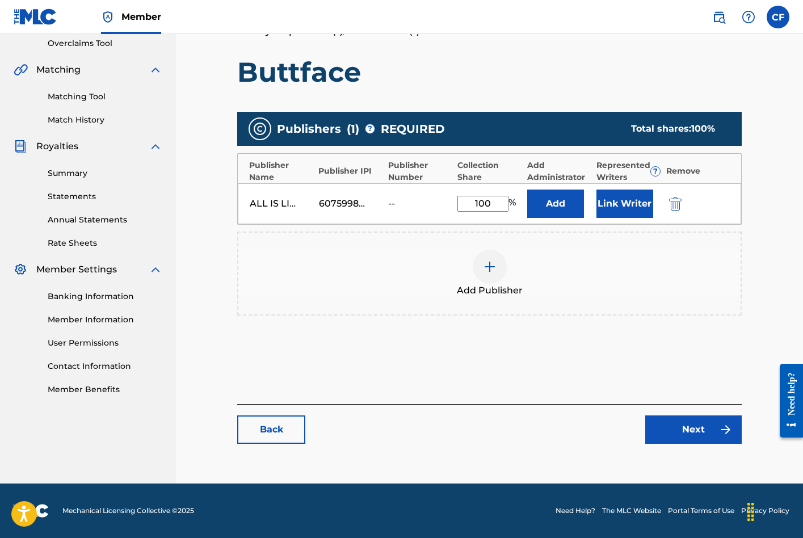
scroll to position [240, 0]
type input "100"
click at [672, 425] on link "Next" at bounding box center [693, 430] width 96 height 28
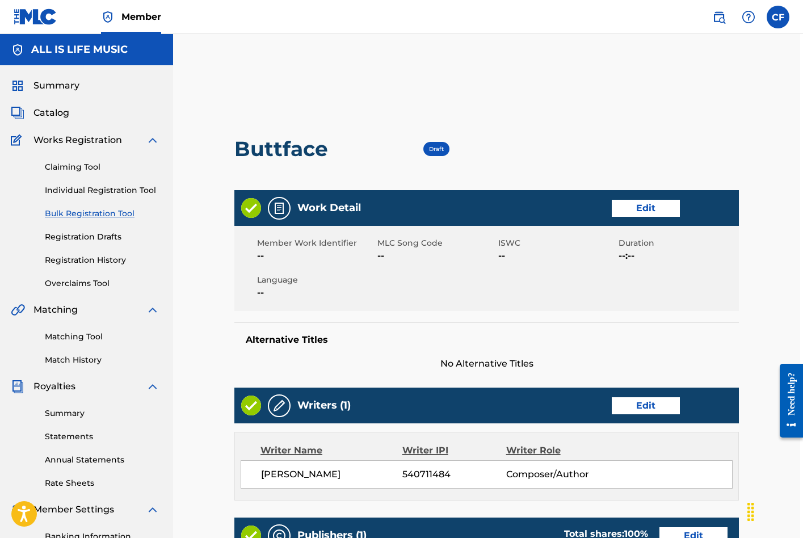
scroll to position [0, 3]
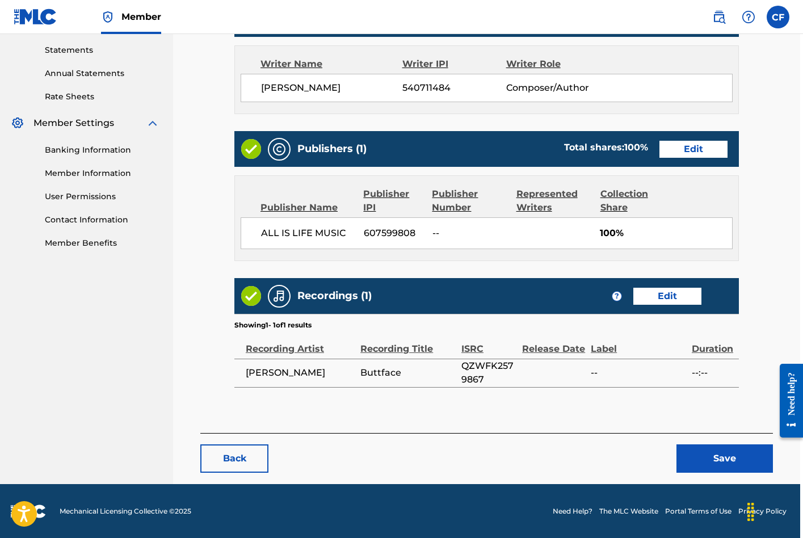
click at [719, 455] on button "Save" at bounding box center [725, 458] width 96 height 28
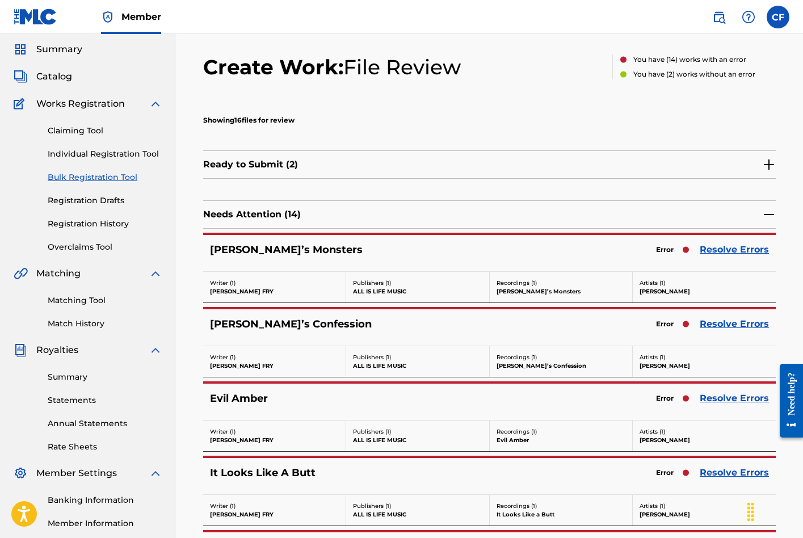
scroll to position [74, 0]
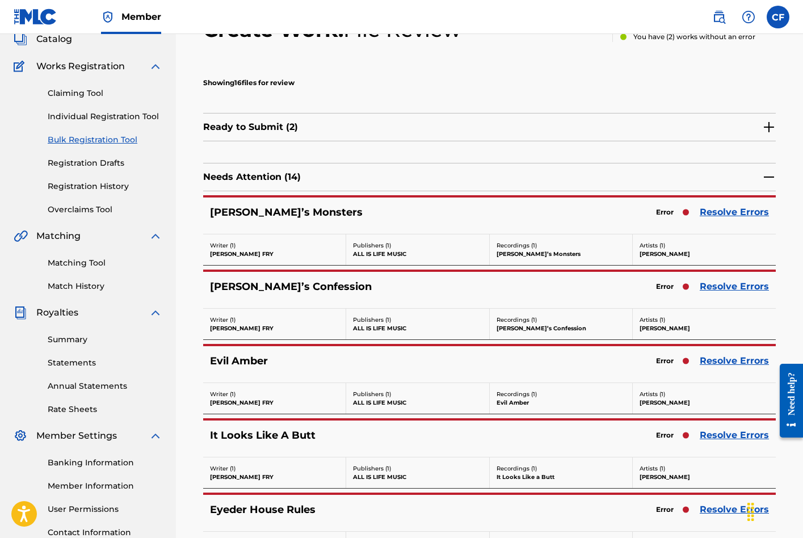
click at [744, 215] on link "Resolve Errors" at bounding box center [734, 212] width 69 height 14
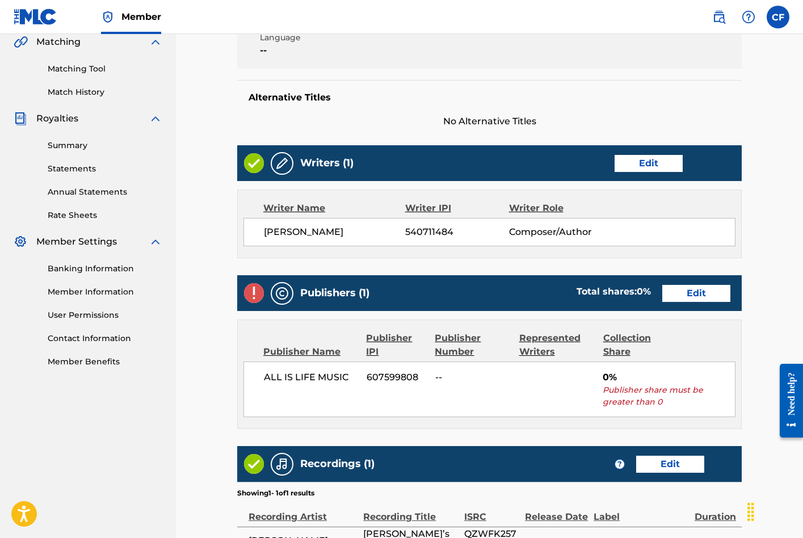
scroll to position [299, 0]
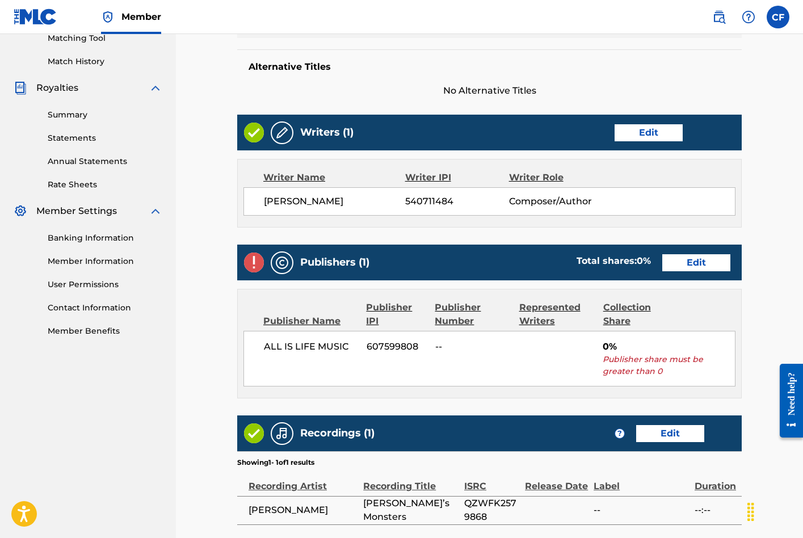
click at [691, 254] on link "Edit" at bounding box center [696, 262] width 68 height 17
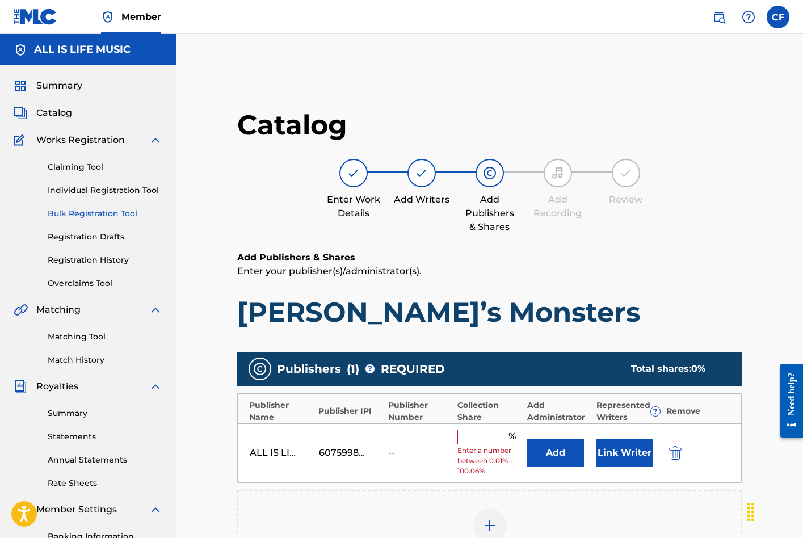
click at [483, 427] on div "ALL IS LIFE MUSIC 607599808 -- % Enter a number between 0.01% - 100.06% Add Lin…" at bounding box center [489, 453] width 503 height 60
click at [481, 430] on input "text" at bounding box center [483, 437] width 51 height 15
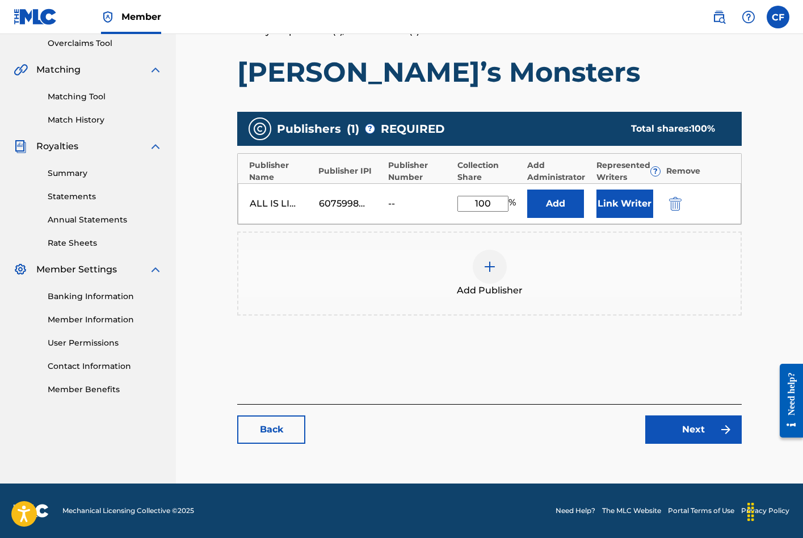
type input "100"
click at [674, 433] on link "Next" at bounding box center [693, 430] width 96 height 28
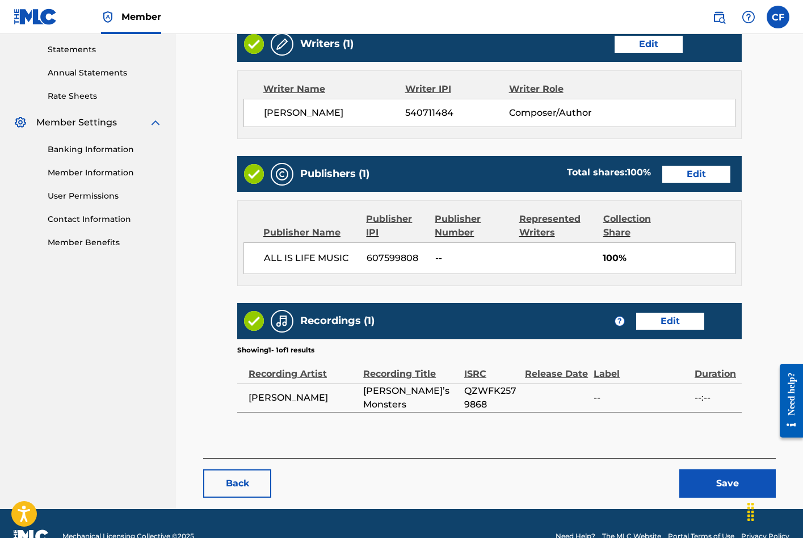
click at [701, 469] on button "Save" at bounding box center [727, 483] width 96 height 28
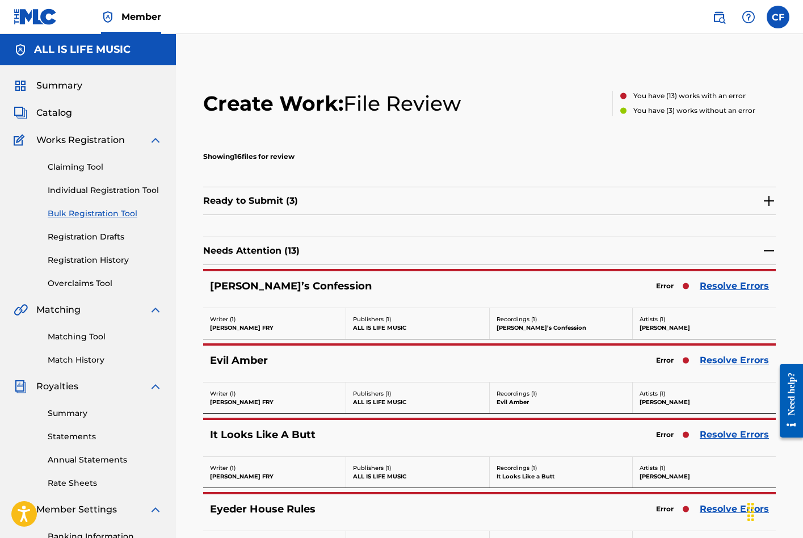
click at [717, 284] on link "Resolve Errors" at bounding box center [734, 286] width 69 height 14
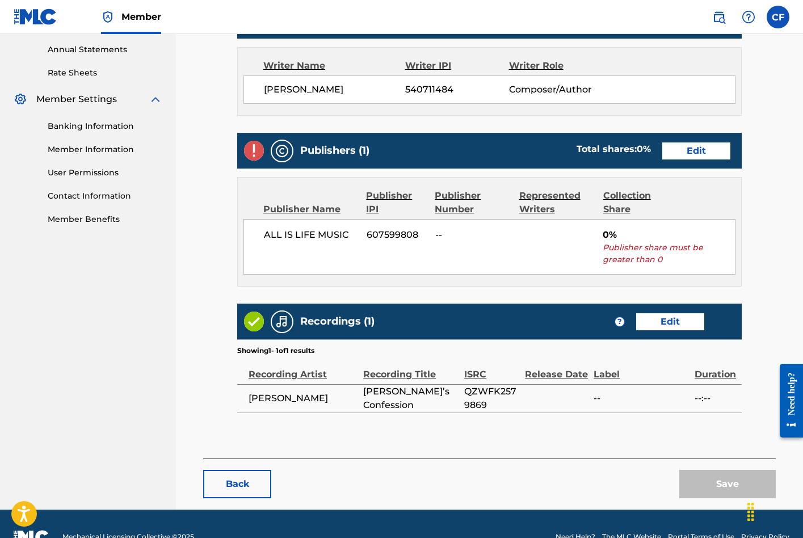
click at [686, 135] on div "Publishers (1) Total shares: 0 % Edit" at bounding box center [489, 151] width 505 height 36
click at [689, 142] on link "Edit" at bounding box center [696, 150] width 68 height 17
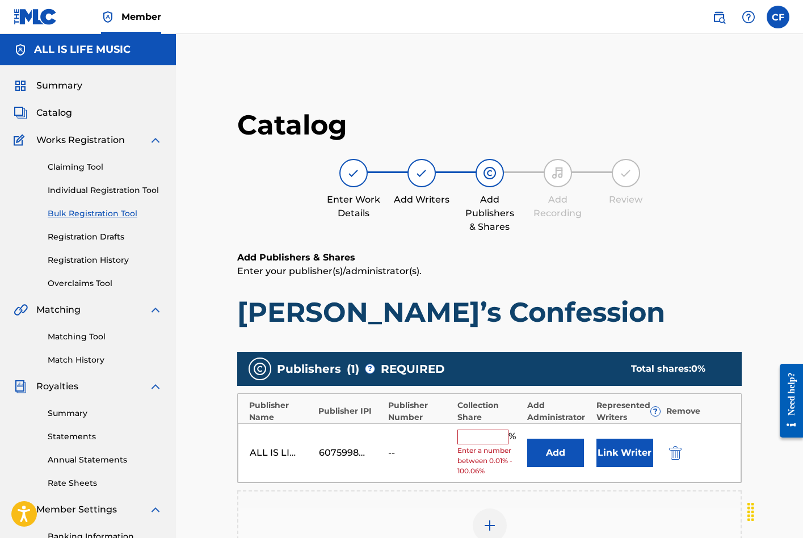
click at [484, 437] on input "text" at bounding box center [483, 437] width 51 height 15
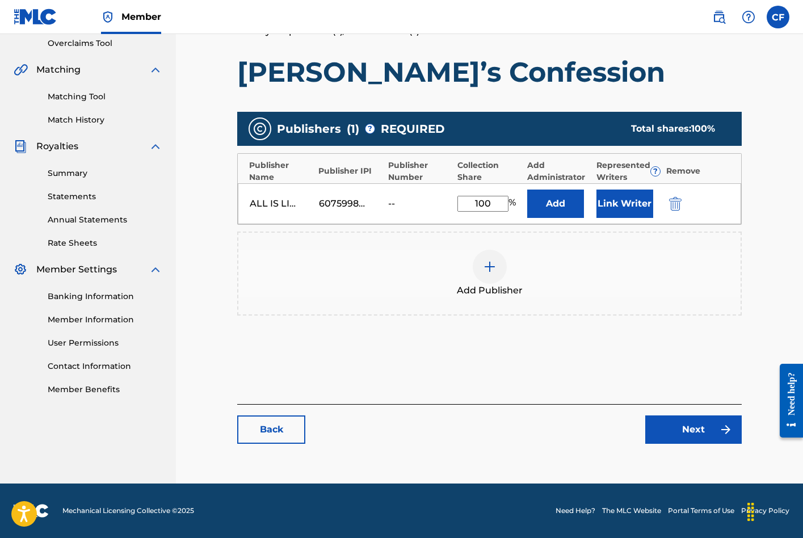
type input "100"
click at [712, 434] on link "Next" at bounding box center [693, 430] width 96 height 28
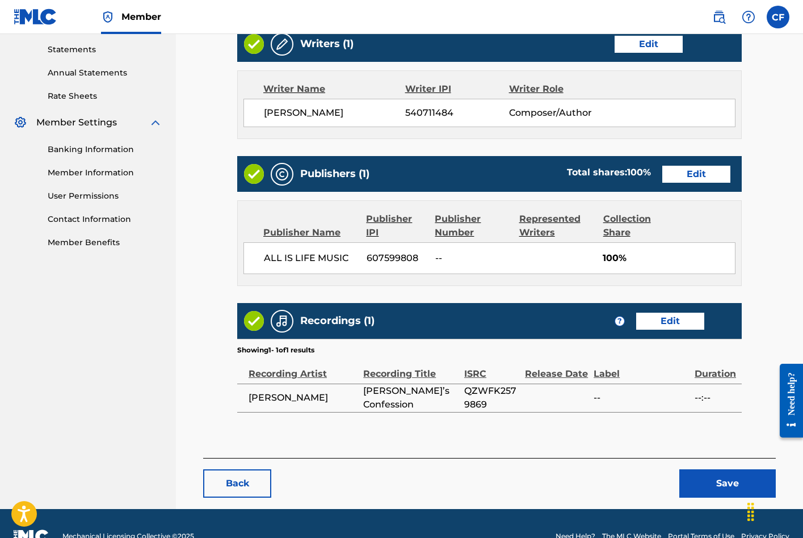
click at [723, 469] on button "Save" at bounding box center [727, 483] width 96 height 28
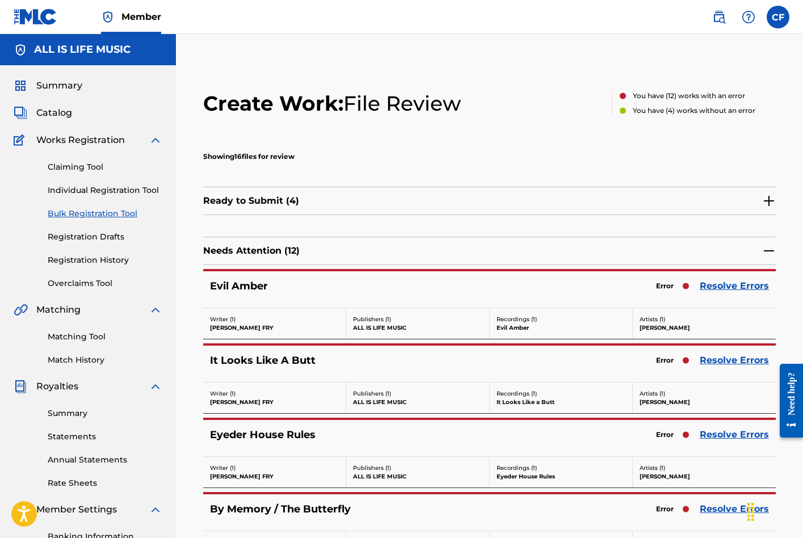
click at [721, 291] on link "Resolve Errors" at bounding box center [734, 286] width 69 height 14
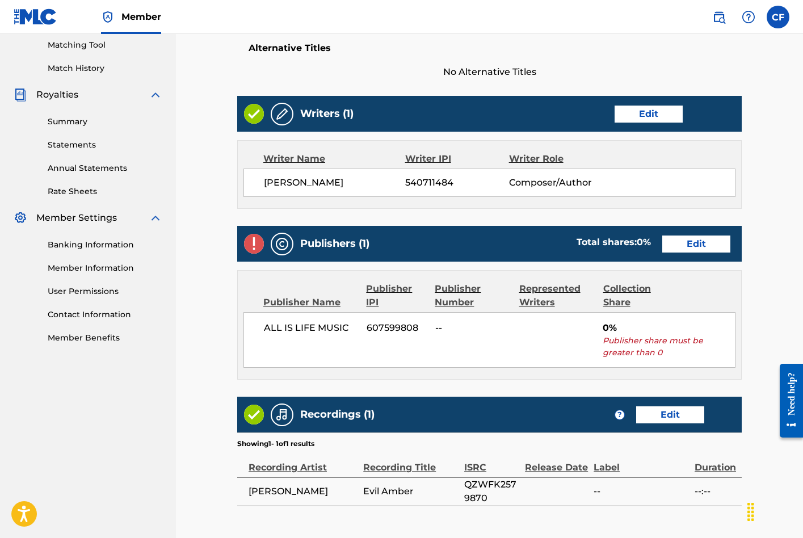
click at [696, 238] on link "Edit" at bounding box center [696, 244] width 68 height 17
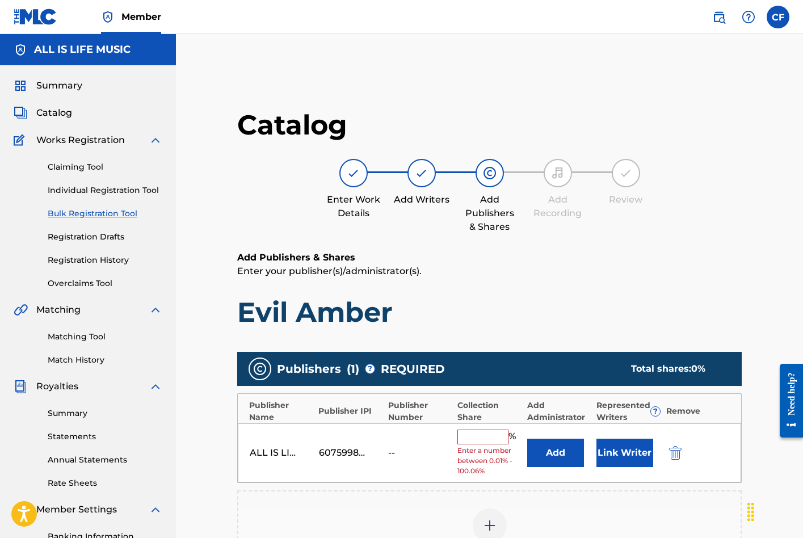
click at [480, 439] on input "text" at bounding box center [483, 437] width 51 height 15
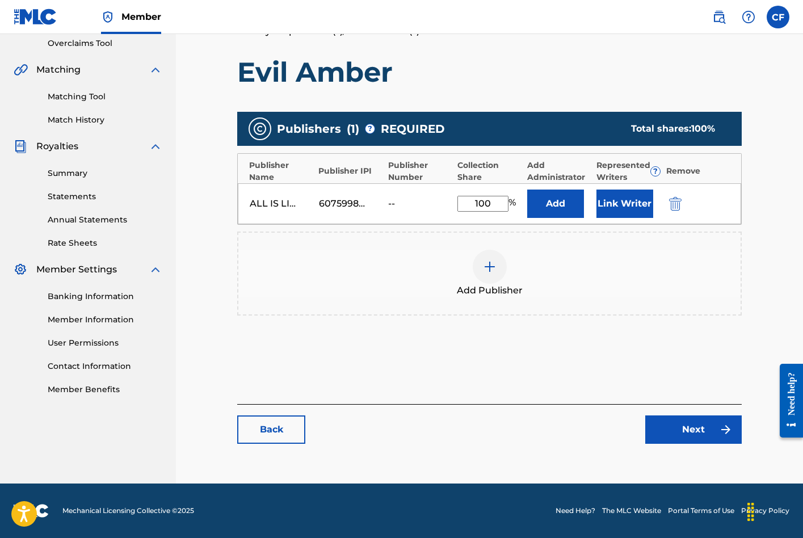
type input "100"
click at [668, 431] on link "Next" at bounding box center [693, 430] width 96 height 28
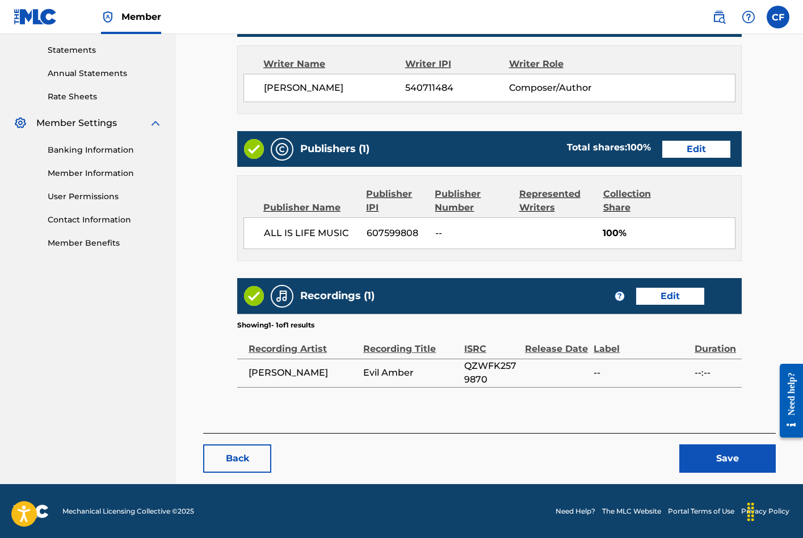
click at [715, 455] on button "Save" at bounding box center [727, 458] width 96 height 28
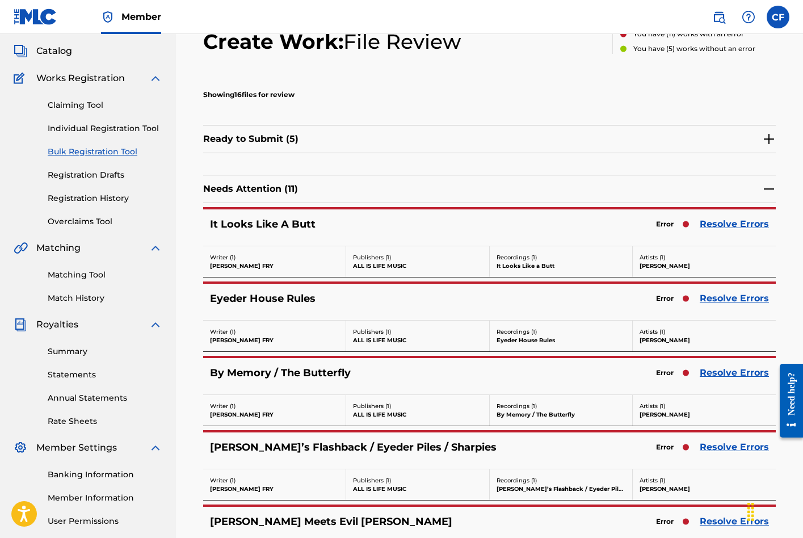
click at [724, 221] on link "Resolve Errors" at bounding box center [734, 224] width 69 height 14
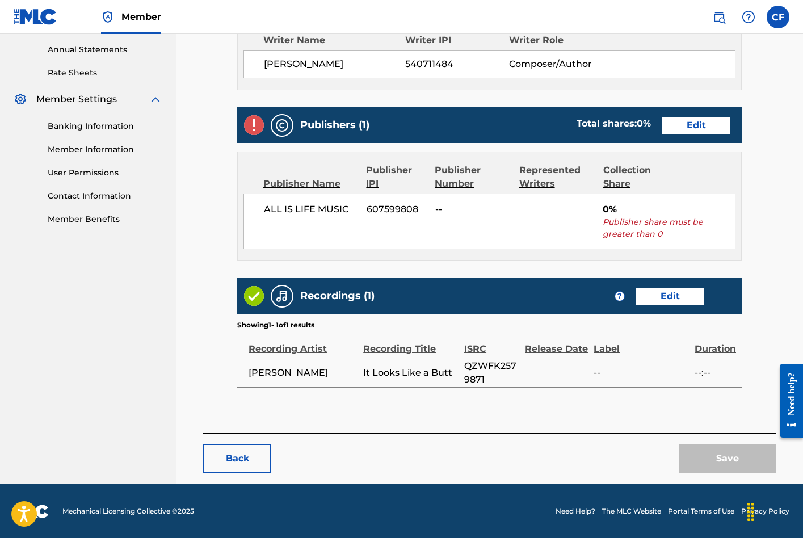
click at [684, 121] on link "Edit" at bounding box center [696, 125] width 68 height 17
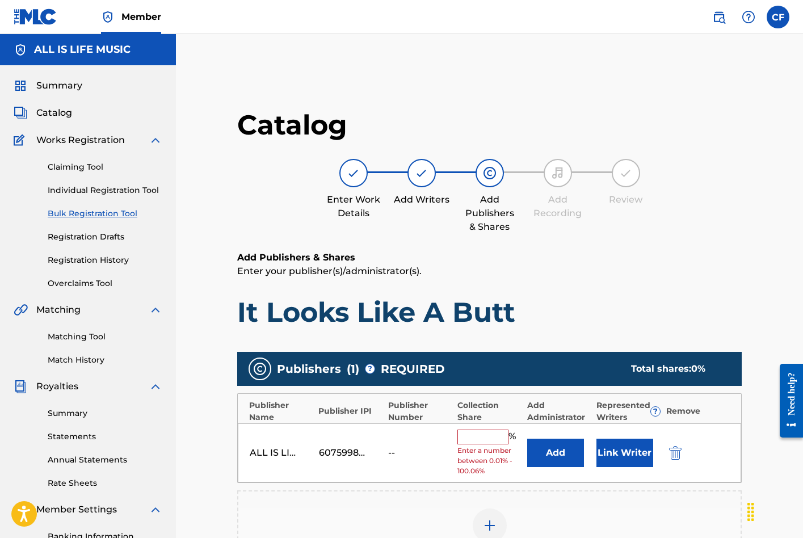
click at [480, 435] on input "text" at bounding box center [483, 437] width 51 height 15
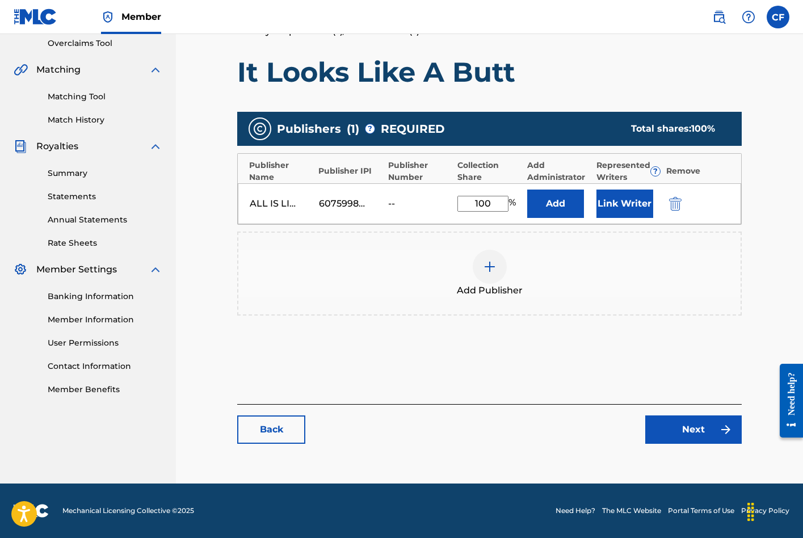
type input "100"
click at [685, 427] on link "Next" at bounding box center [693, 430] width 96 height 28
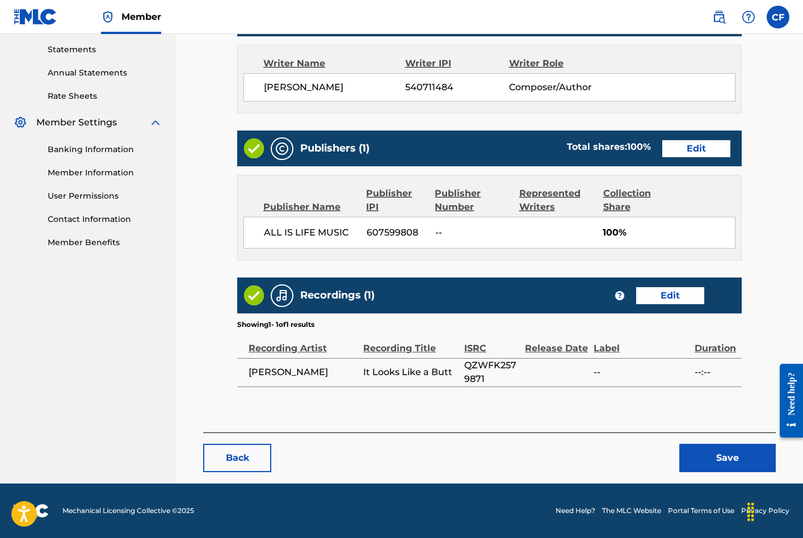
click at [731, 451] on button "Save" at bounding box center [727, 458] width 96 height 28
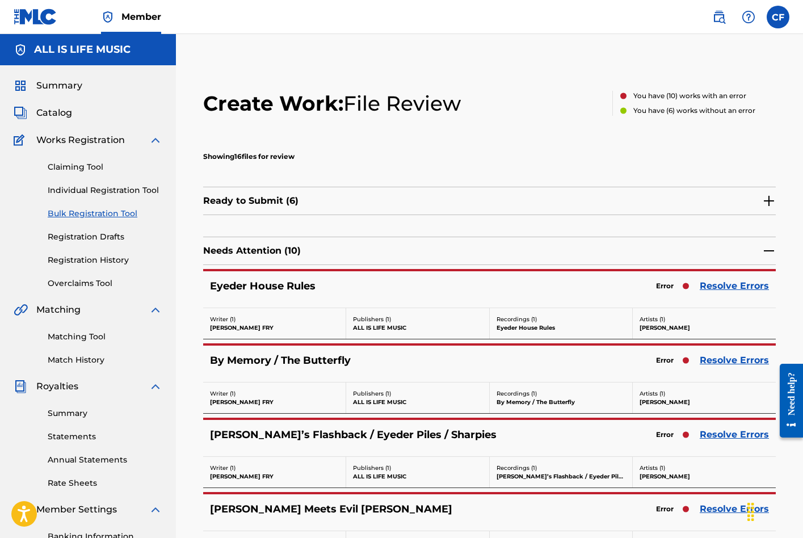
click at [719, 289] on link "Resolve Errors" at bounding box center [734, 286] width 69 height 14
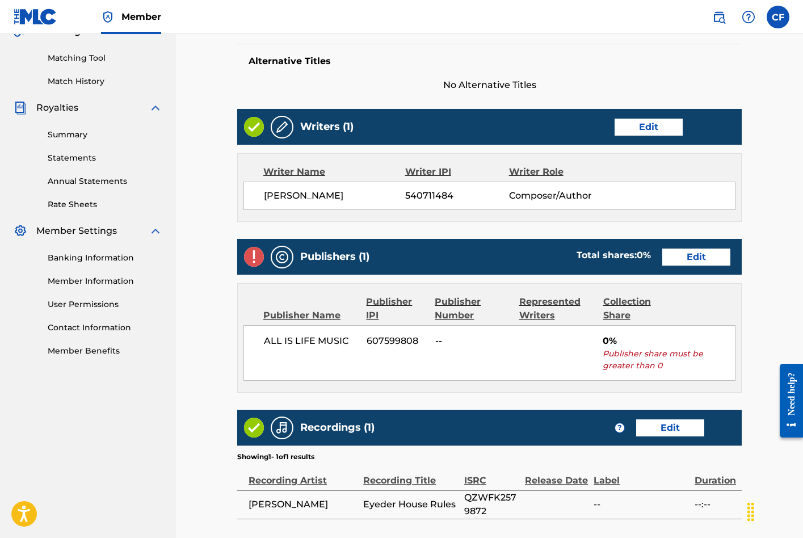
click at [712, 254] on link "Edit" at bounding box center [696, 257] width 68 height 17
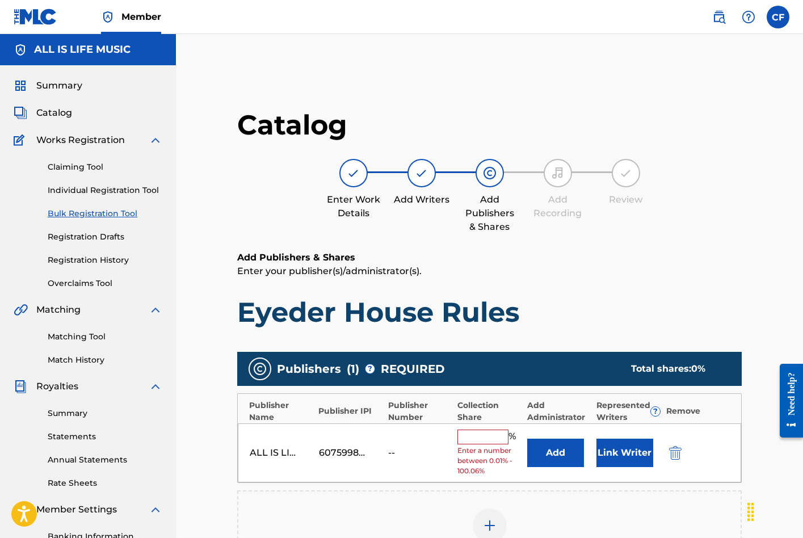
click at [479, 440] on input "text" at bounding box center [483, 437] width 51 height 15
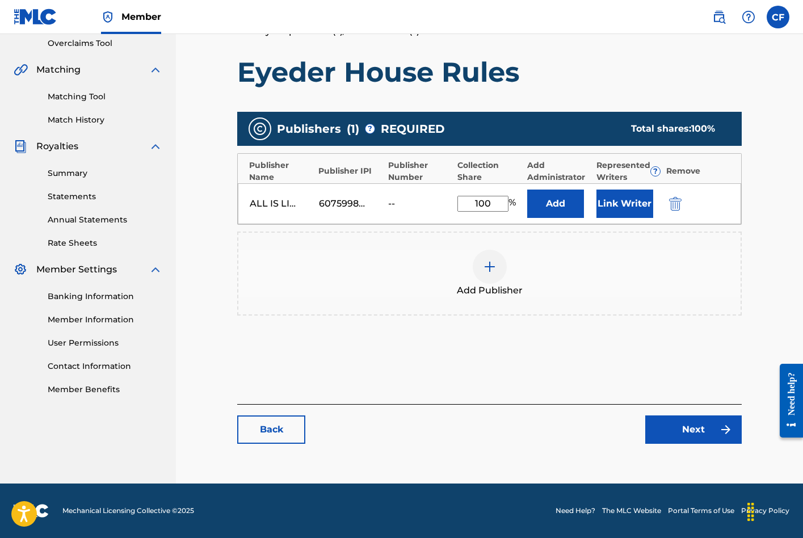
type input "100"
click at [698, 432] on link "Next" at bounding box center [693, 430] width 96 height 28
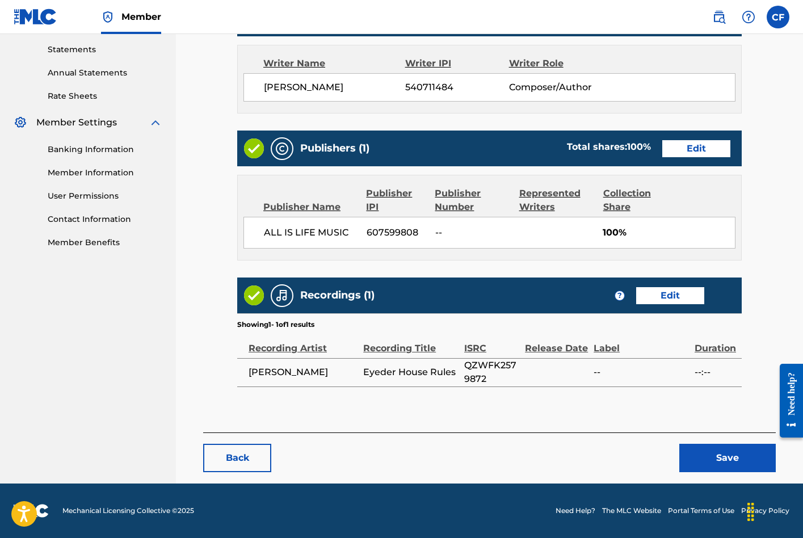
click at [723, 453] on button "Save" at bounding box center [727, 458] width 96 height 28
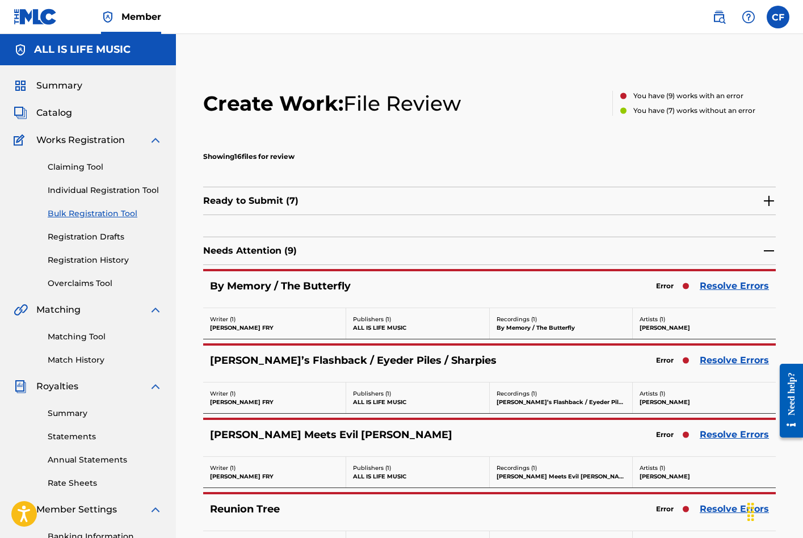
click at [725, 288] on link "Resolve Errors" at bounding box center [734, 286] width 69 height 14
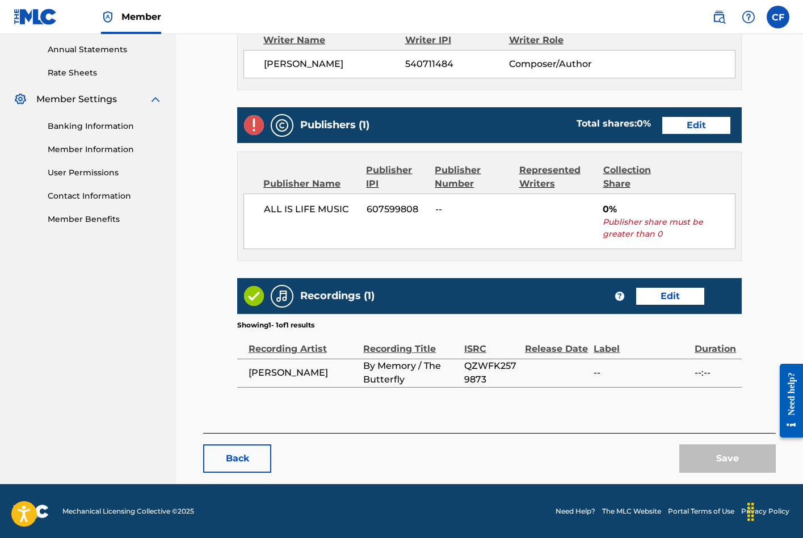
click at [689, 128] on link "Edit" at bounding box center [696, 125] width 68 height 17
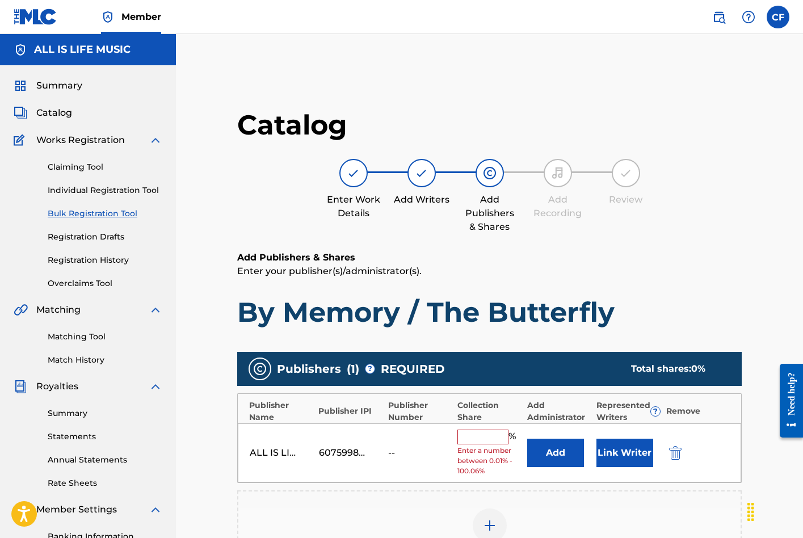
click at [489, 435] on input "text" at bounding box center [483, 437] width 51 height 15
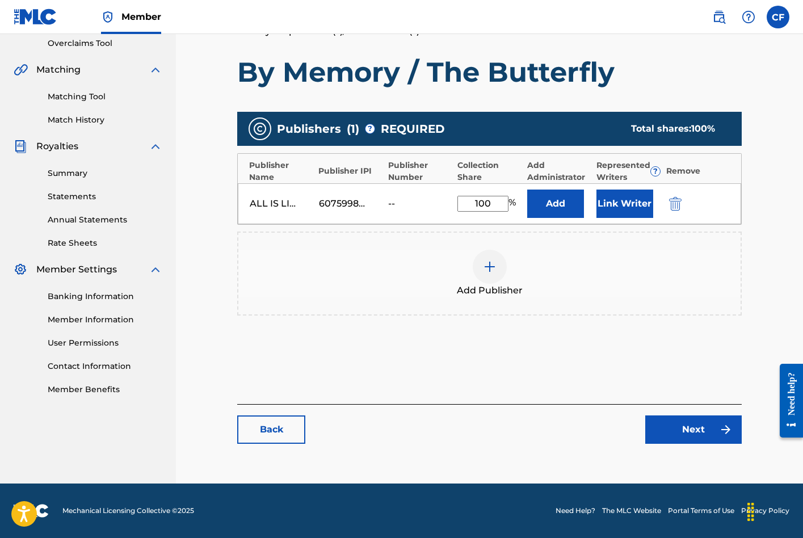
type input "100"
click at [709, 438] on link "Next" at bounding box center [693, 430] width 96 height 28
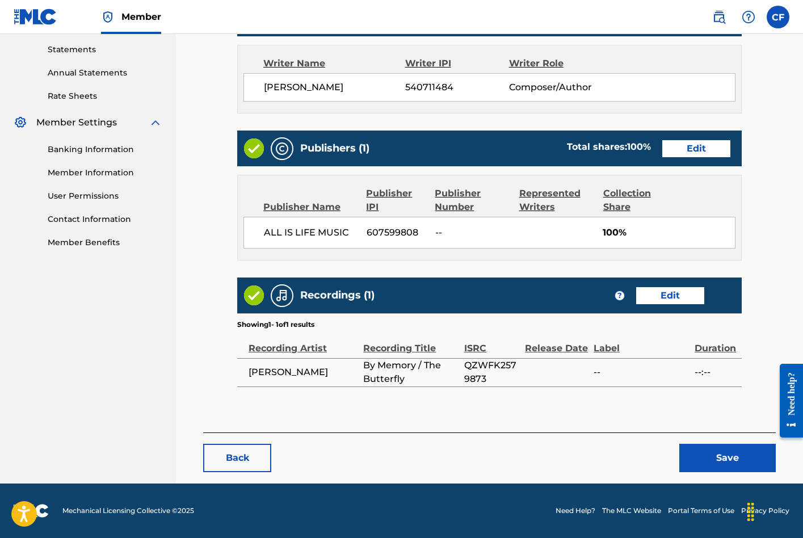
click at [704, 448] on button "Save" at bounding box center [727, 458] width 96 height 28
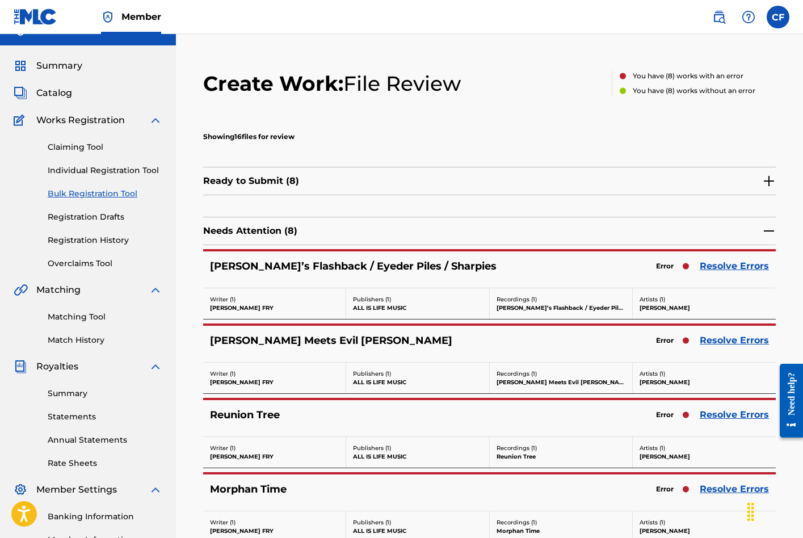
click at [732, 261] on link "Resolve Errors" at bounding box center [734, 266] width 69 height 14
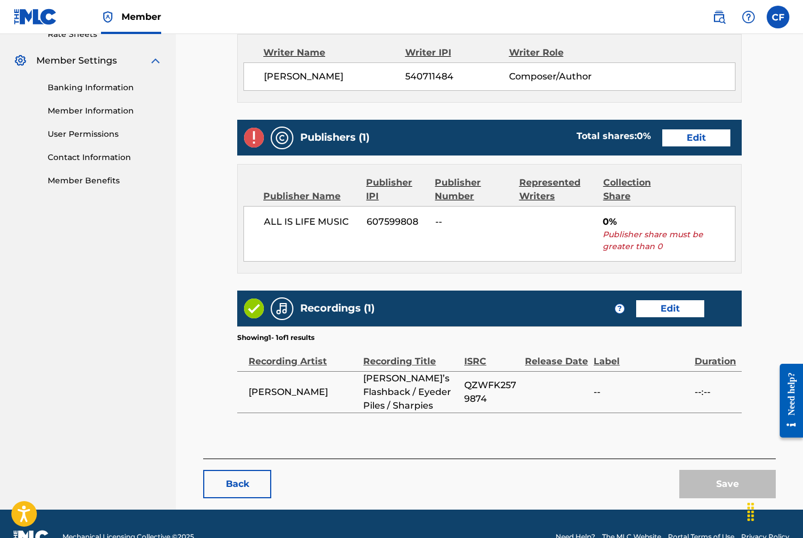
click at [696, 129] on link "Edit" at bounding box center [696, 137] width 68 height 17
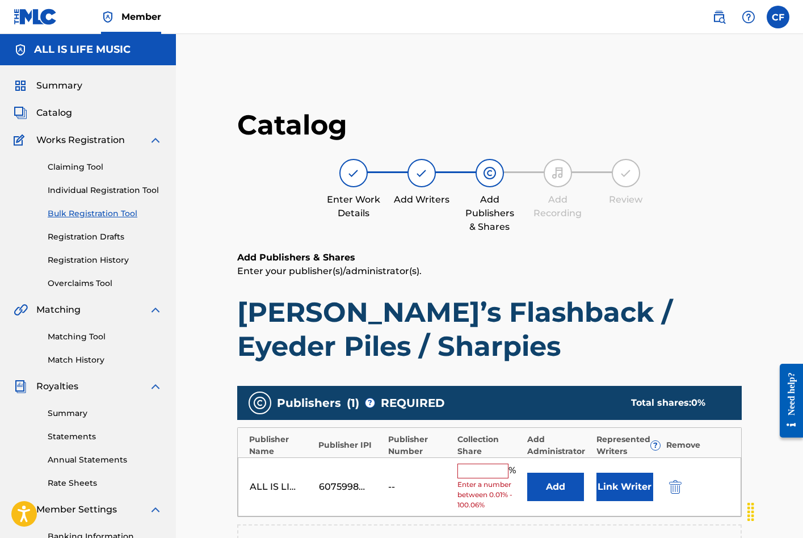
click at [481, 467] on input "text" at bounding box center [483, 471] width 51 height 15
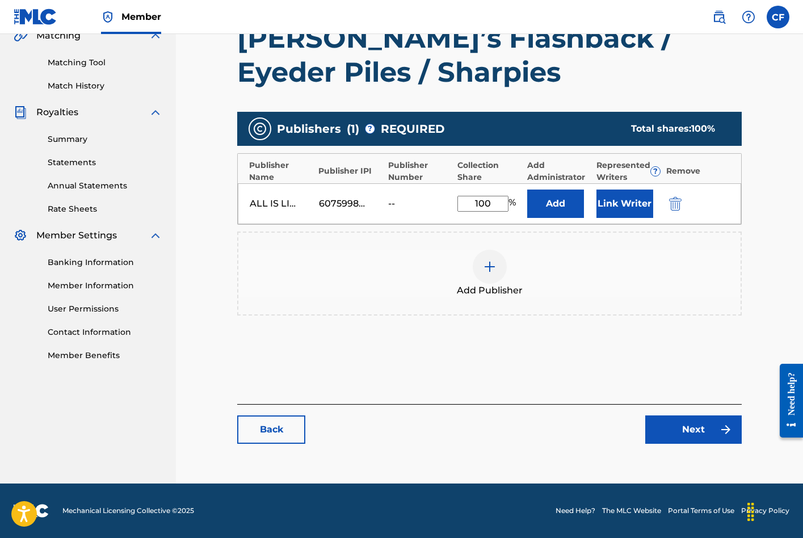
type input "100"
click at [679, 441] on link "Next" at bounding box center [693, 430] width 96 height 28
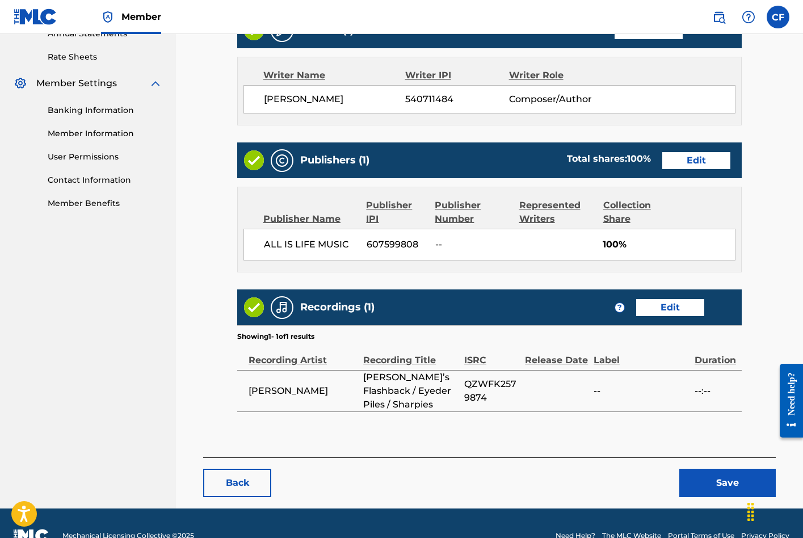
click at [718, 469] on button "Save" at bounding box center [727, 483] width 96 height 28
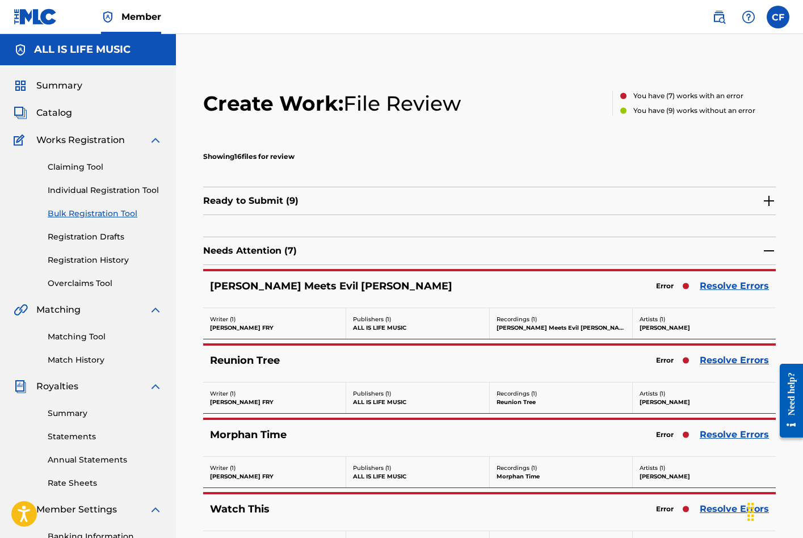
click at [721, 283] on link "Resolve Errors" at bounding box center [734, 286] width 69 height 14
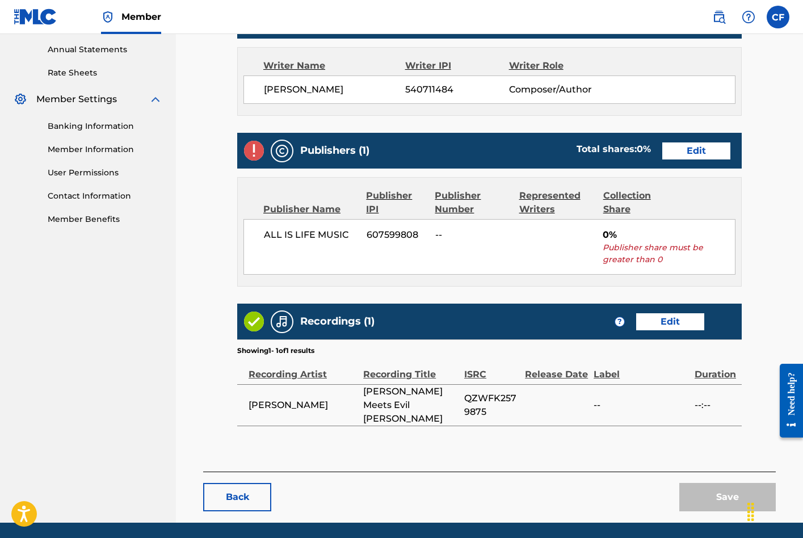
click at [702, 134] on div "Publishers (1) Total shares: 0 % Edit" at bounding box center [489, 151] width 505 height 36
click at [702, 142] on link "Edit" at bounding box center [696, 150] width 68 height 17
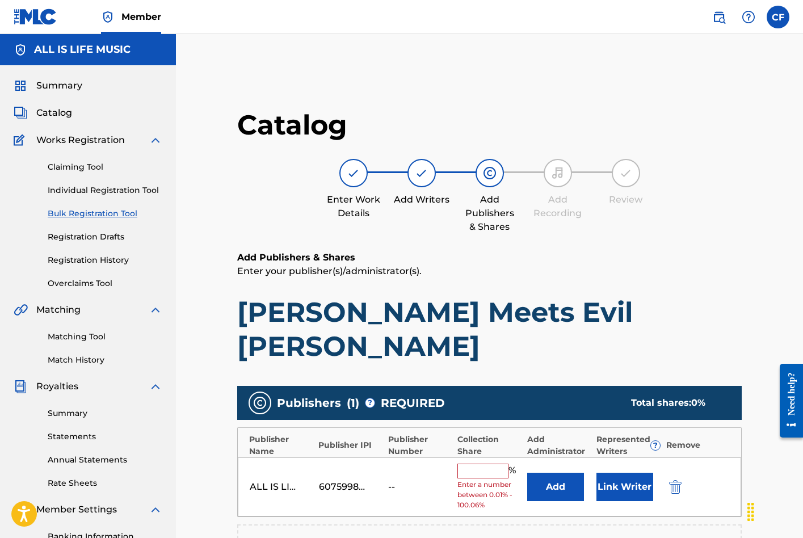
click at [479, 464] on input "text" at bounding box center [483, 471] width 51 height 15
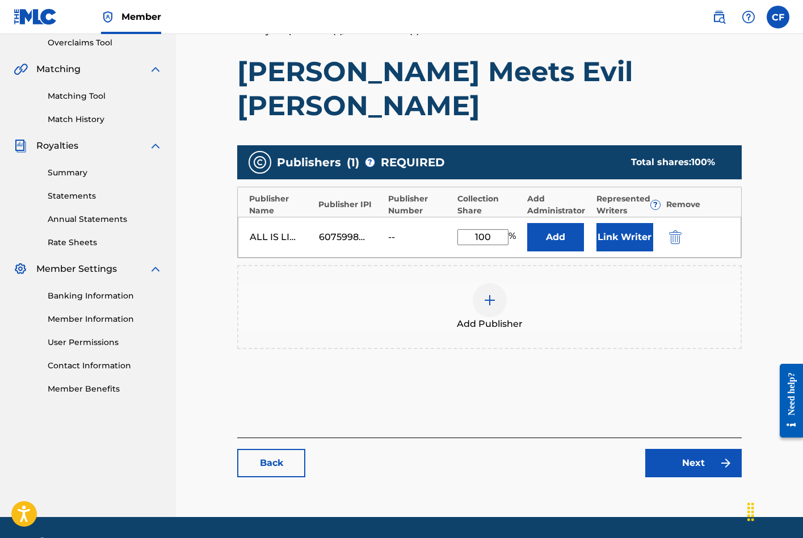
type input "100"
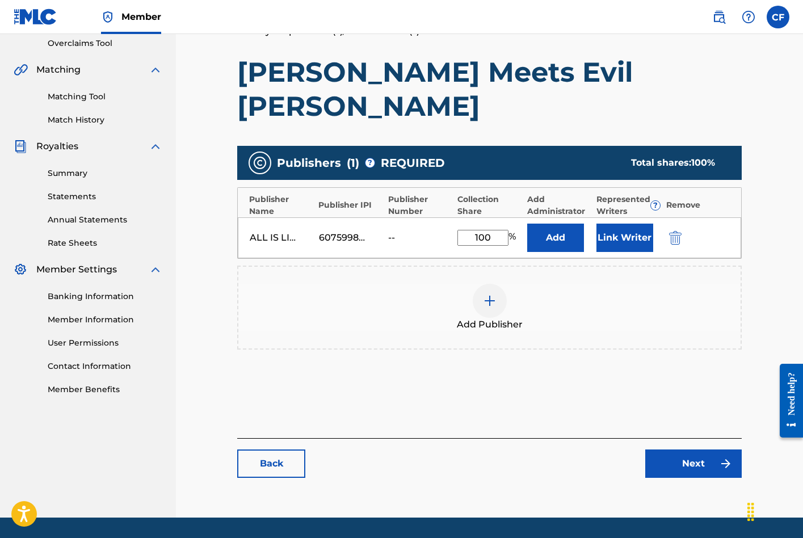
click at [706, 450] on link "Next" at bounding box center [693, 464] width 96 height 28
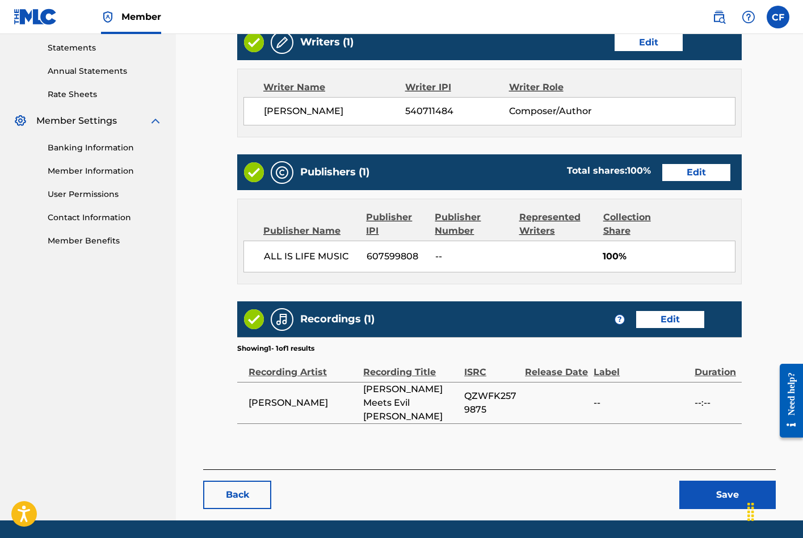
click at [720, 481] on button "Save" at bounding box center [727, 495] width 96 height 28
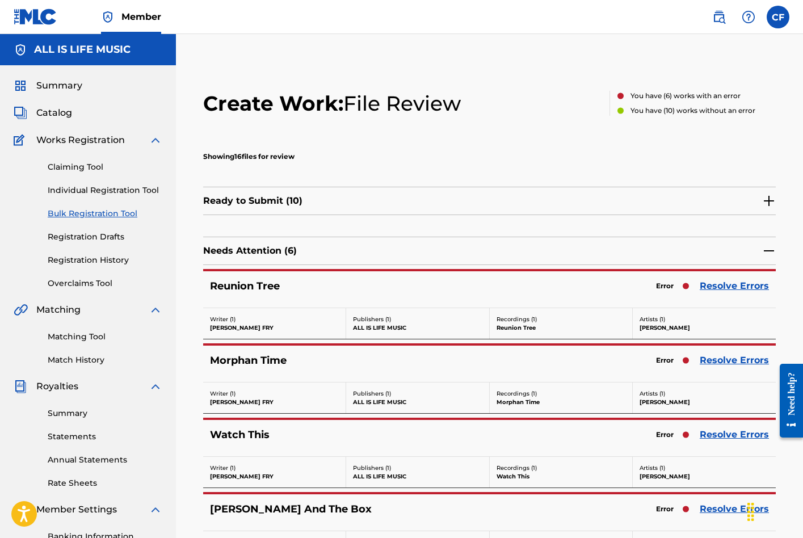
click at [714, 284] on link "Resolve Errors" at bounding box center [734, 286] width 69 height 14
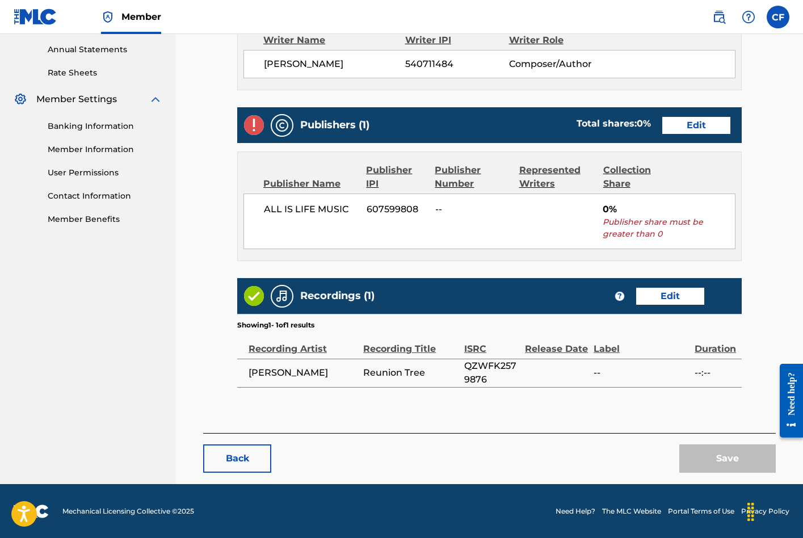
click at [700, 135] on div "Publishers (1) Total shares: 0 % Edit" at bounding box center [489, 125] width 505 height 36
click at [685, 122] on link "Edit" at bounding box center [696, 125] width 68 height 17
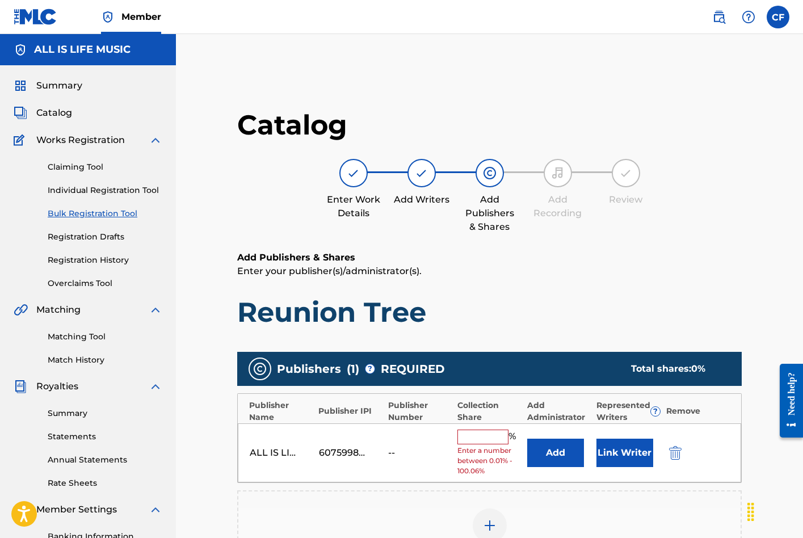
click at [480, 442] on div "%" at bounding box center [488, 437] width 61 height 15
click at [484, 433] on input "text" at bounding box center [483, 437] width 51 height 15
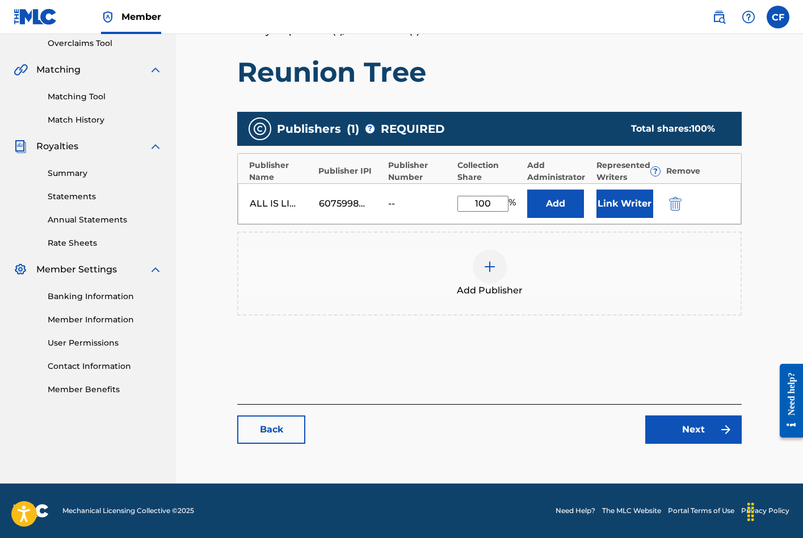
type input "100"
click at [717, 429] on link "Next" at bounding box center [693, 430] width 96 height 28
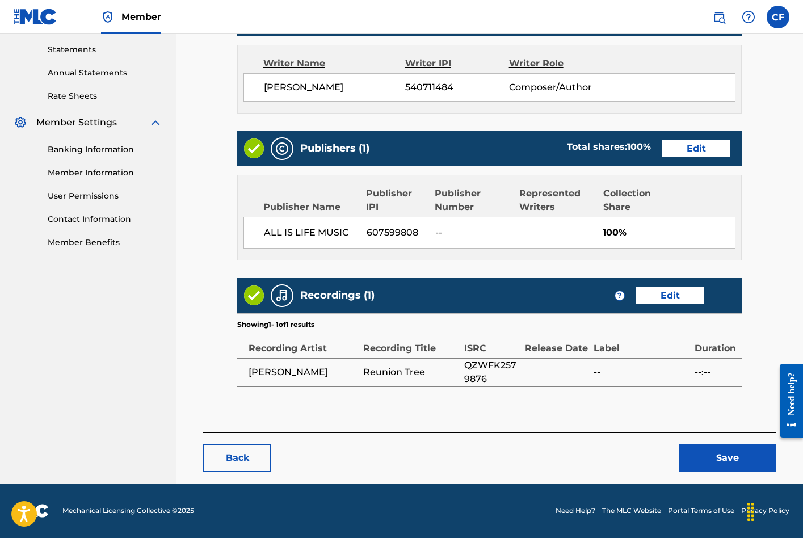
click at [721, 464] on button "Save" at bounding box center [727, 458] width 96 height 28
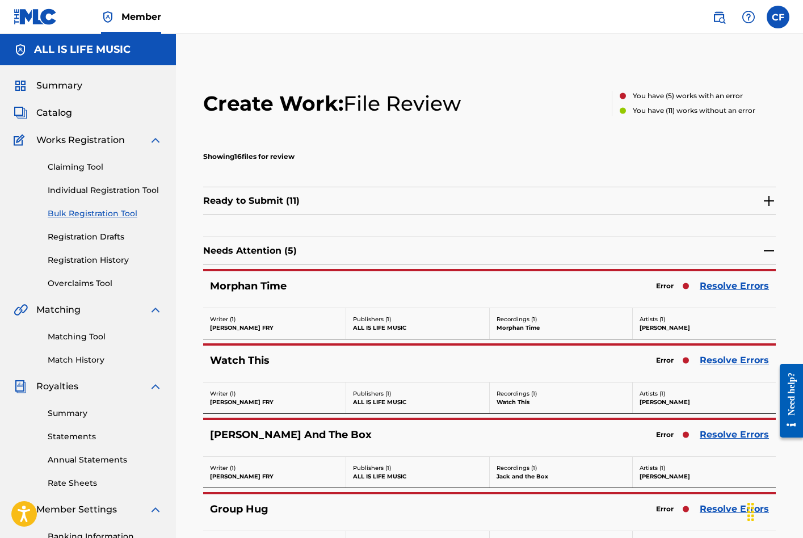
click at [727, 284] on link "Resolve Errors" at bounding box center [734, 286] width 69 height 14
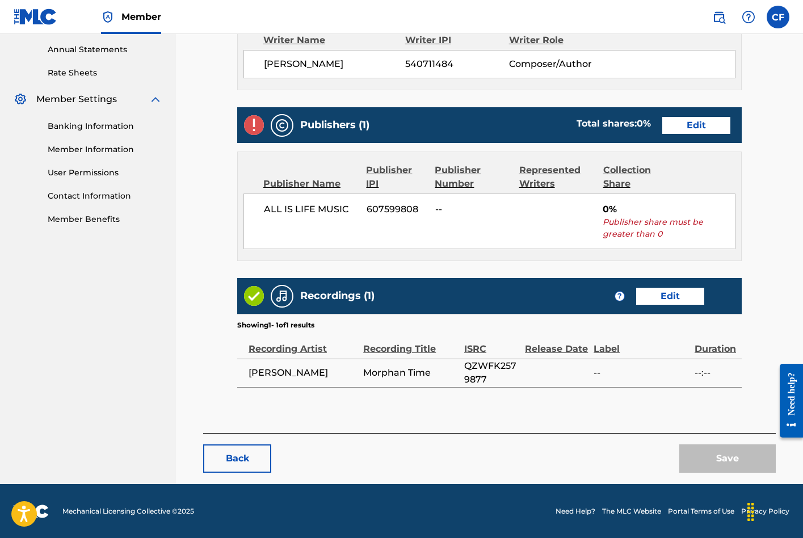
click at [686, 132] on link "Edit" at bounding box center [696, 125] width 68 height 17
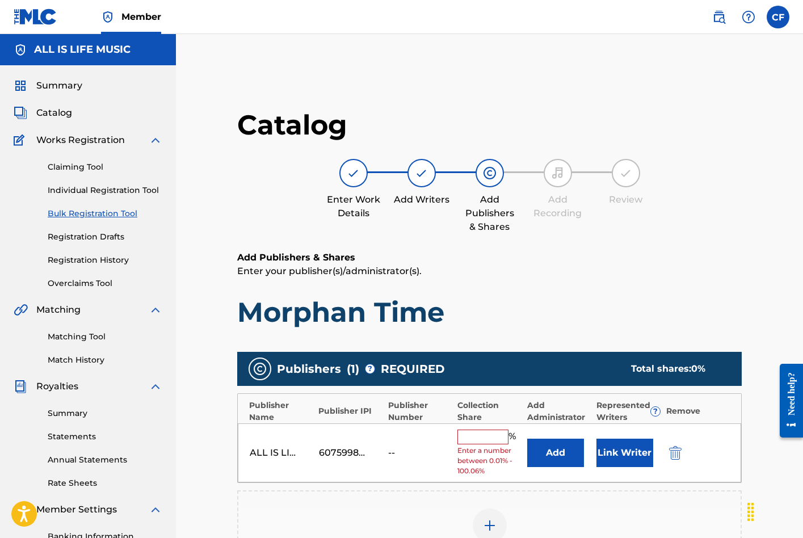
click at [486, 435] on input "text" at bounding box center [483, 437] width 51 height 15
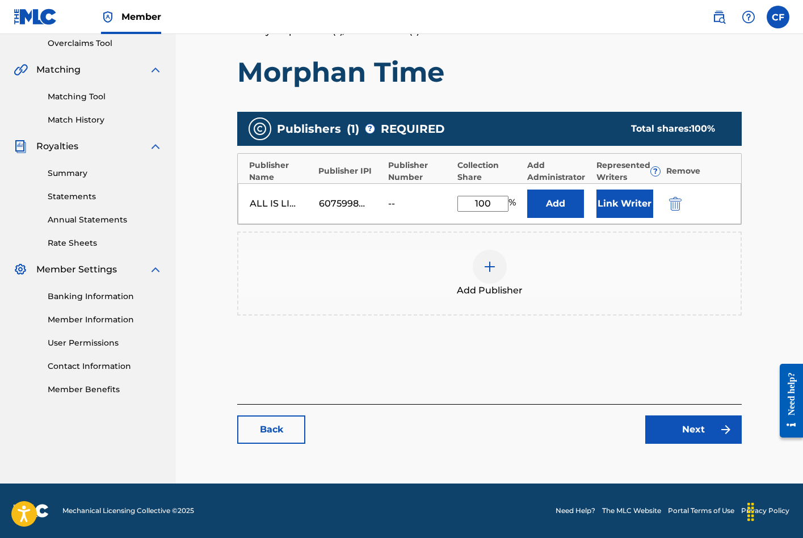
type input "100"
click at [715, 439] on link "Next" at bounding box center [693, 430] width 96 height 28
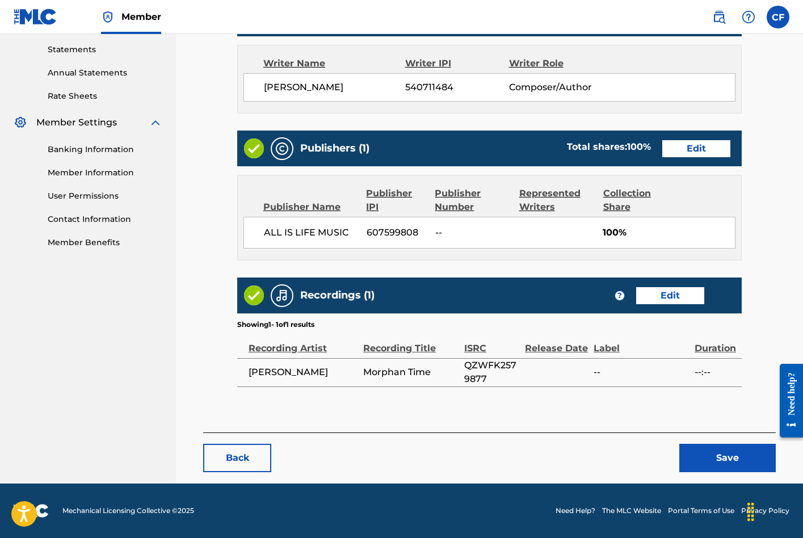
click at [716, 462] on button "Save" at bounding box center [727, 458] width 96 height 28
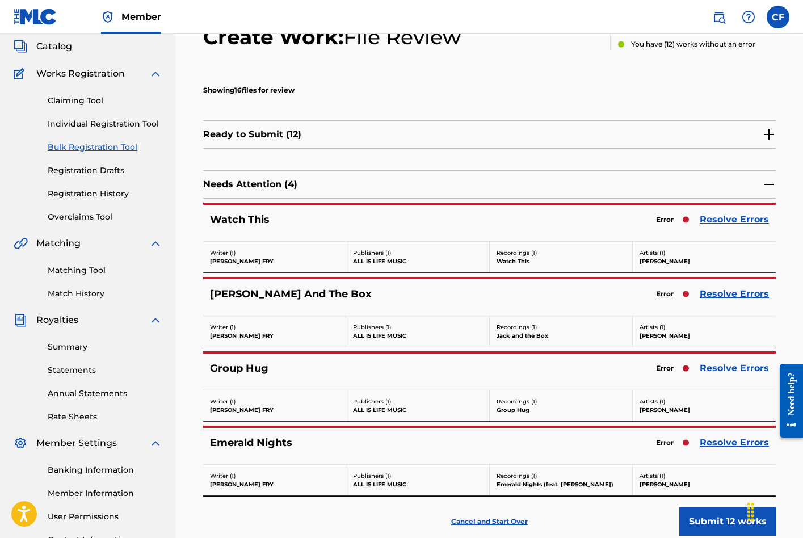
click at [725, 223] on link "Resolve Errors" at bounding box center [734, 220] width 69 height 14
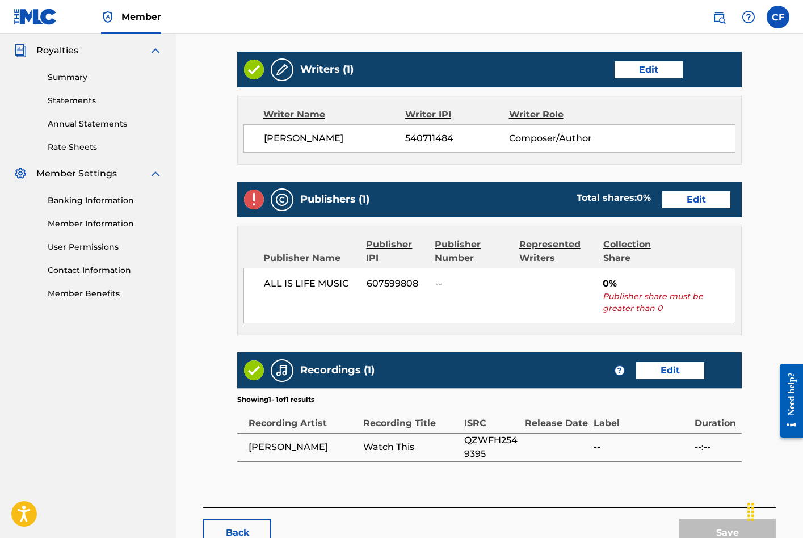
click at [681, 197] on link "Edit" at bounding box center [696, 199] width 68 height 17
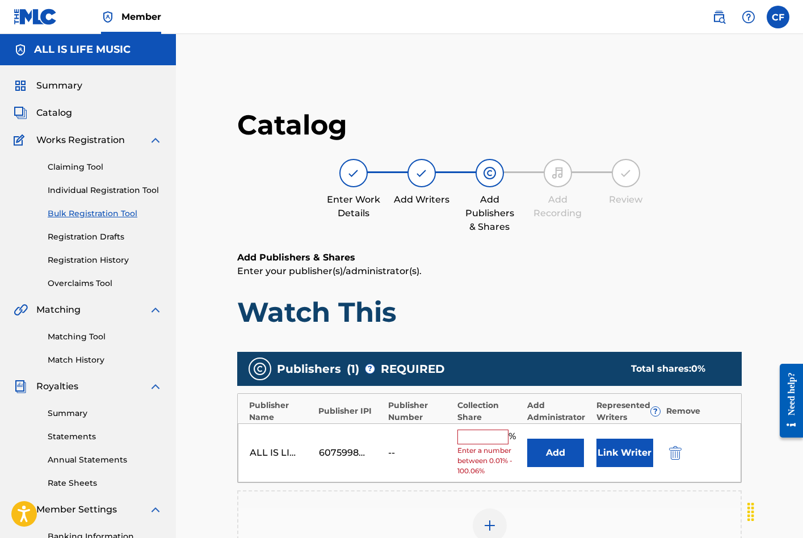
click at [480, 437] on input "text" at bounding box center [483, 437] width 51 height 15
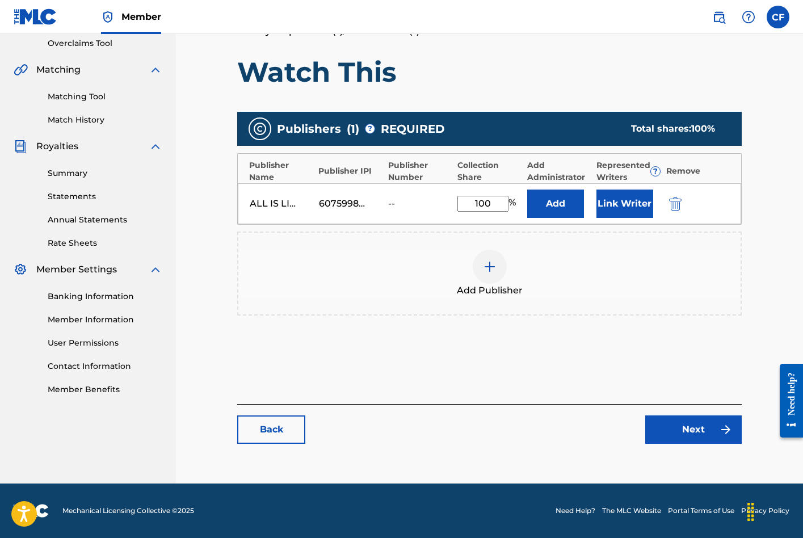
type input "100"
click at [681, 433] on link "Next" at bounding box center [693, 430] width 96 height 28
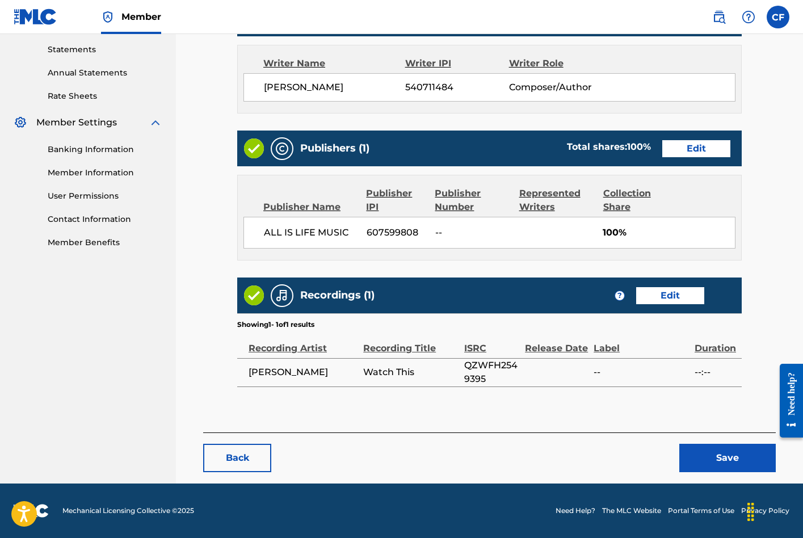
click at [734, 444] on button "Save" at bounding box center [727, 458] width 96 height 28
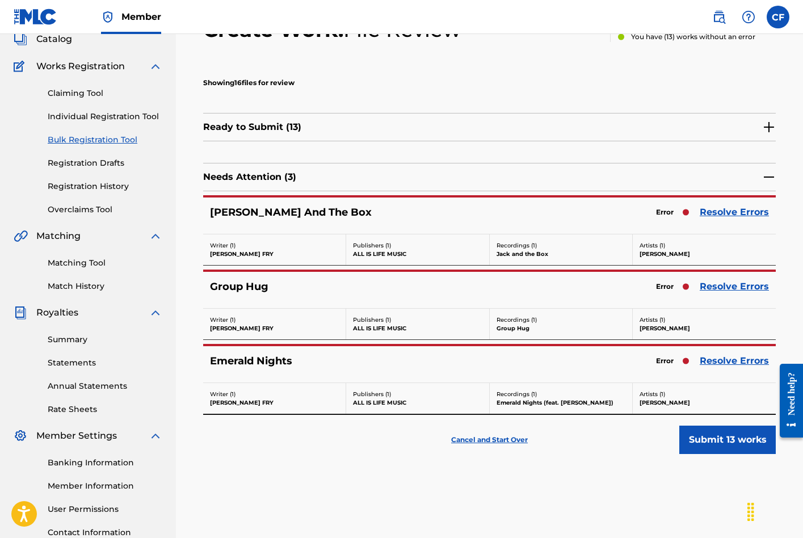
click at [728, 212] on link "Resolve Errors" at bounding box center [734, 212] width 69 height 14
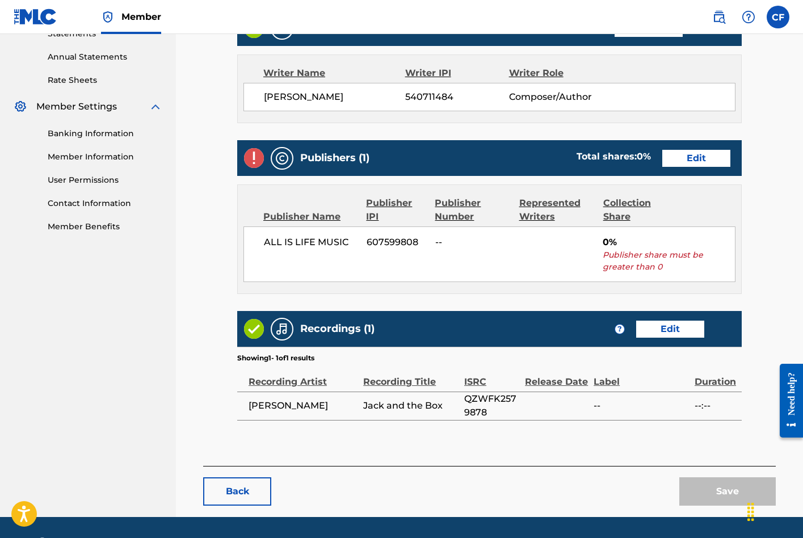
click at [687, 150] on link "Edit" at bounding box center [696, 158] width 68 height 17
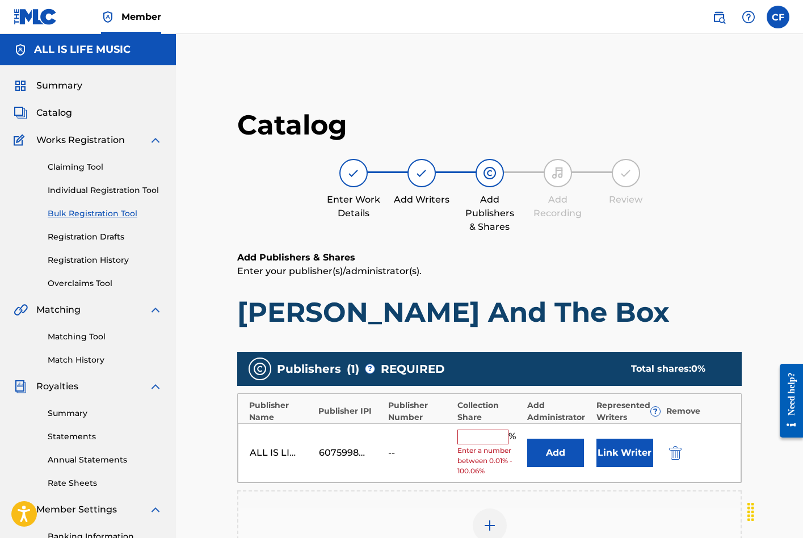
click at [500, 434] on input "text" at bounding box center [483, 437] width 51 height 15
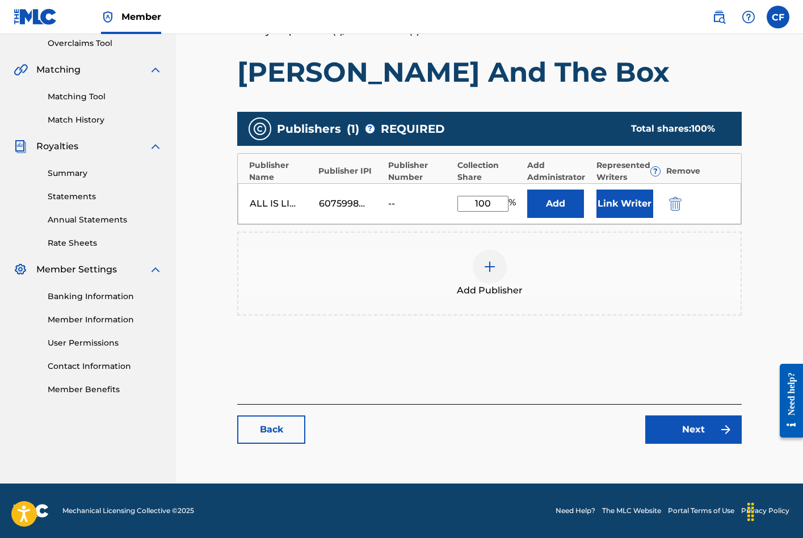
type input "100"
click at [675, 433] on link "Next" at bounding box center [693, 430] width 96 height 28
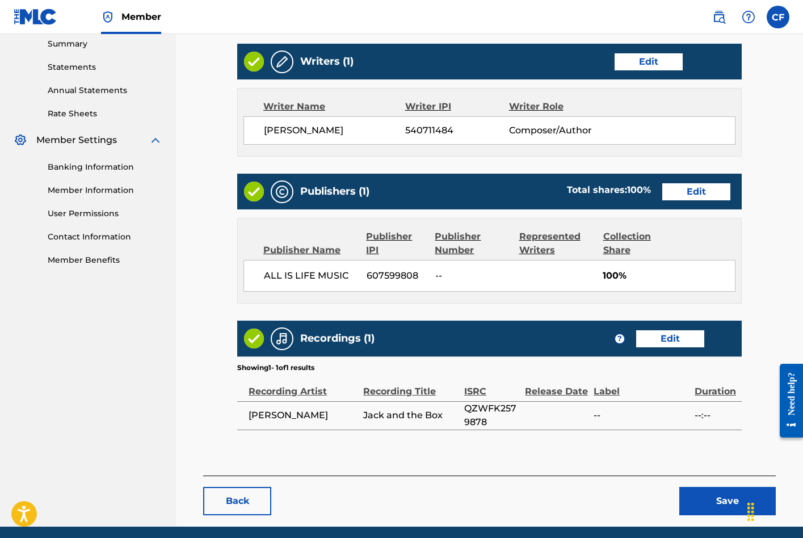
click at [711, 487] on button "Save" at bounding box center [727, 501] width 96 height 28
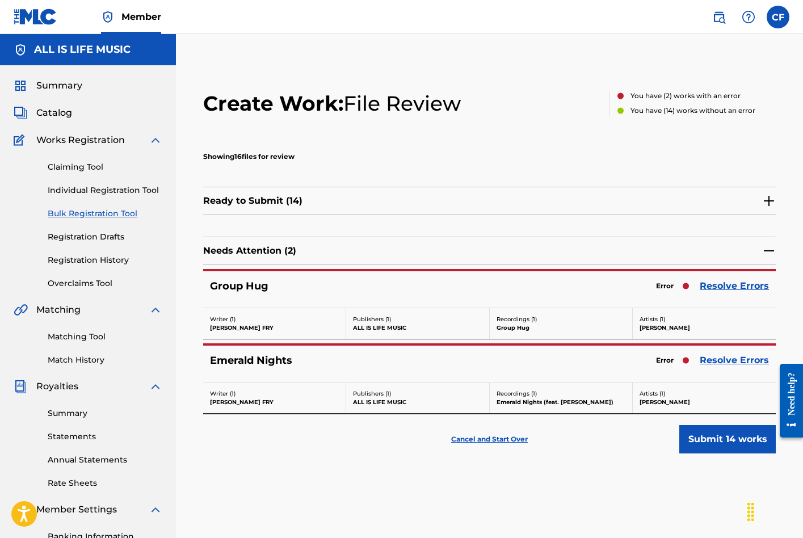
click at [726, 283] on link "Resolve Errors" at bounding box center [734, 286] width 69 height 14
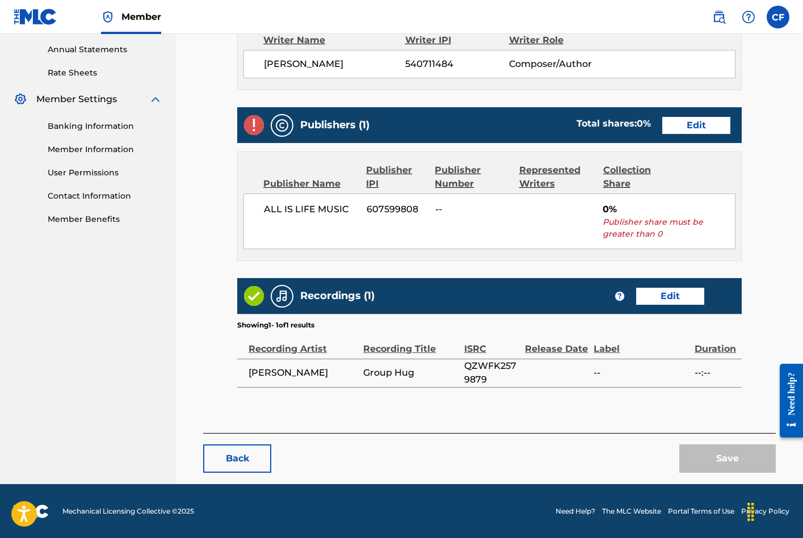
click at [695, 122] on link "Edit" at bounding box center [696, 125] width 68 height 17
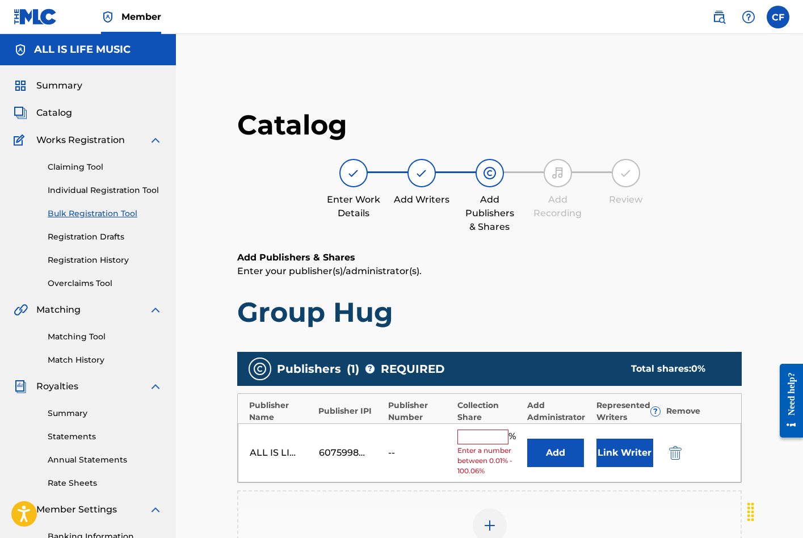
click at [482, 430] on input "text" at bounding box center [483, 437] width 51 height 15
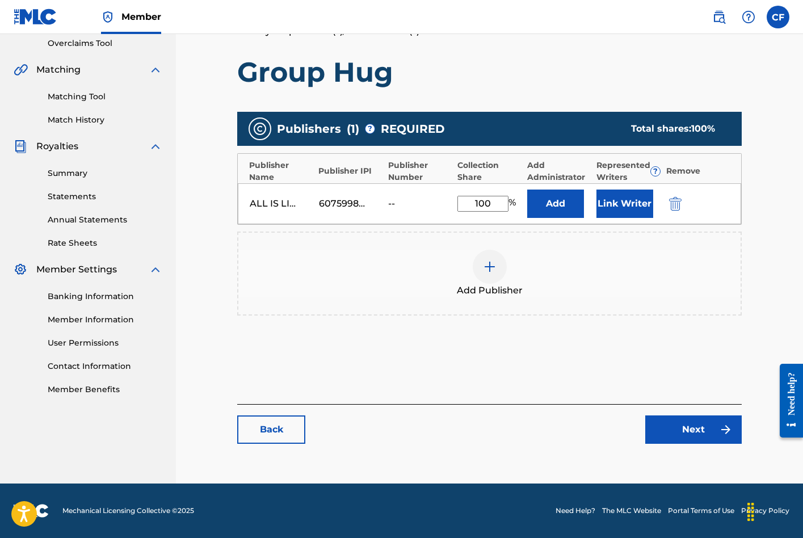
type input "100"
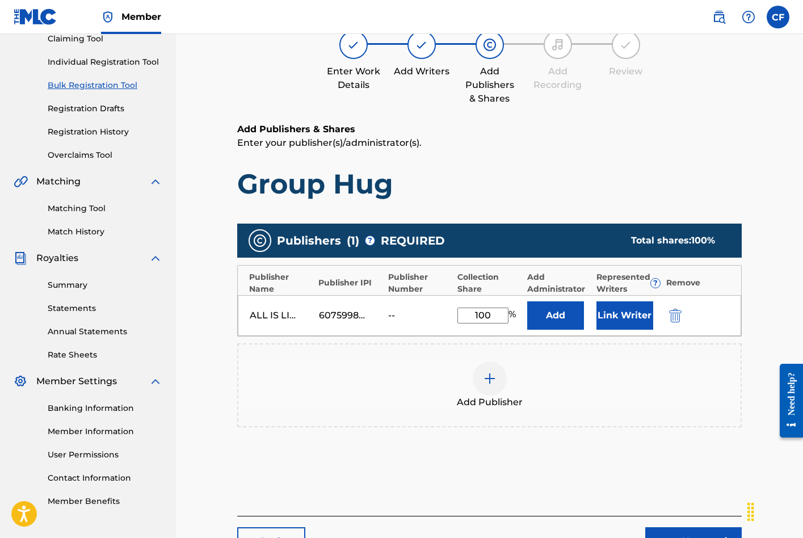
click at [687, 527] on link "Next" at bounding box center [693, 541] width 96 height 28
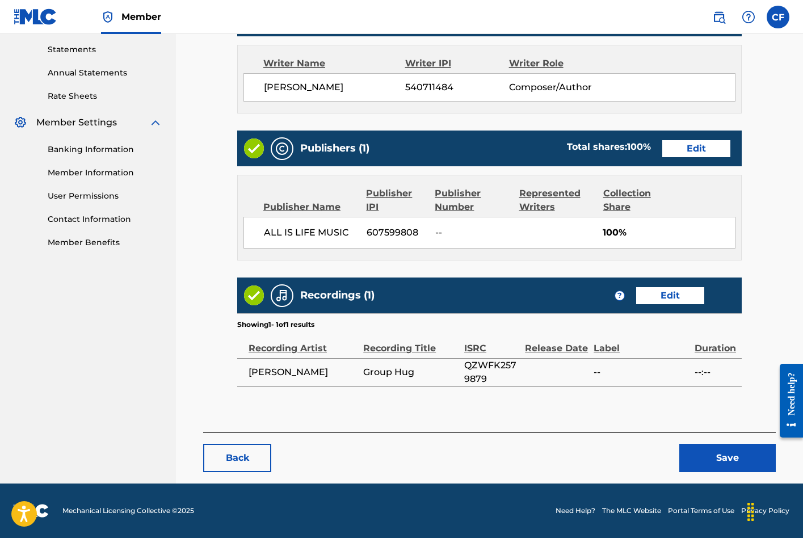
click at [733, 426] on main "< Back Group Hug Draft Work Detail Edit Member Work Identifier -- MLC Song Code…" at bounding box center [489, 68] width 573 height 729
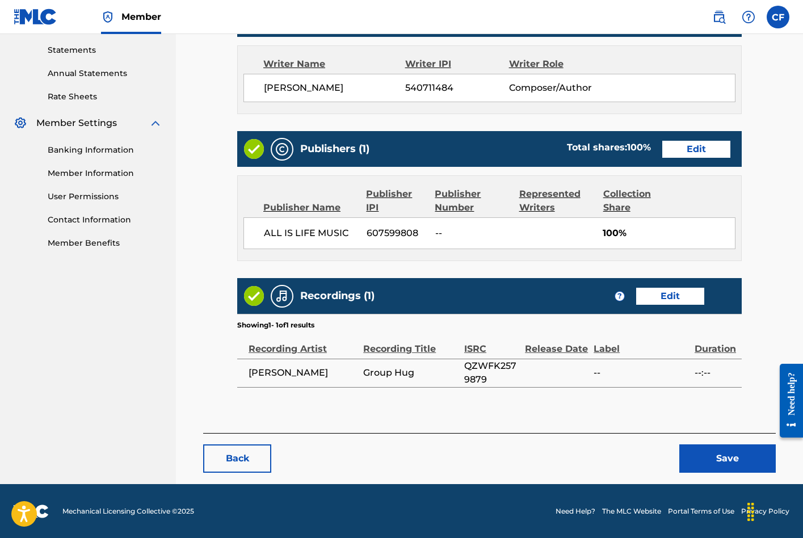
click at [715, 458] on button "Save" at bounding box center [727, 458] width 96 height 28
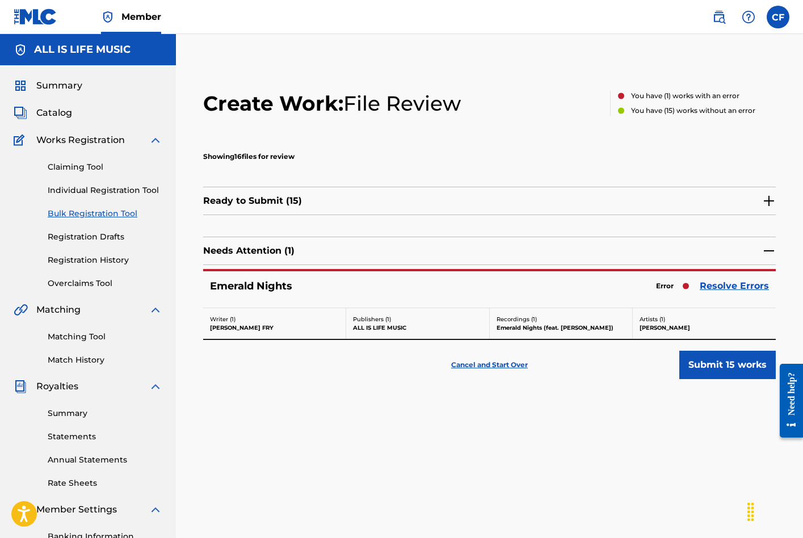
click at [710, 280] on link "Resolve Errors" at bounding box center [734, 286] width 69 height 14
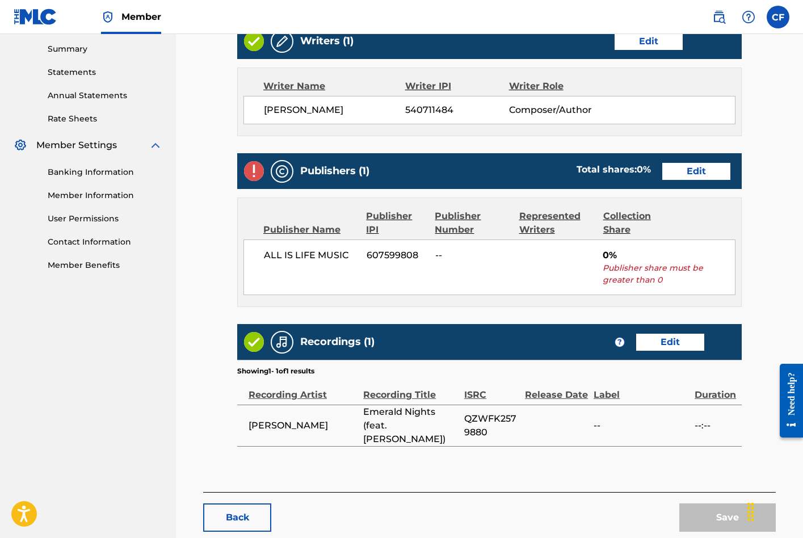
click at [706, 169] on link "Edit" at bounding box center [696, 171] width 68 height 17
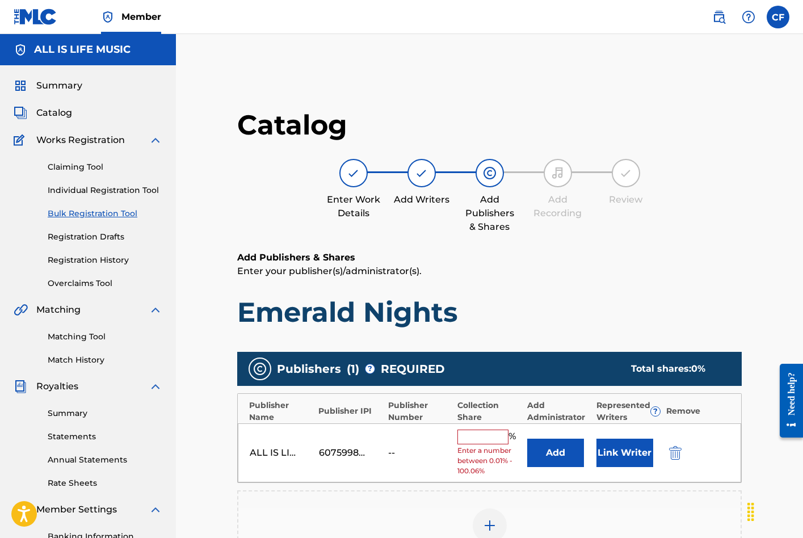
drag, startPoint x: 476, startPoint y: 432, endPoint x: 475, endPoint y: 426, distance: 5.7
click at [476, 432] on input "text" at bounding box center [483, 437] width 51 height 15
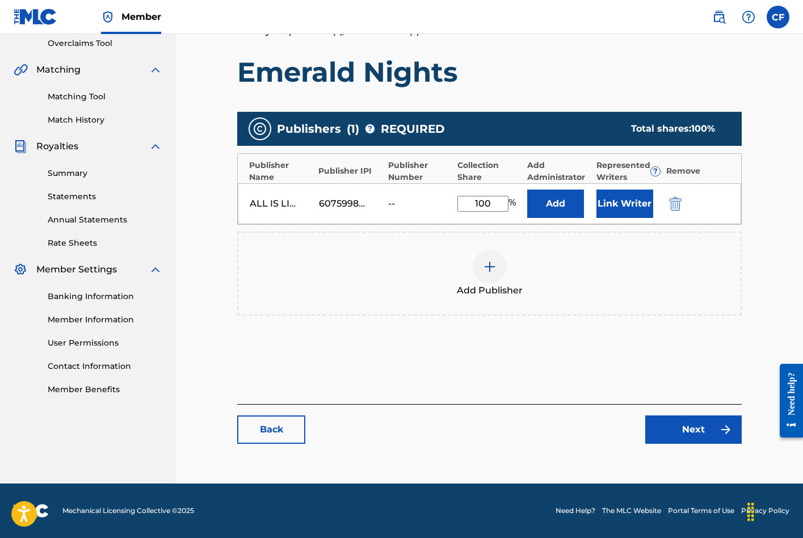
type input "100"
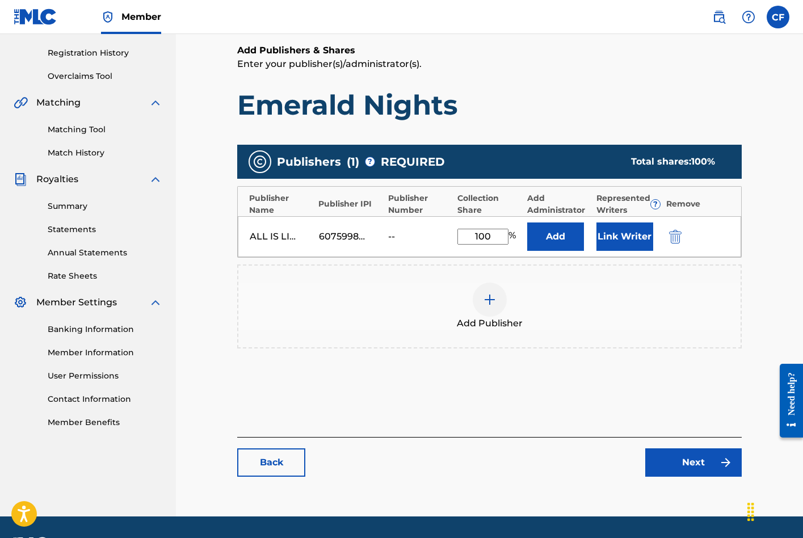
click at [686, 448] on link "Next" at bounding box center [693, 462] width 96 height 28
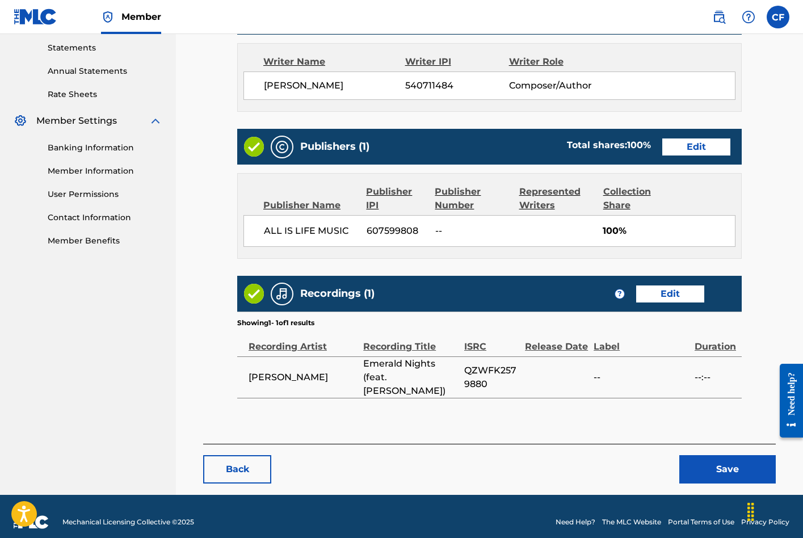
click at [726, 455] on button "Save" at bounding box center [727, 469] width 96 height 28
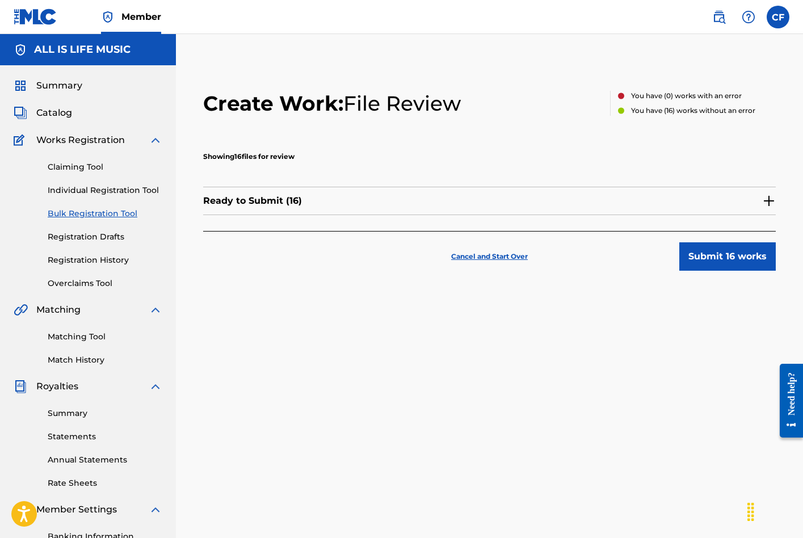
click at [735, 249] on button "Submit 16 works" at bounding box center [727, 256] width 96 height 28
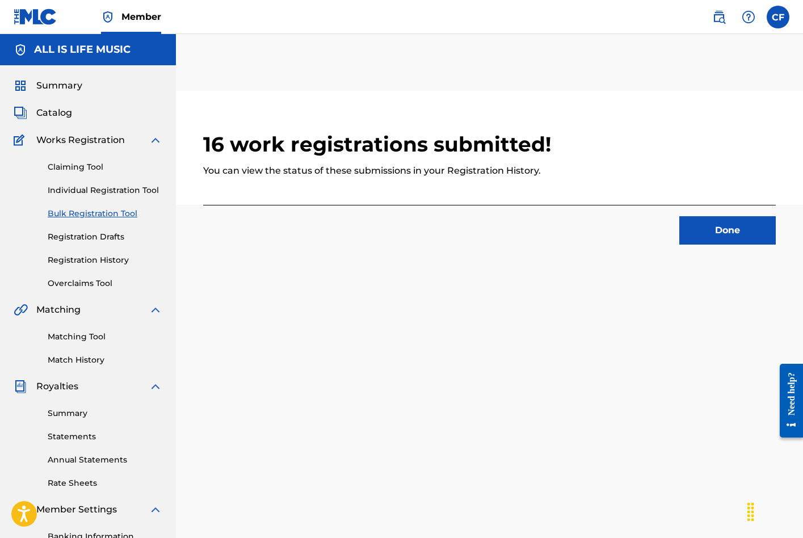
click at [736, 241] on button "Done" at bounding box center [727, 230] width 96 height 28
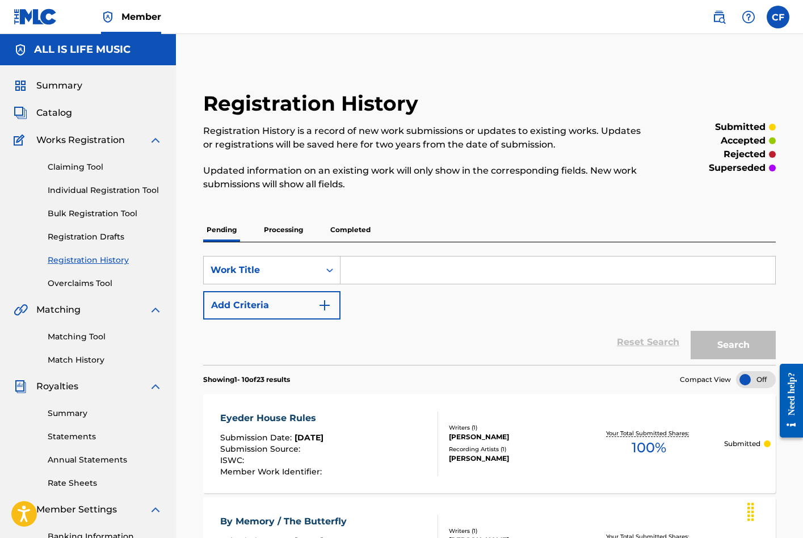
click at [62, 86] on span "Summary" at bounding box center [59, 86] width 46 height 14
